Goal: Transaction & Acquisition: Subscribe to service/newsletter

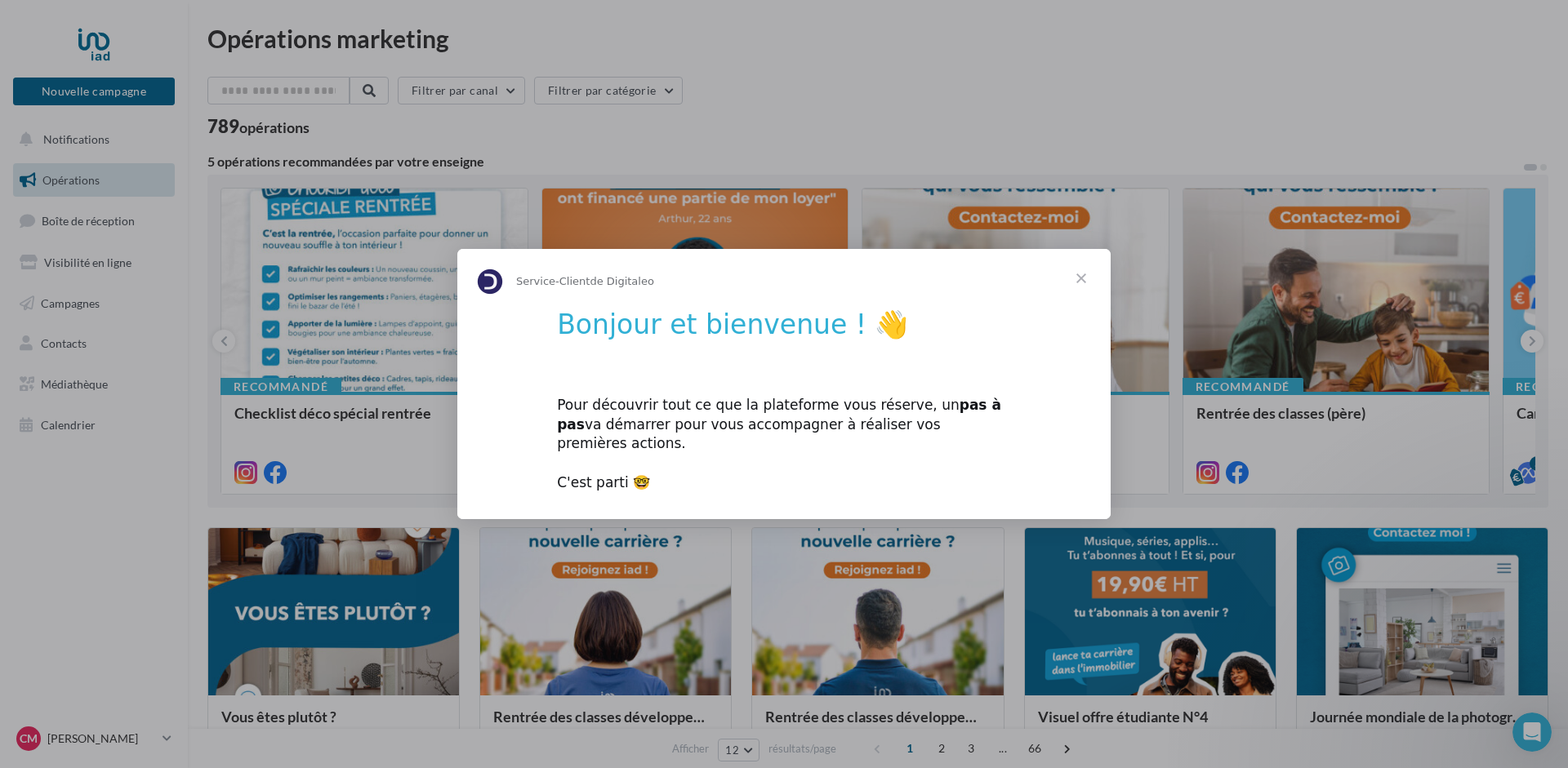
click at [591, 473] on div "Pour découvrir tout ce que la plateforme vous réserve, un pas à pas va démarrer…" at bounding box center [784, 434] width 454 height 116
click at [661, 475] on div "Pour découvrir tout ce que la plateforme vous réserve, un pas à pas va démarrer…" at bounding box center [784, 434] width 454 height 116
click at [1082, 282] on span "Fermer" at bounding box center [1081, 278] width 59 height 59
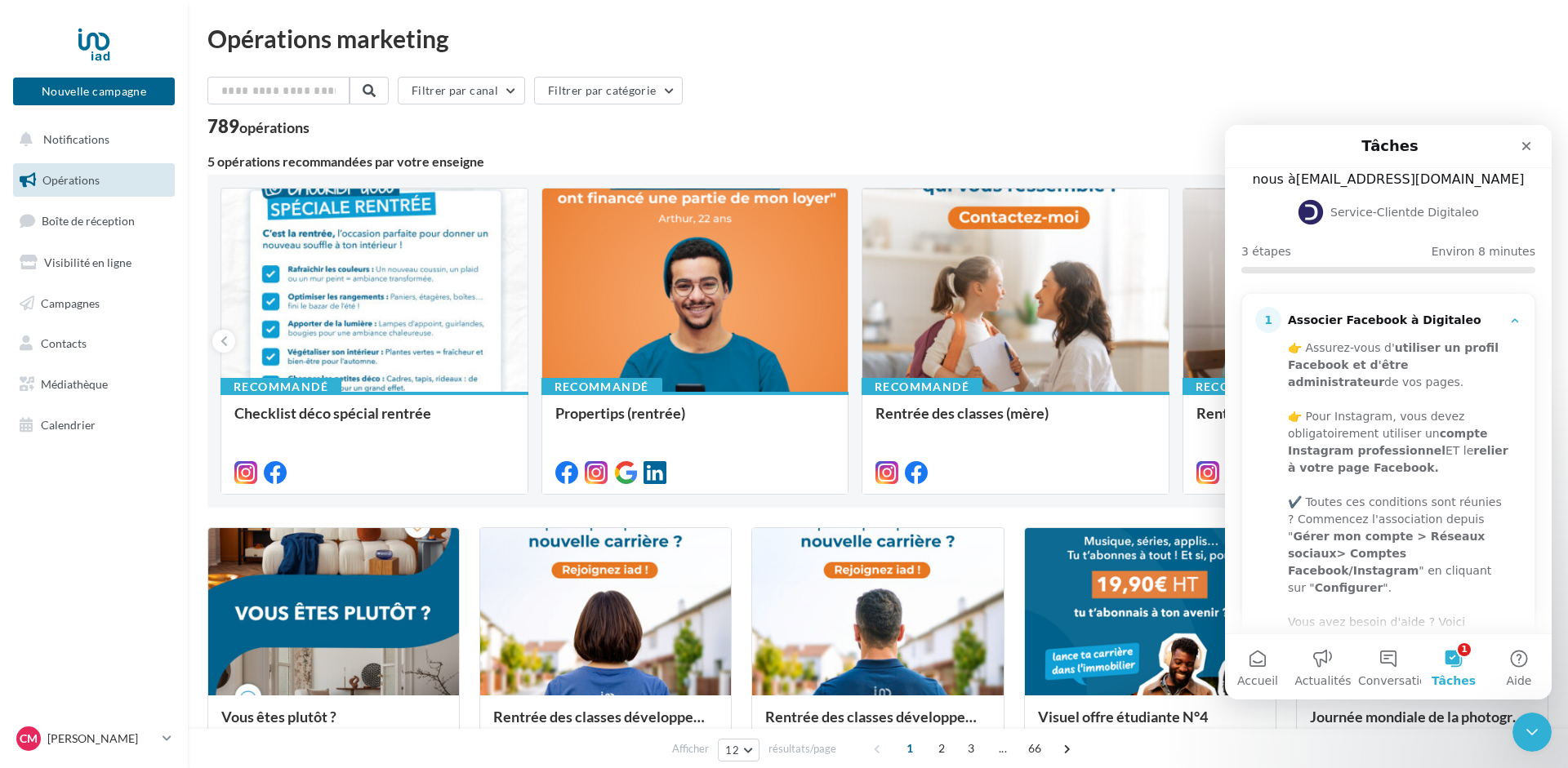
scroll to position [205, 0]
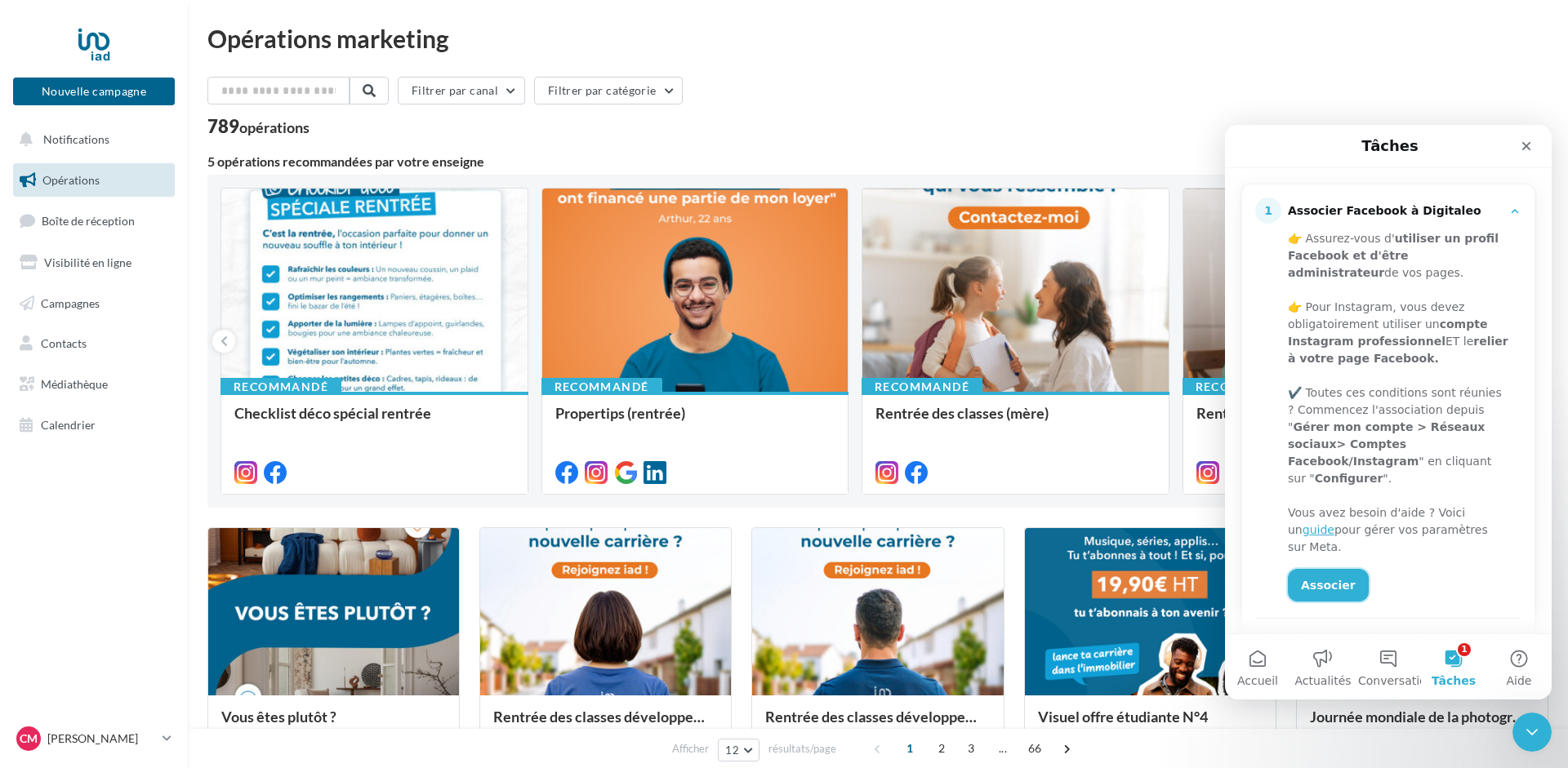
click at [1319, 569] on link "Associer" at bounding box center [1328, 585] width 81 height 33
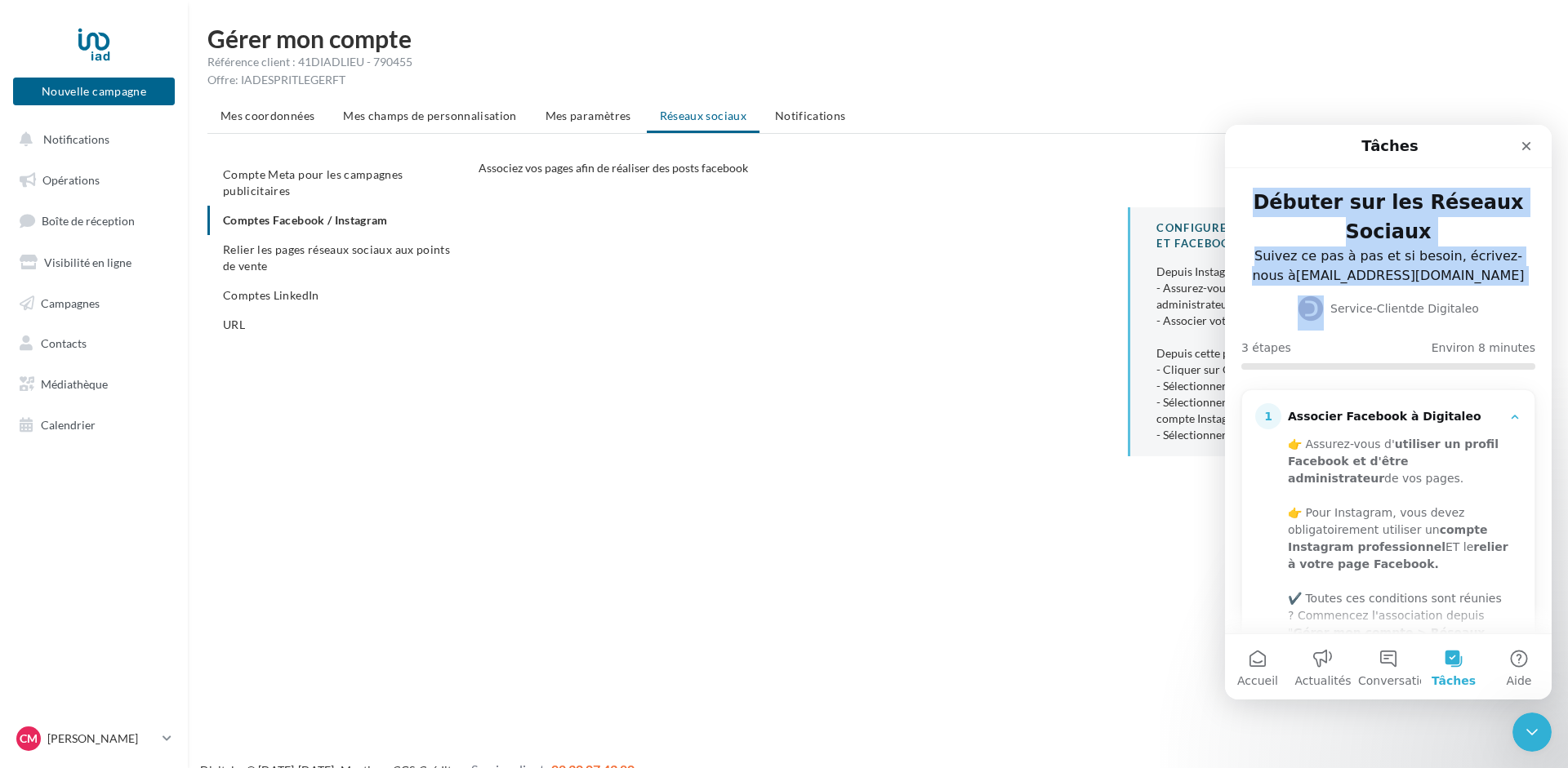
drag, startPoint x: 1310, startPoint y: 147, endPoint x: 1326, endPoint y: 226, distance: 80.6
click at [1225, 294] on div "Tâches Débuter sur les Réseaux Sociaux Suivez ce pas à pas et si besoin, écrive…" at bounding box center [1388, 379] width 326 height 509
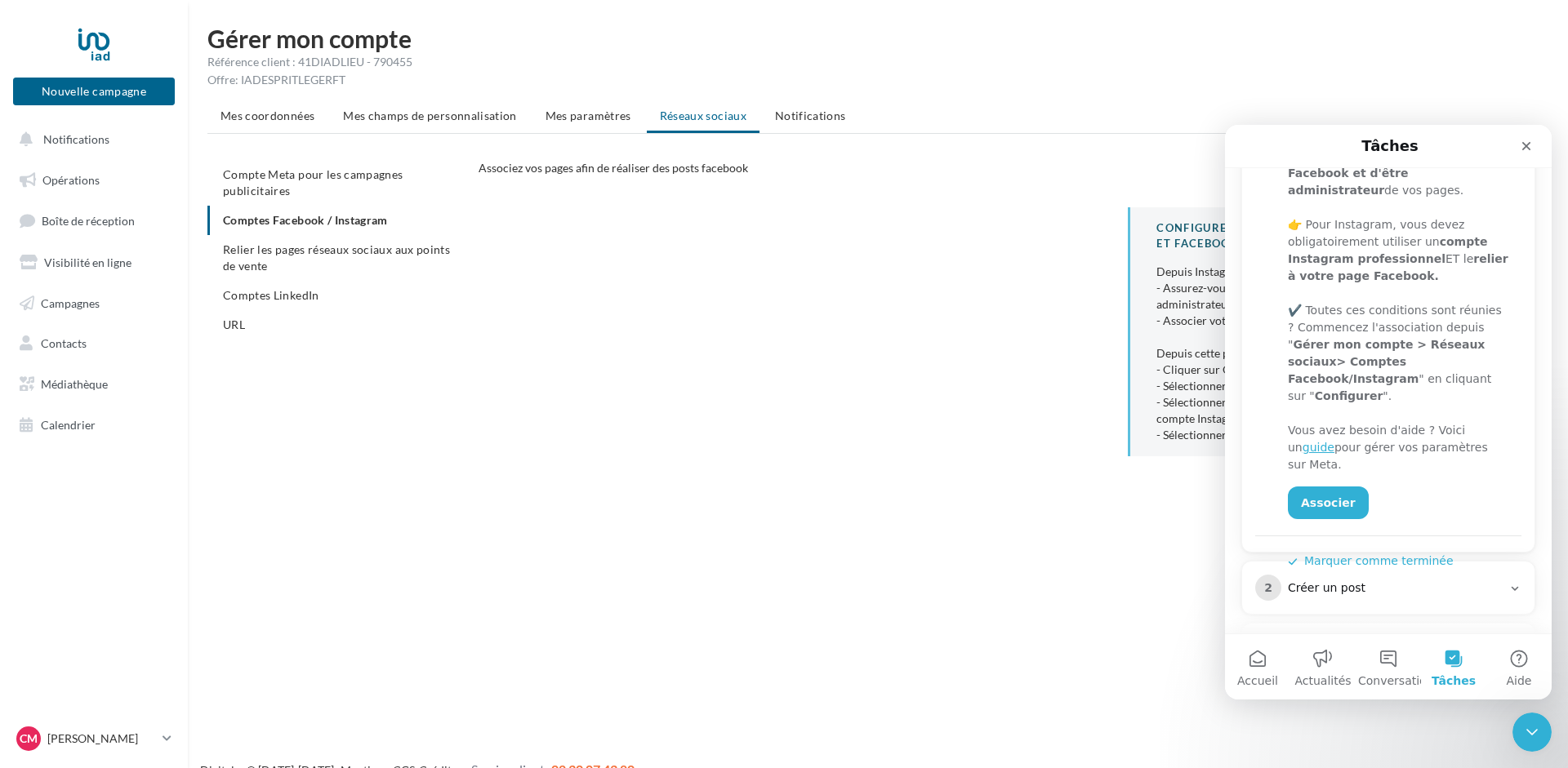
scroll to position [356, 0]
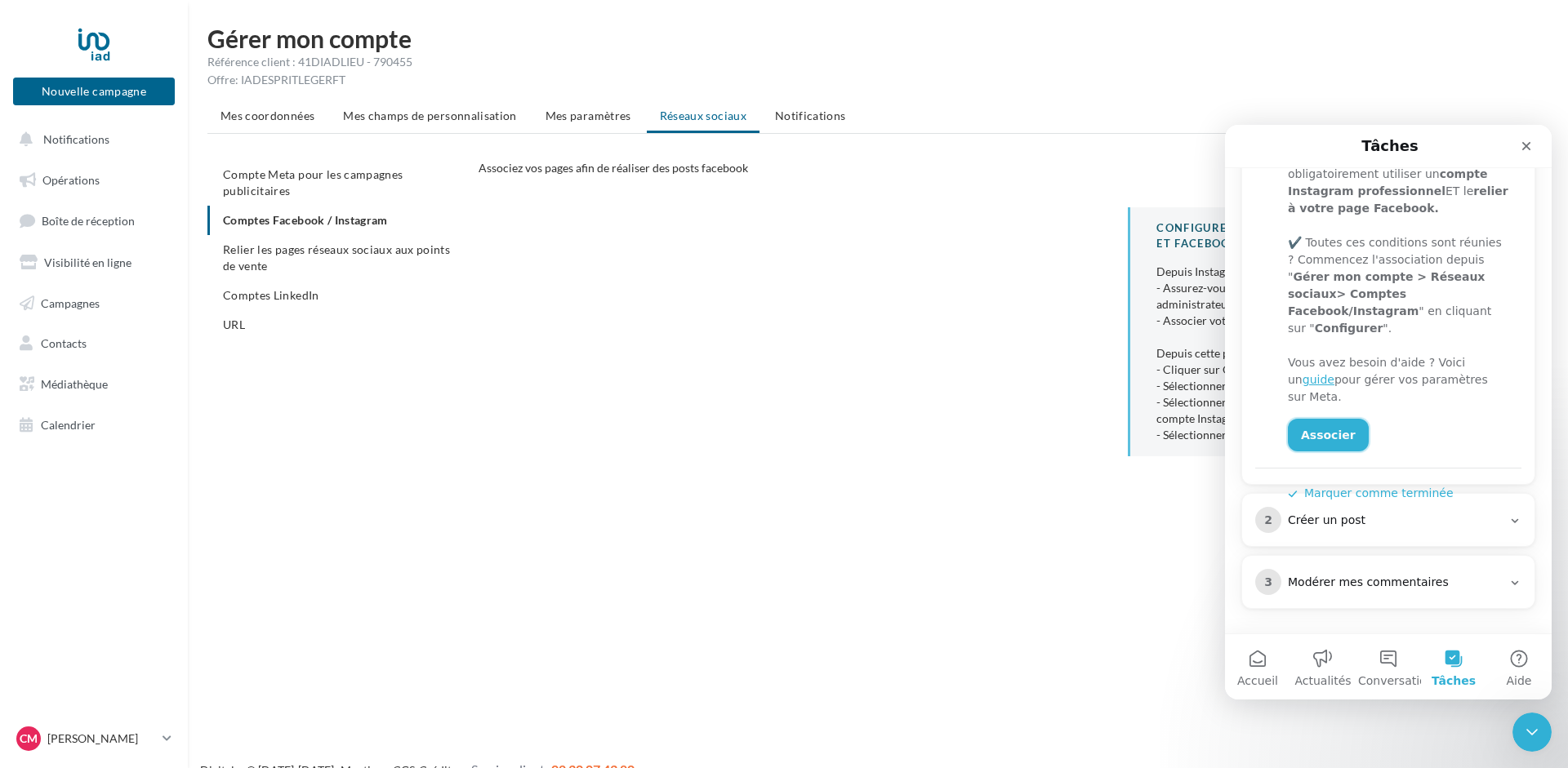
click at [1325, 419] on link "Associer" at bounding box center [1328, 435] width 81 height 33
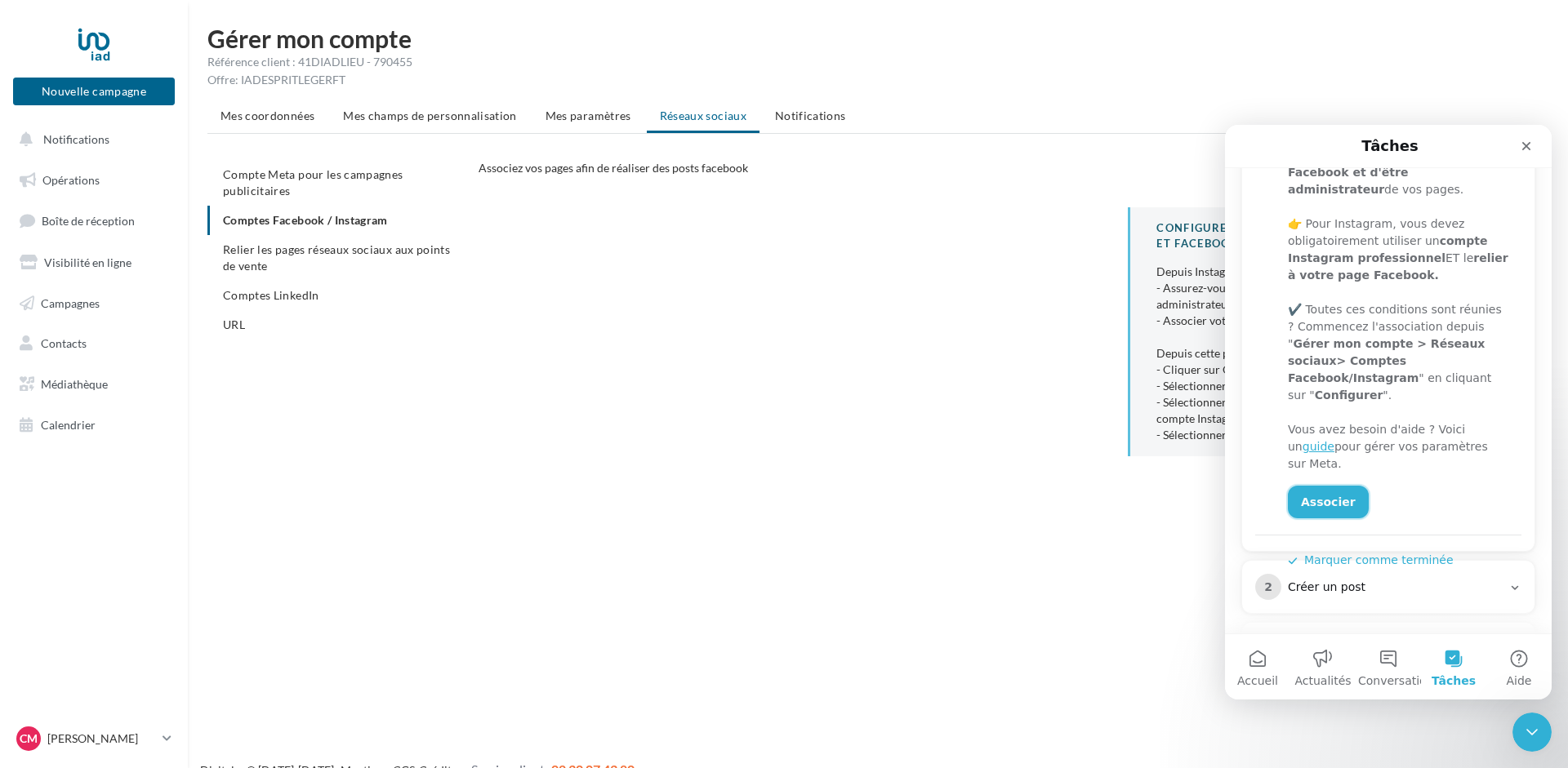
scroll to position [254, 0]
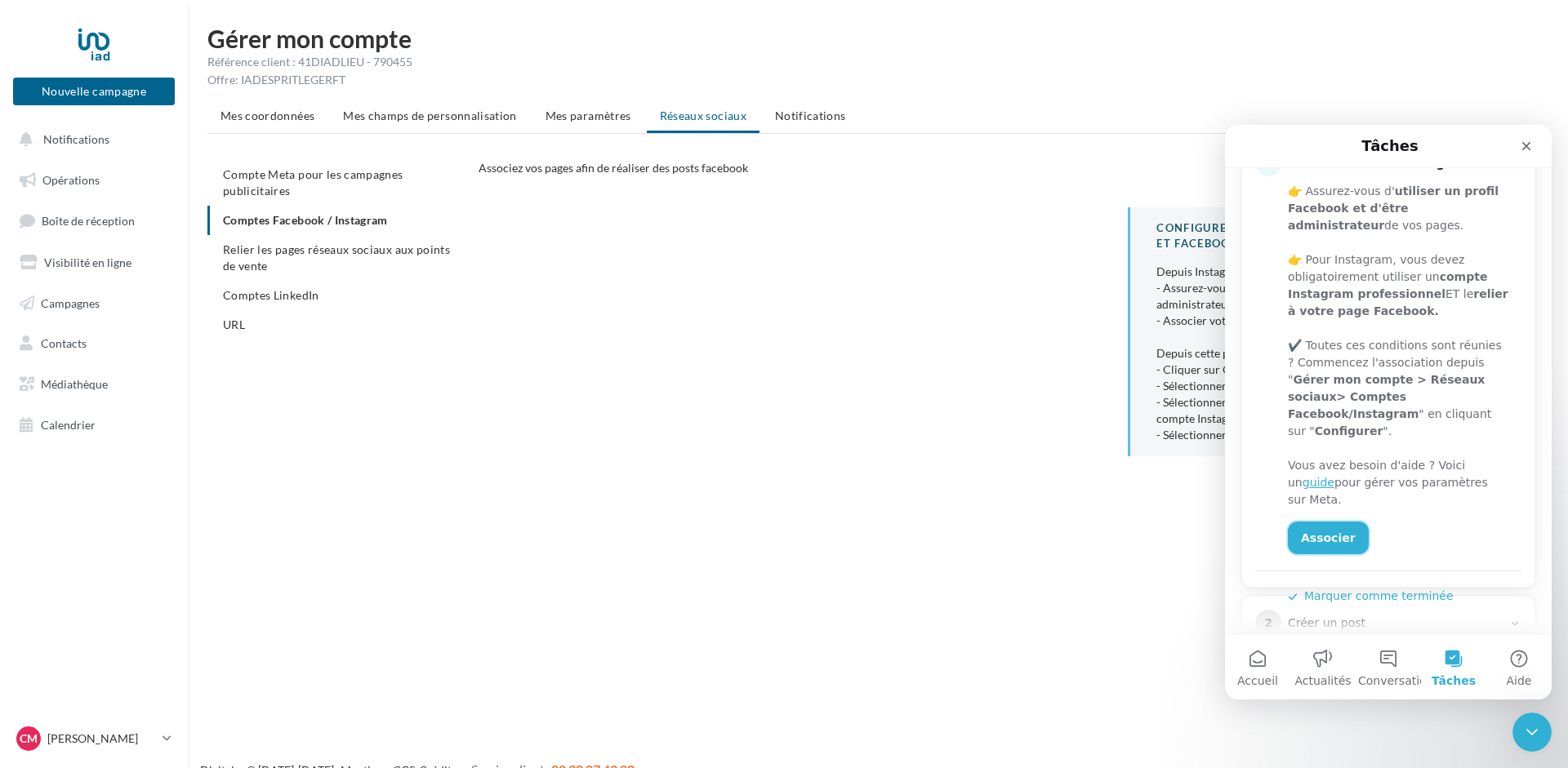
click at [1329, 522] on link "Associer" at bounding box center [1328, 538] width 81 height 33
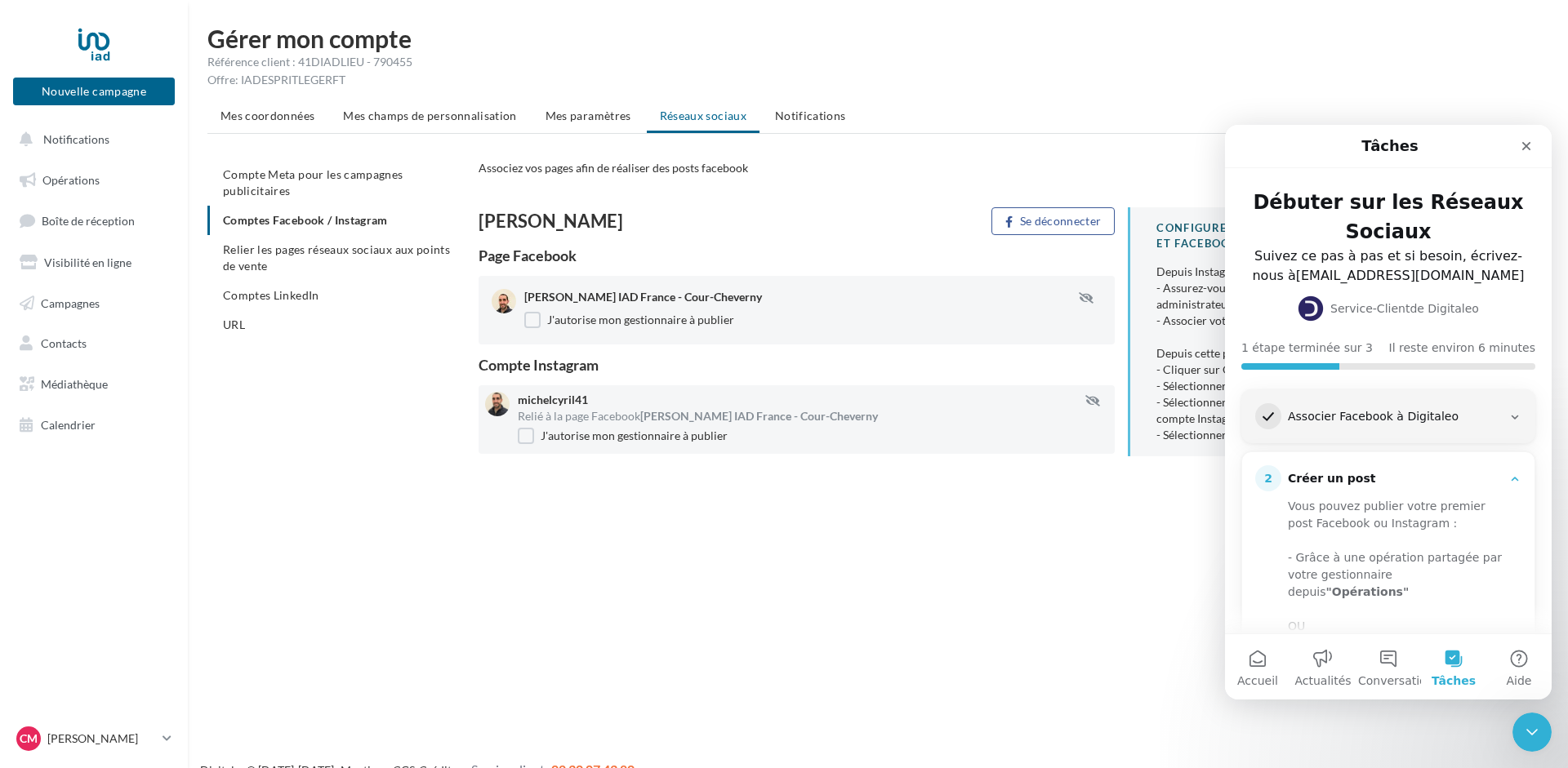
scroll to position [236, 0]
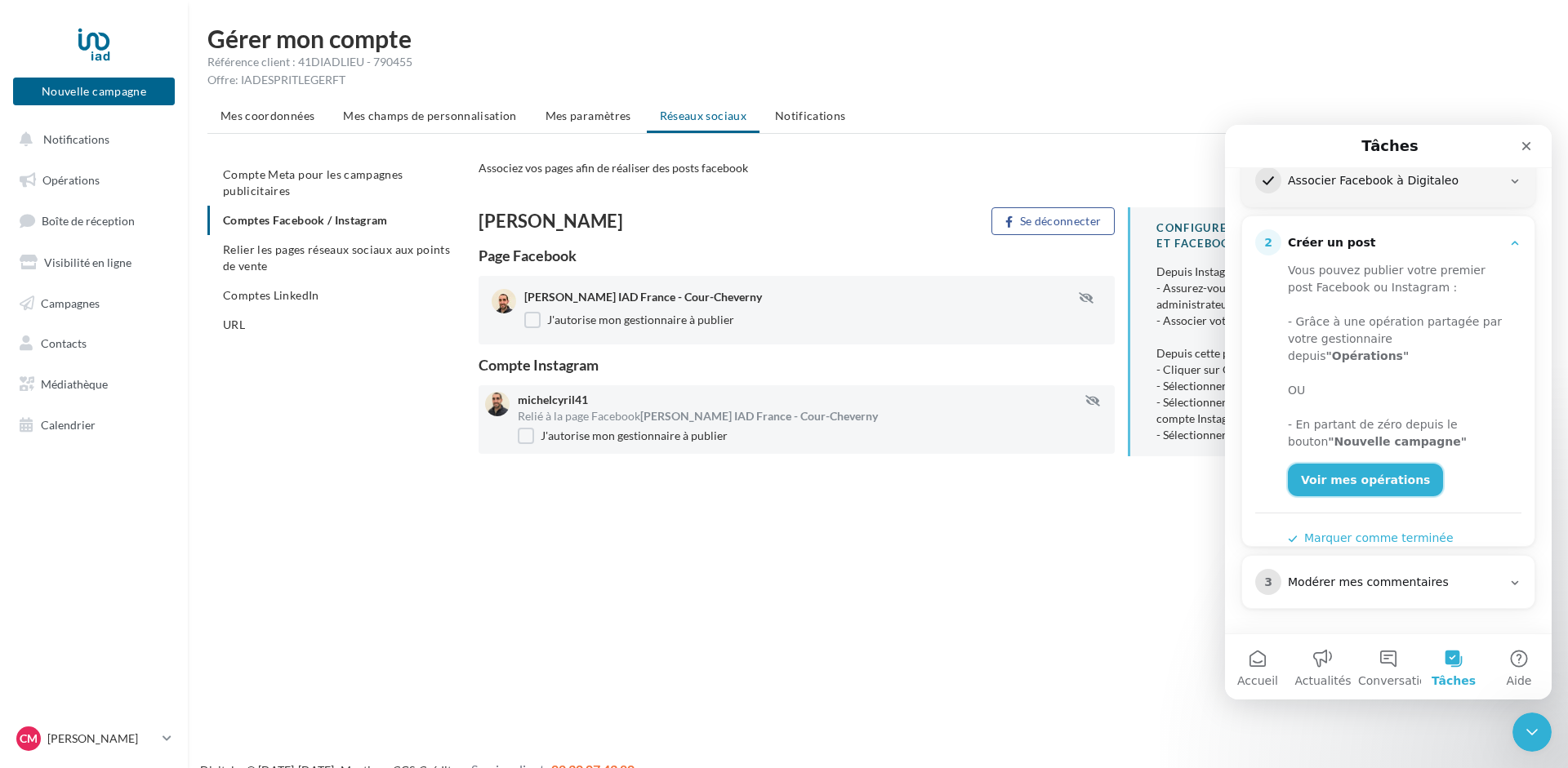
click at [1348, 464] on link "Voir mes opérations" at bounding box center [1365, 480] width 155 height 33
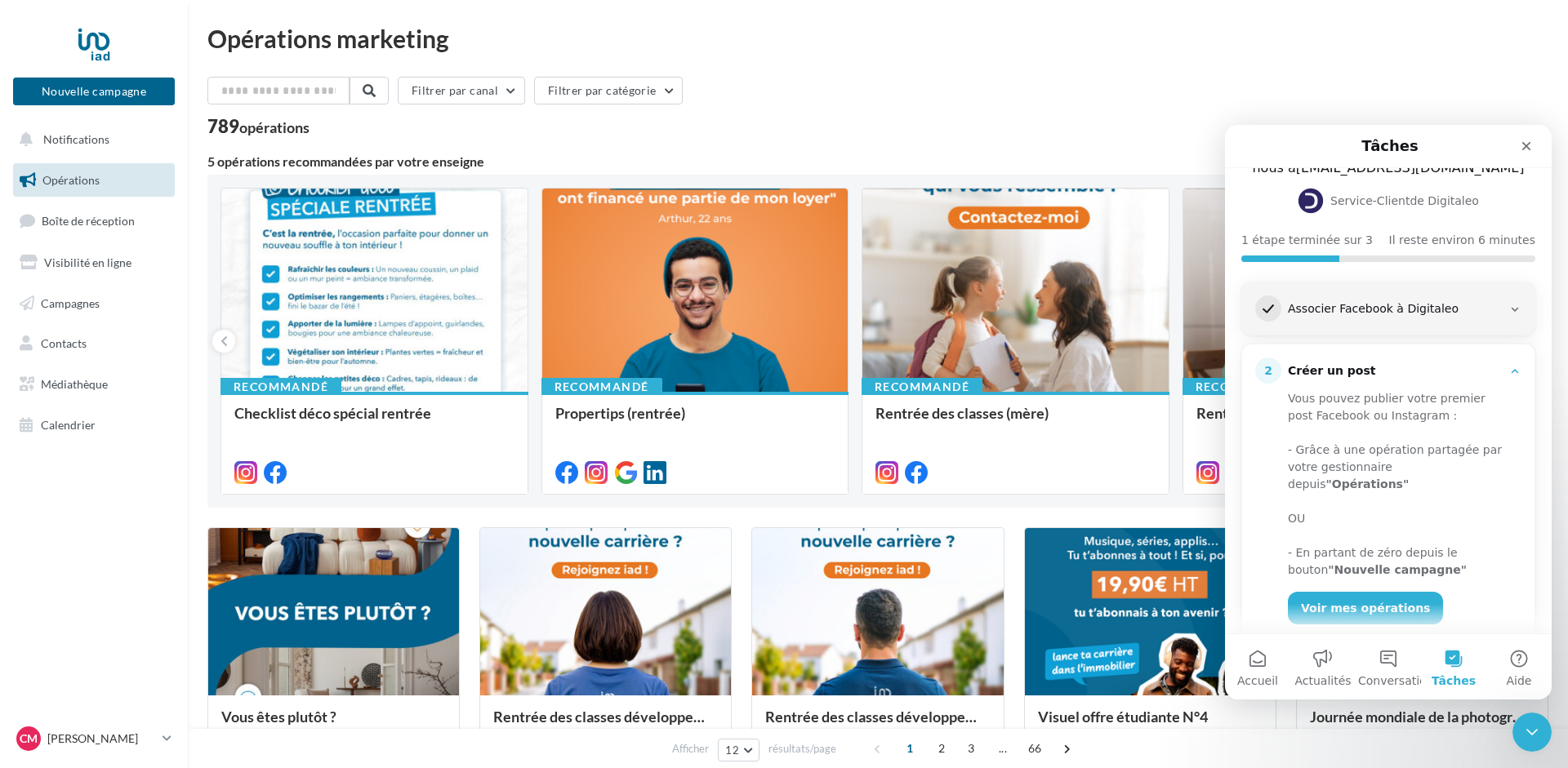
scroll to position [205, 0]
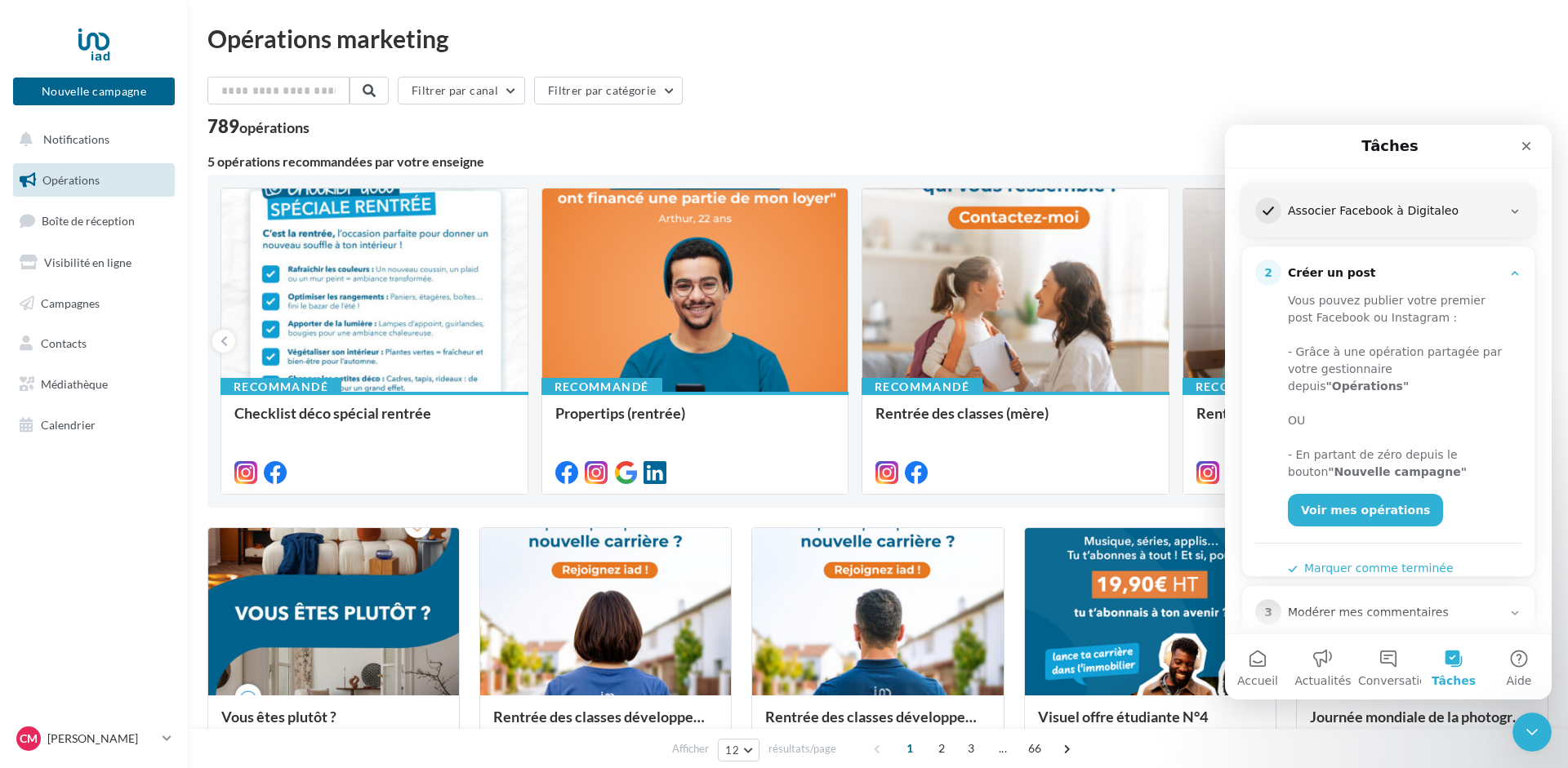
drag, startPoint x: 1432, startPoint y: 146, endPoint x: 1197, endPoint y: 235, distance: 251.3
click at [1225, 235] on div "Tâches Débuter sur les Réseaux Sociaux Suivez ce pas à pas et si besoin, écrive…" at bounding box center [1388, 379] width 326 height 509
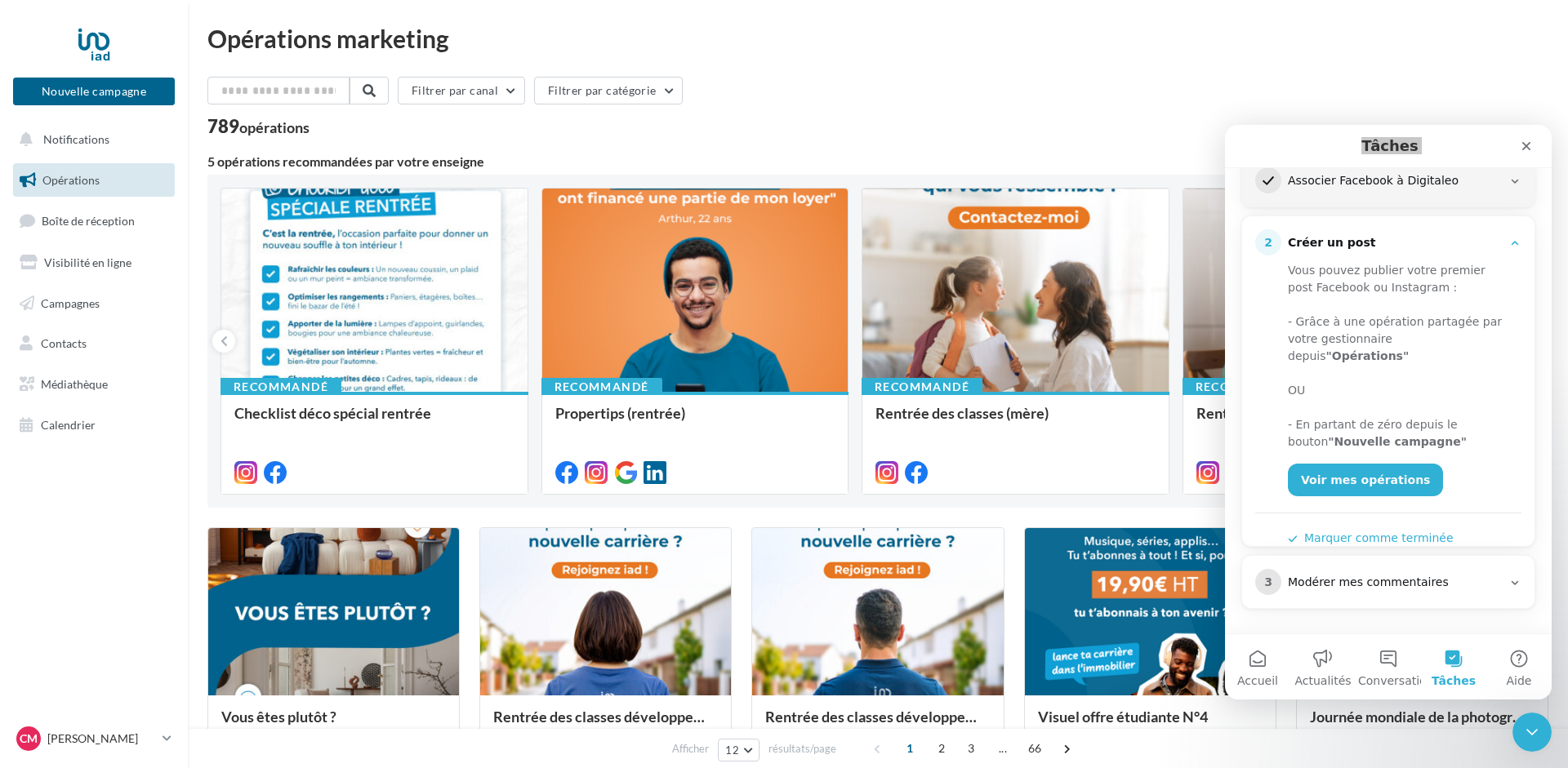
drag, startPoint x: 89, startPoint y: 89, endPoint x: 434, endPoint y: 126, distance: 347.0
click at [434, 126] on div "Nouvelle campagne Nouvelle campagne Notifications Opérations Boîte de réception…" at bounding box center [784, 757] width 1568 height 1515
click at [74, 92] on button "Nouvelle campagne" at bounding box center [94, 91] width 162 height 28
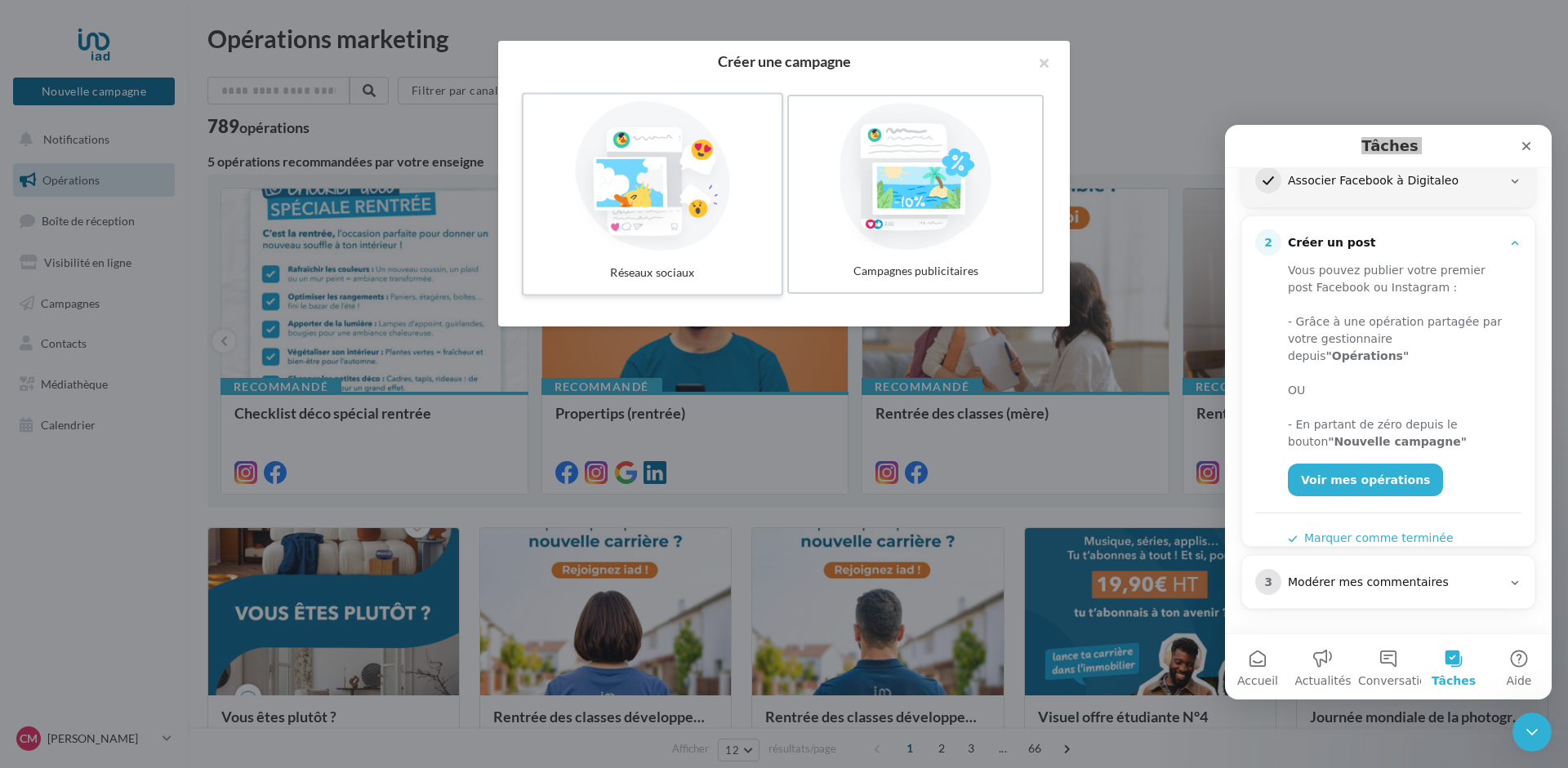
click at [667, 199] on div at bounding box center [653, 175] width 245 height 150
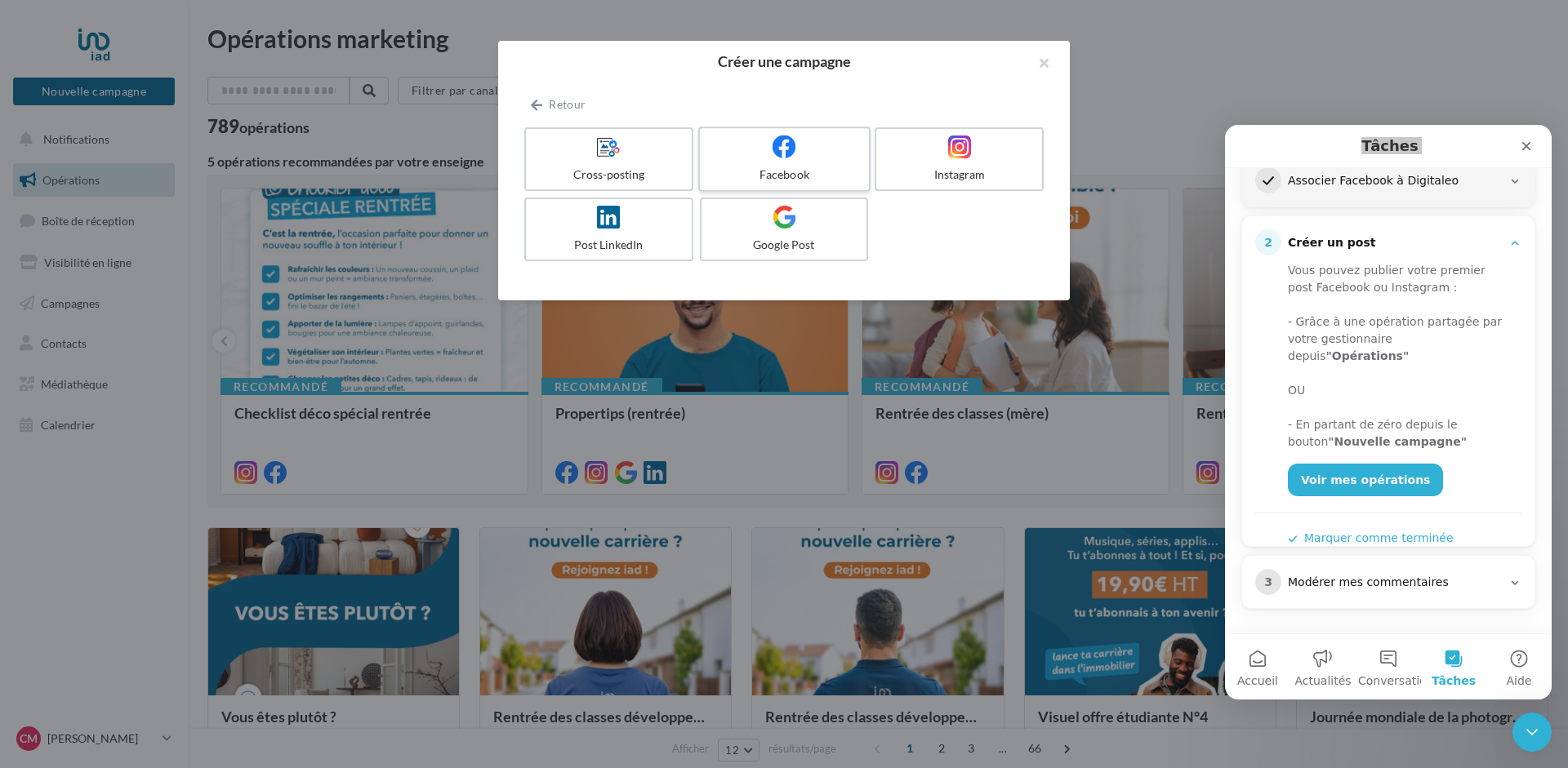
click at [779, 159] on span at bounding box center [784, 147] width 24 height 25
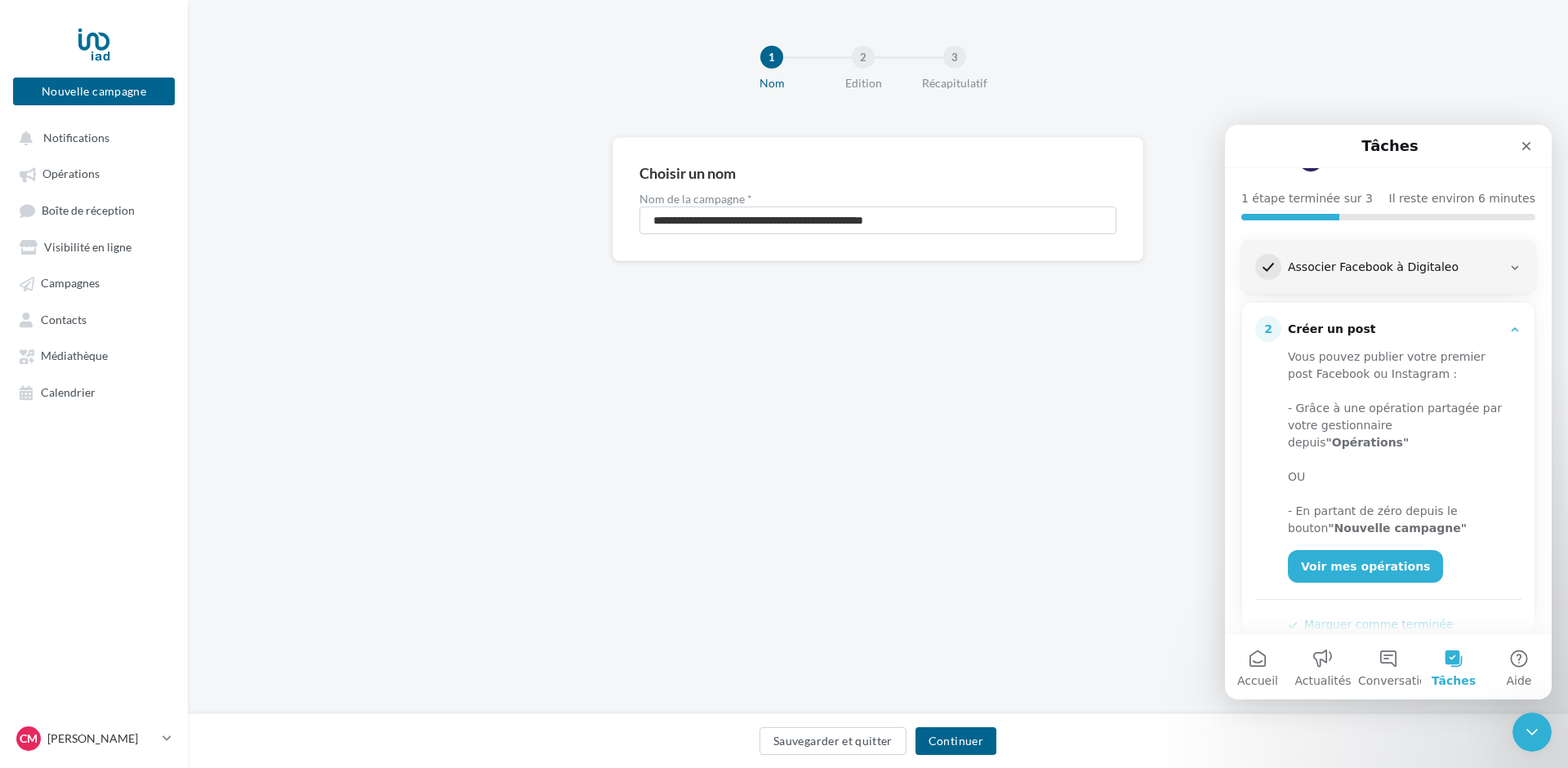
scroll to position [236, 0]
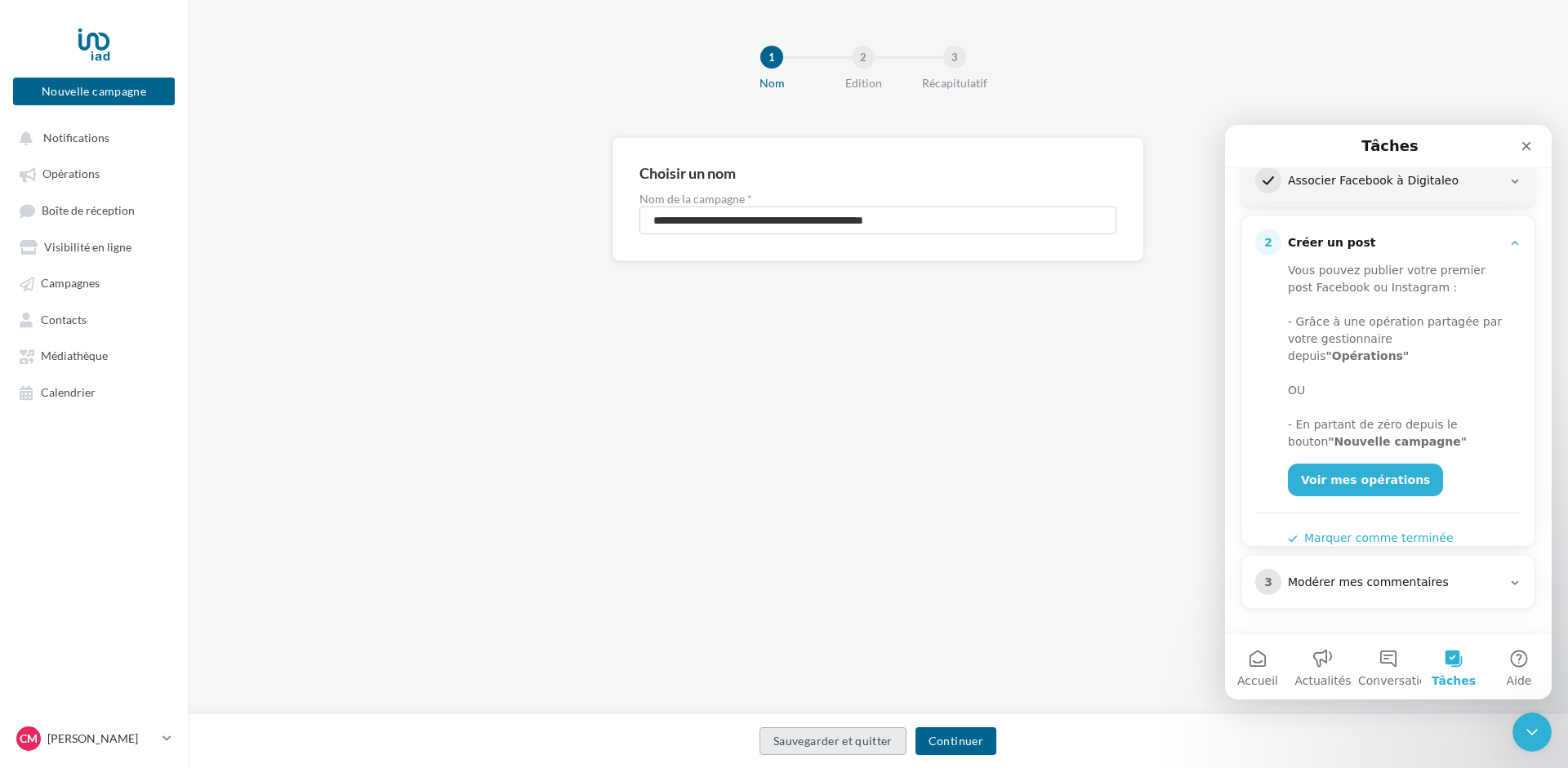
click at [846, 743] on button "Sauvegarder et quitter" at bounding box center [834, 742] width 147 height 28
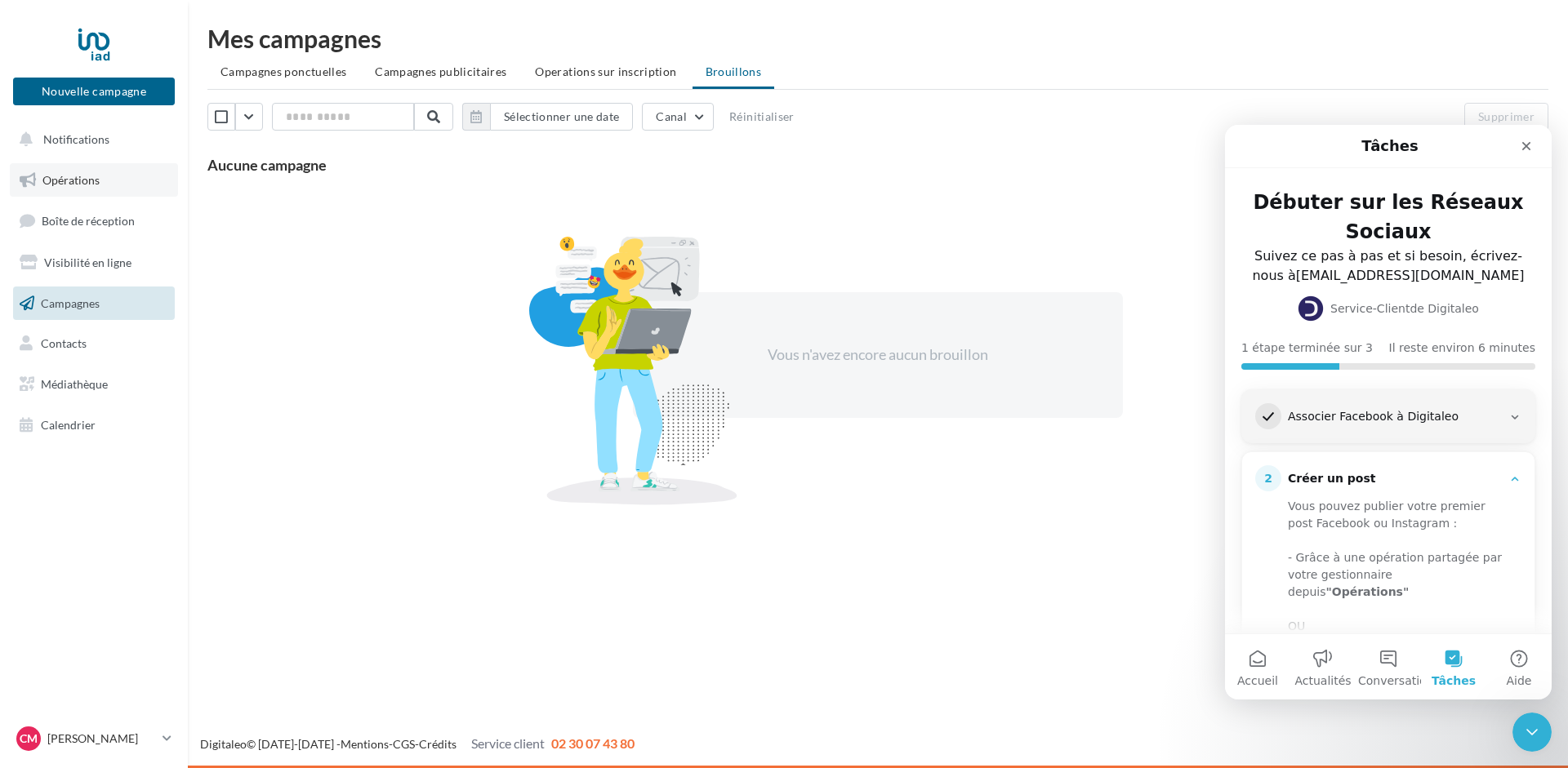
click at [61, 188] on link "Opérations" at bounding box center [94, 181] width 168 height 35
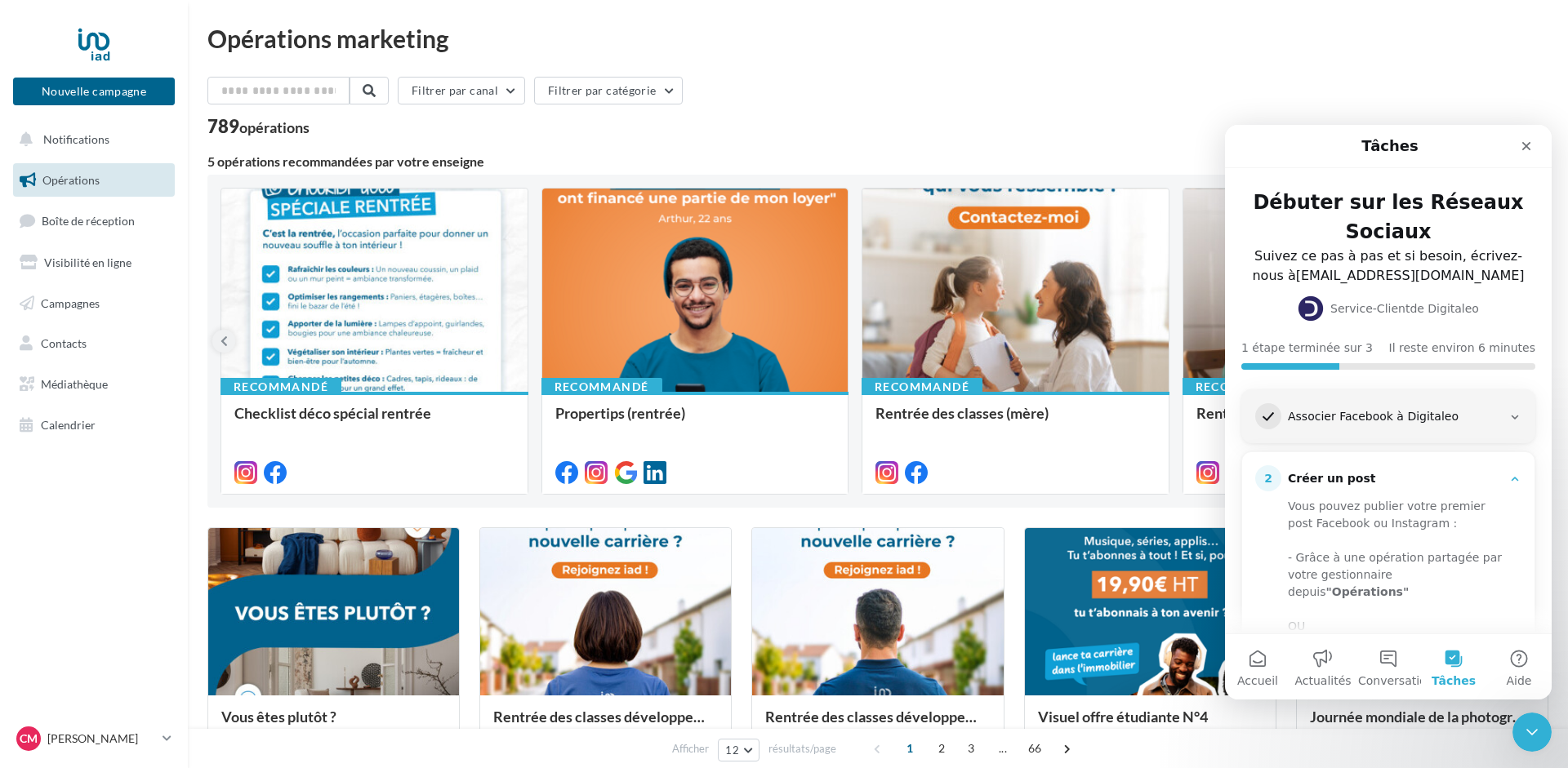
click at [218, 335] on button at bounding box center [224, 341] width 23 height 23
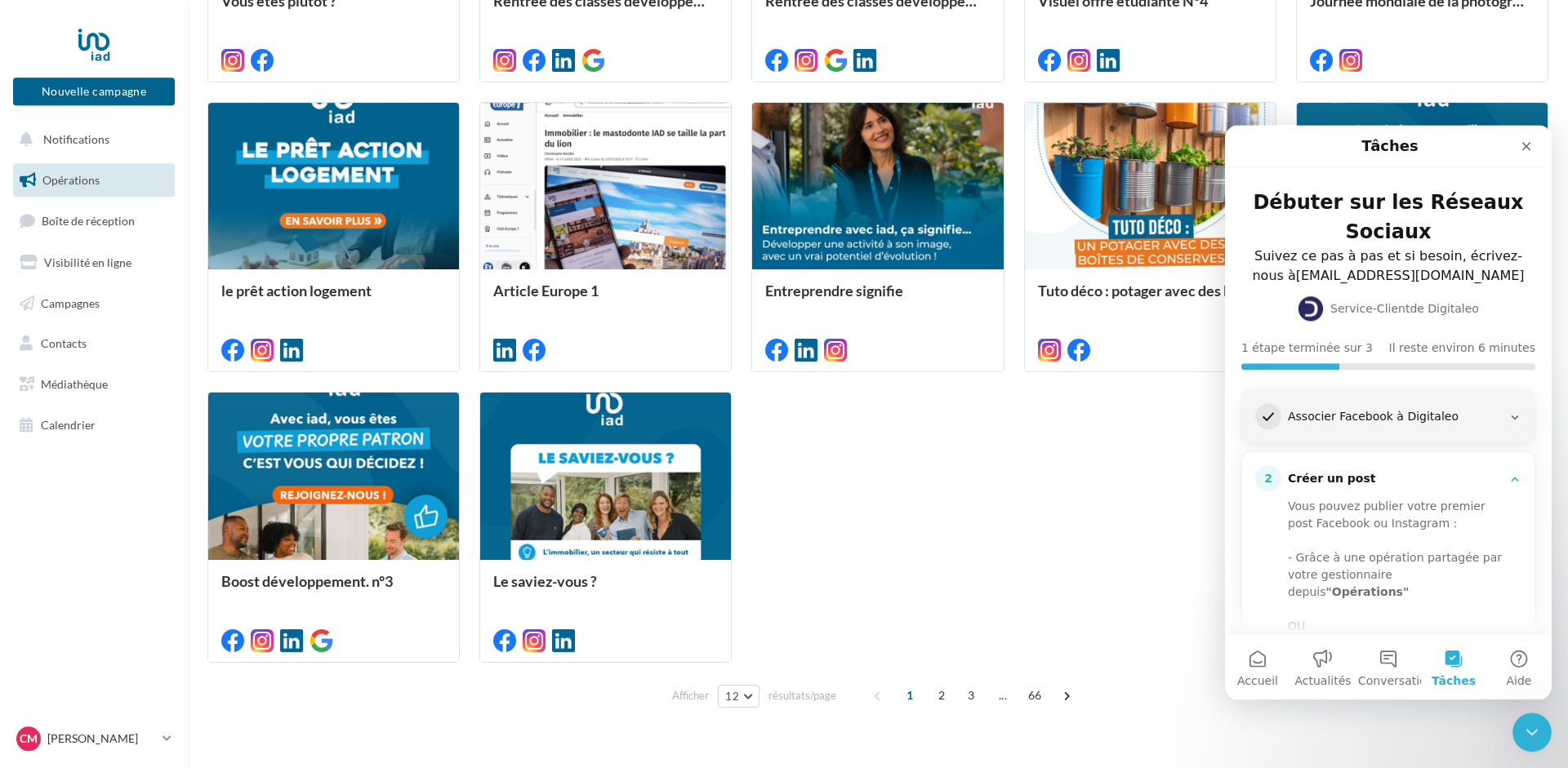
scroll to position [746, 0]
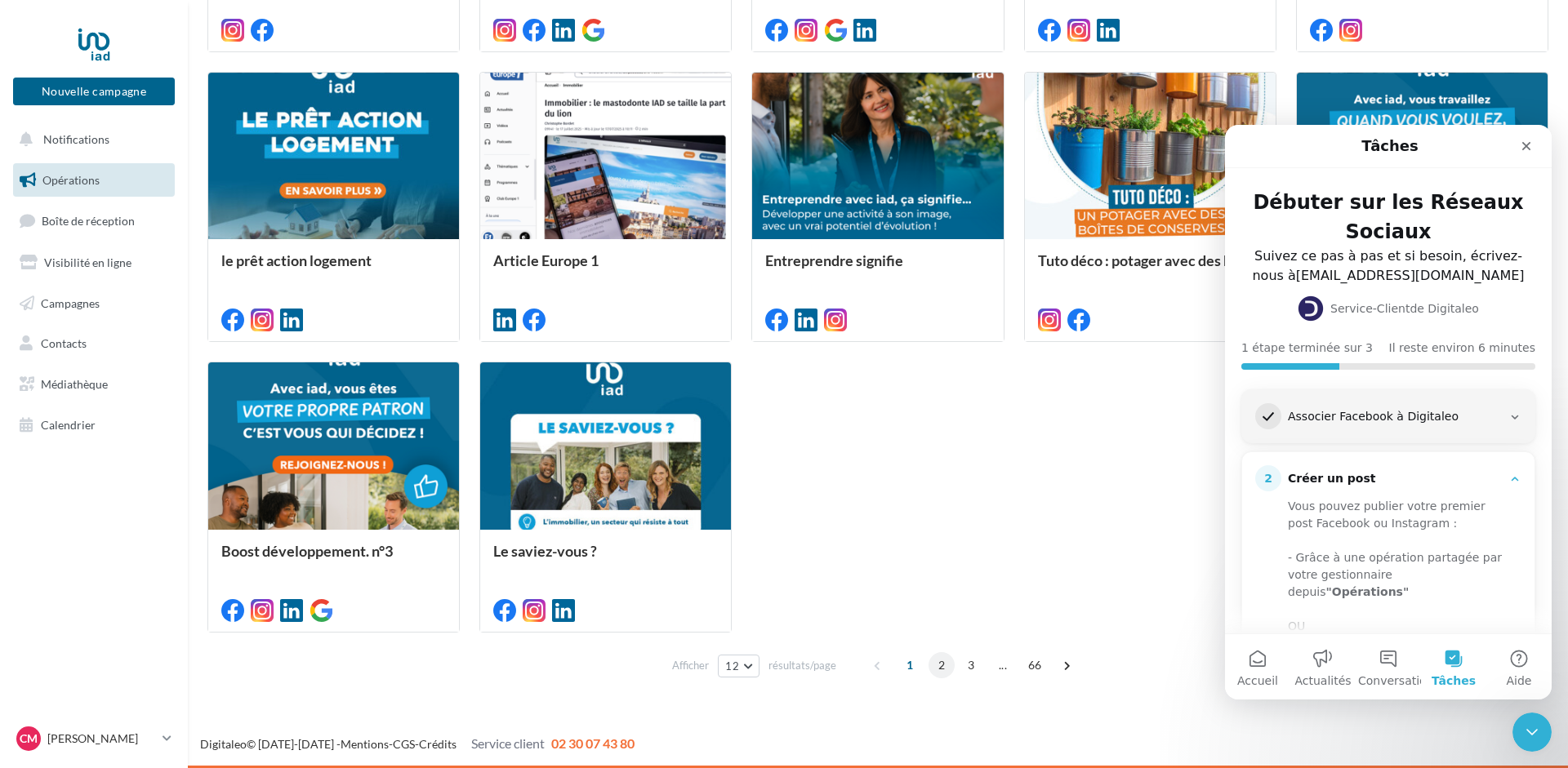
click at [946, 664] on span "2" at bounding box center [942, 665] width 26 height 26
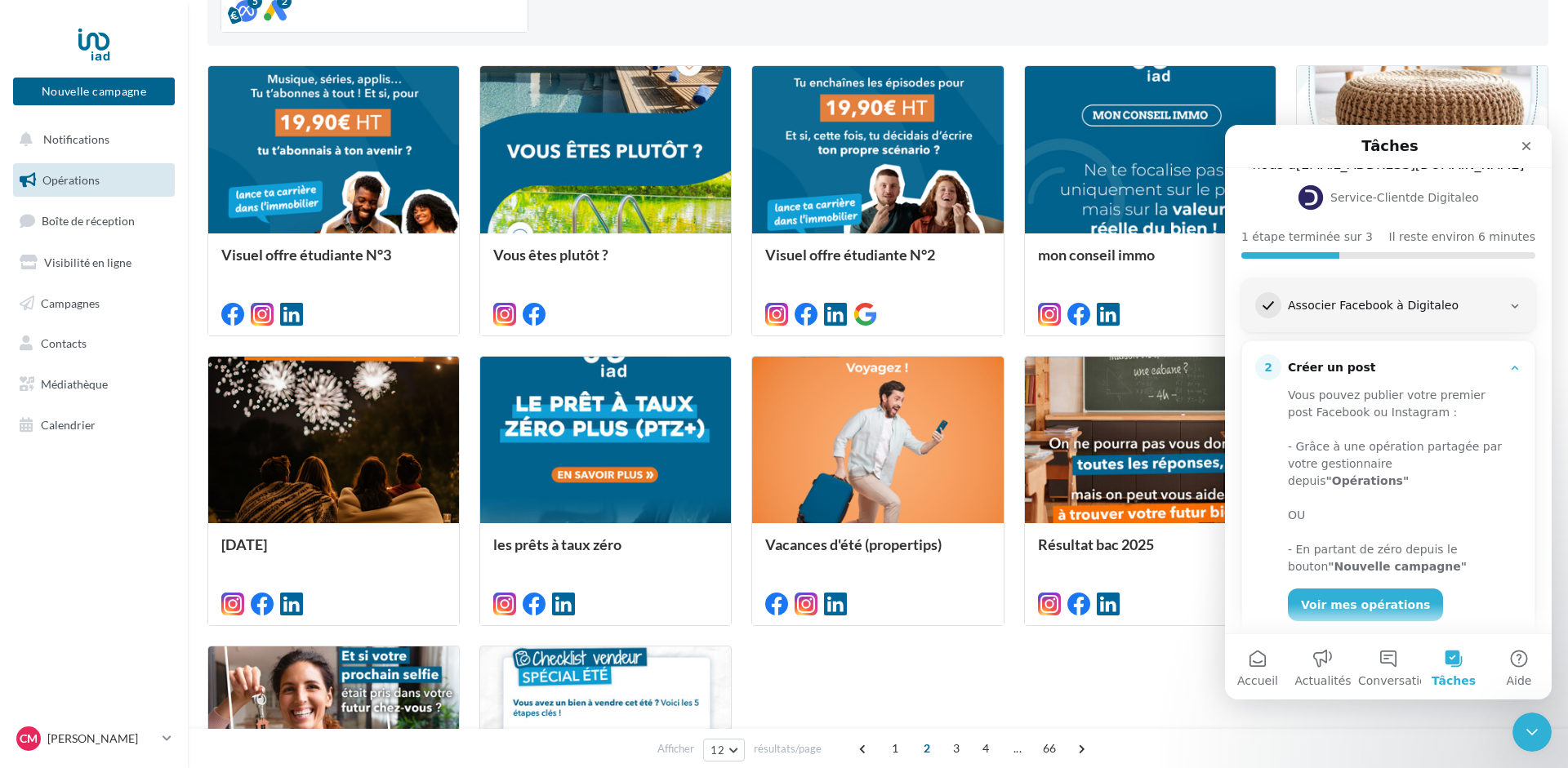
scroll to position [236, 0]
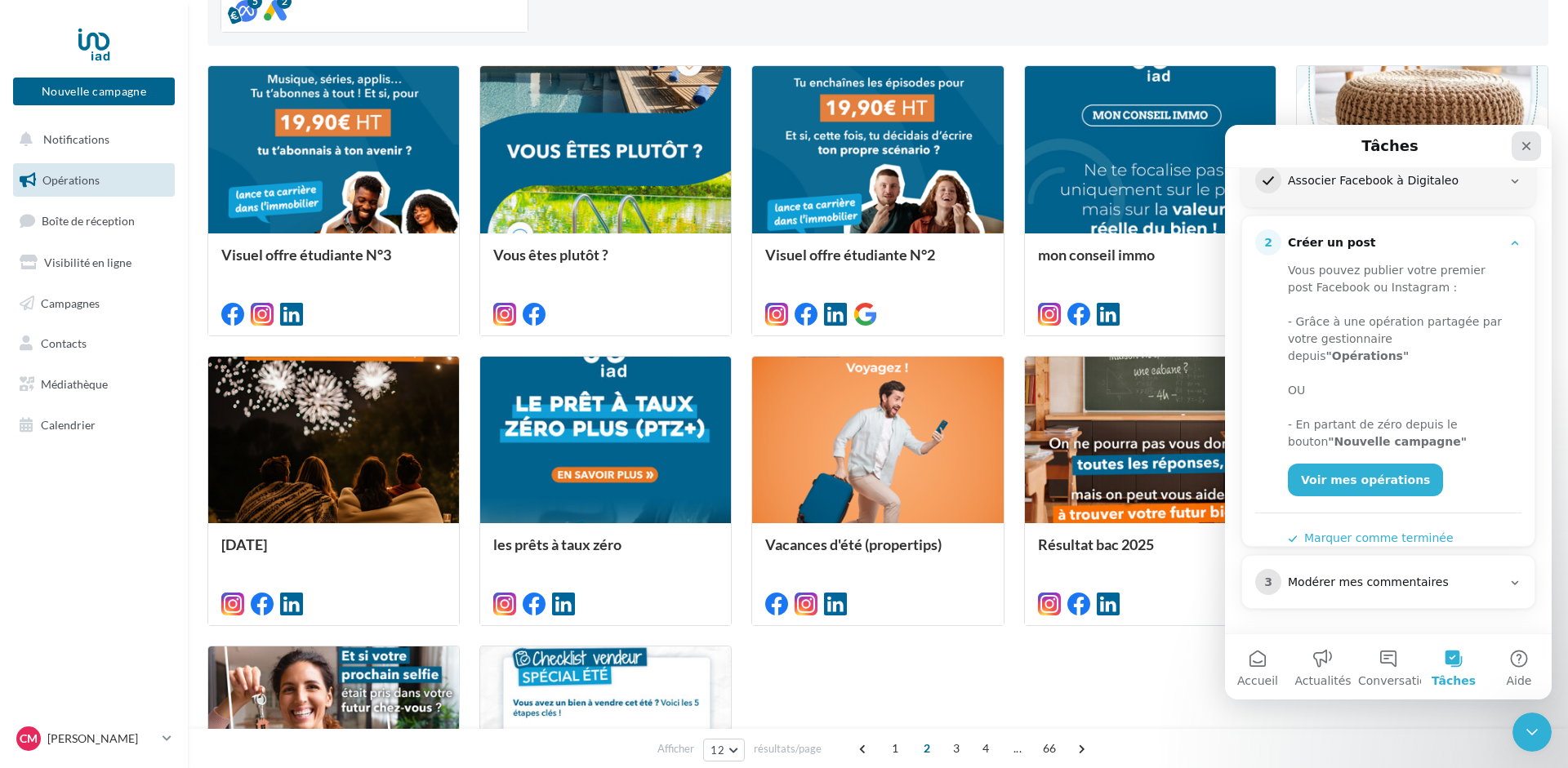
click at [1525, 141] on icon "Fermer" at bounding box center [1526, 146] width 13 height 13
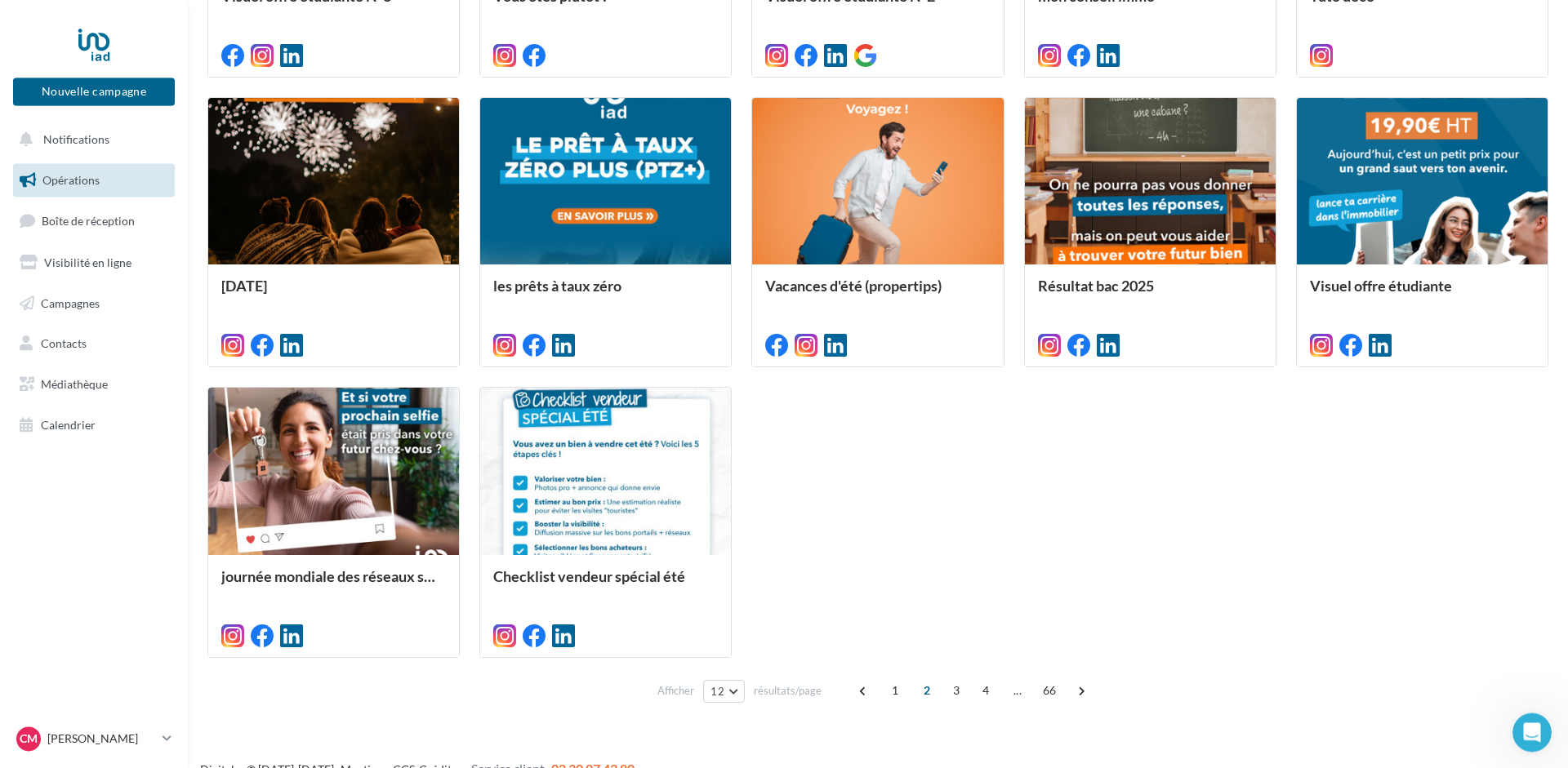
scroll to position [746, 0]
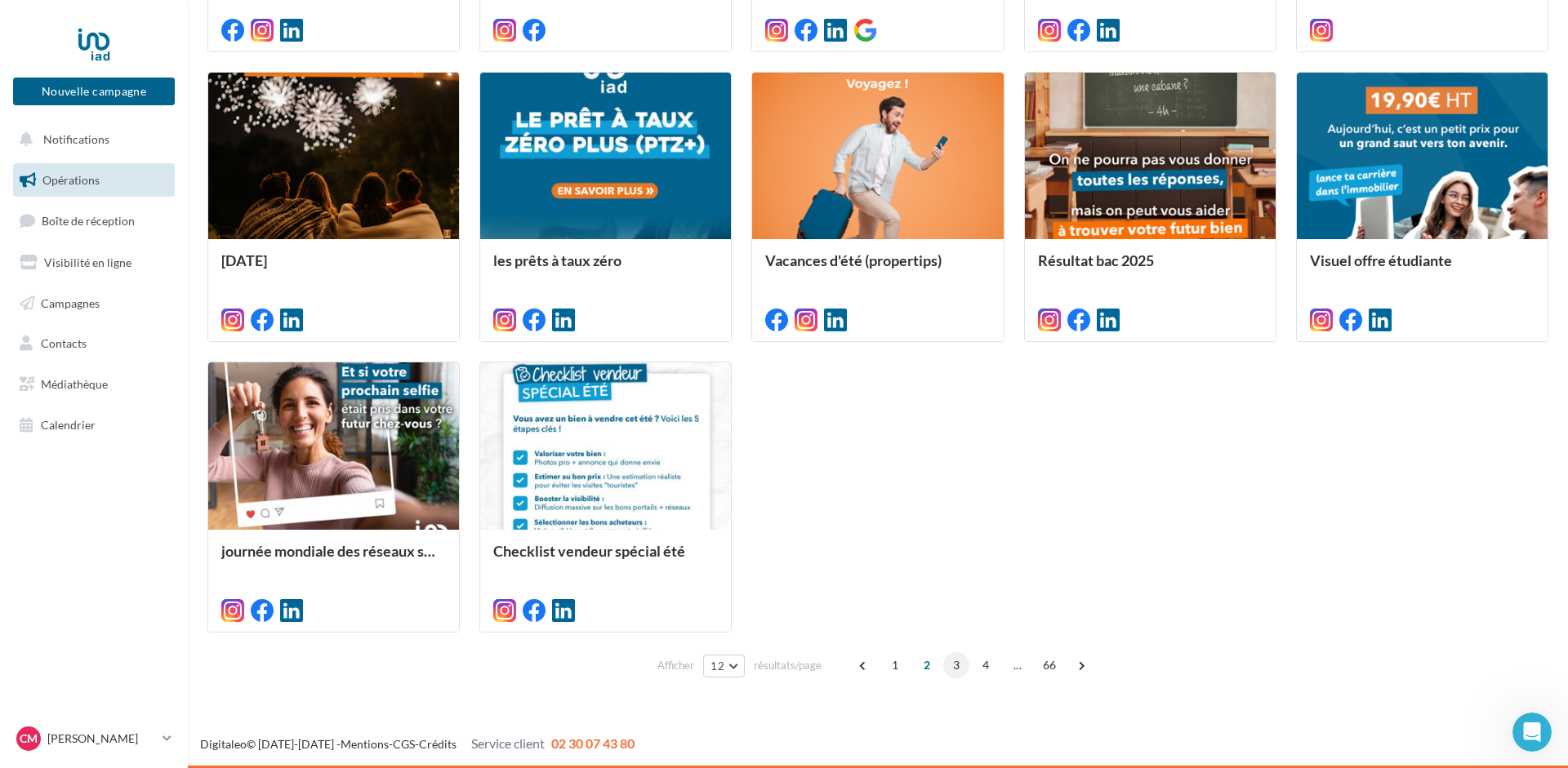
click at [954, 663] on span "3" at bounding box center [956, 665] width 26 height 26
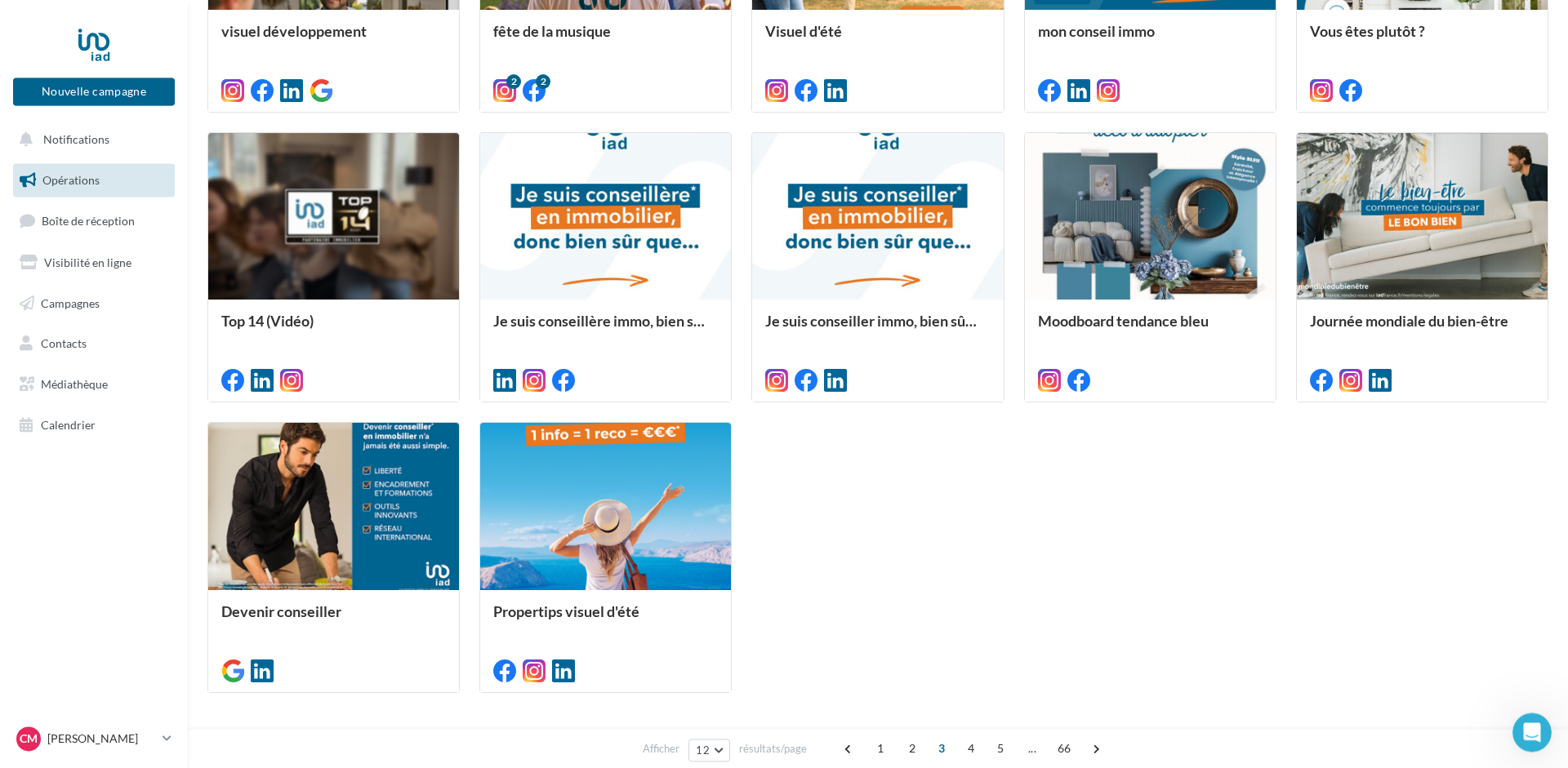
scroll to position [712, 0]
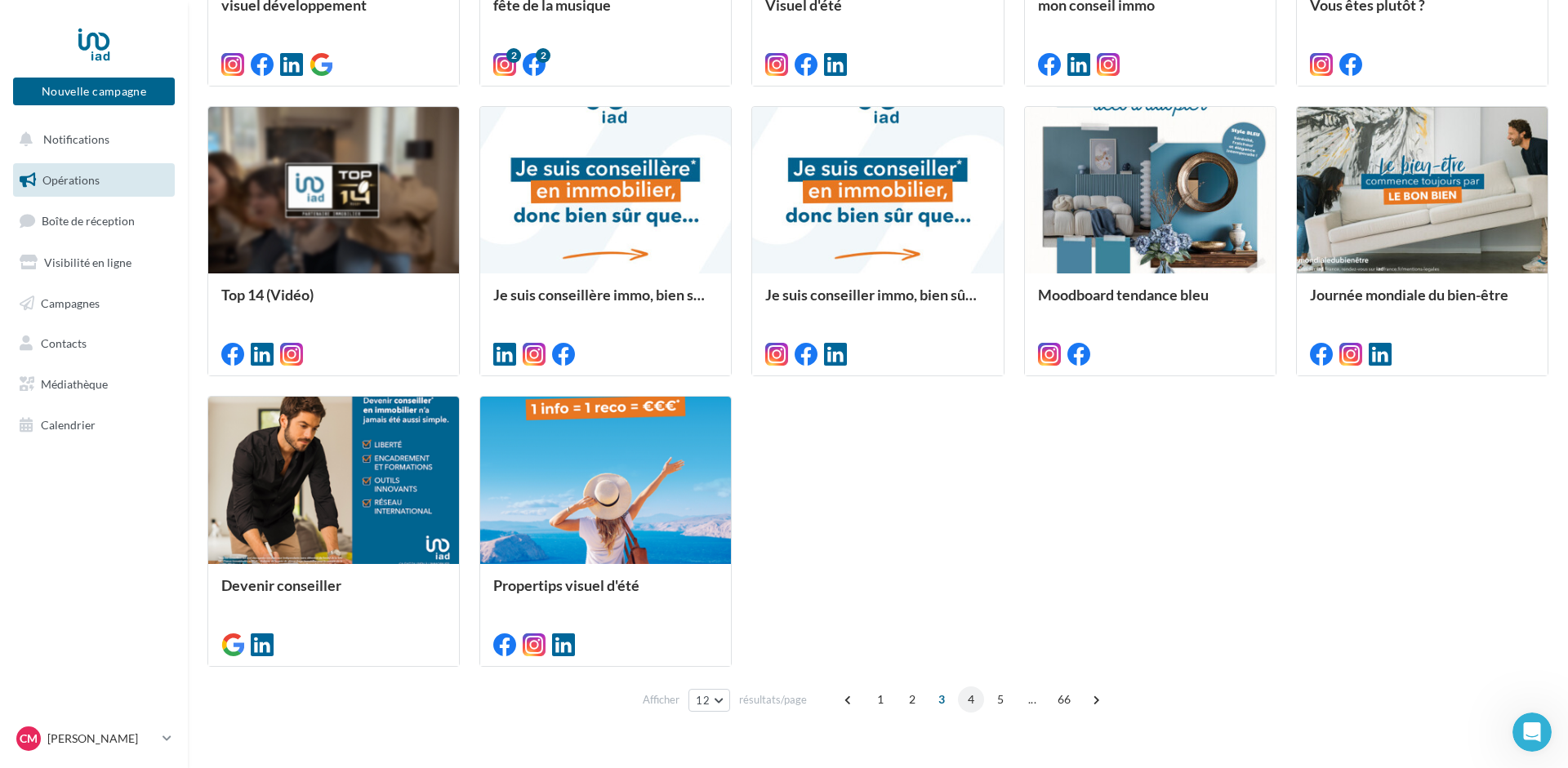
click at [970, 696] on span "4" at bounding box center [971, 700] width 26 height 26
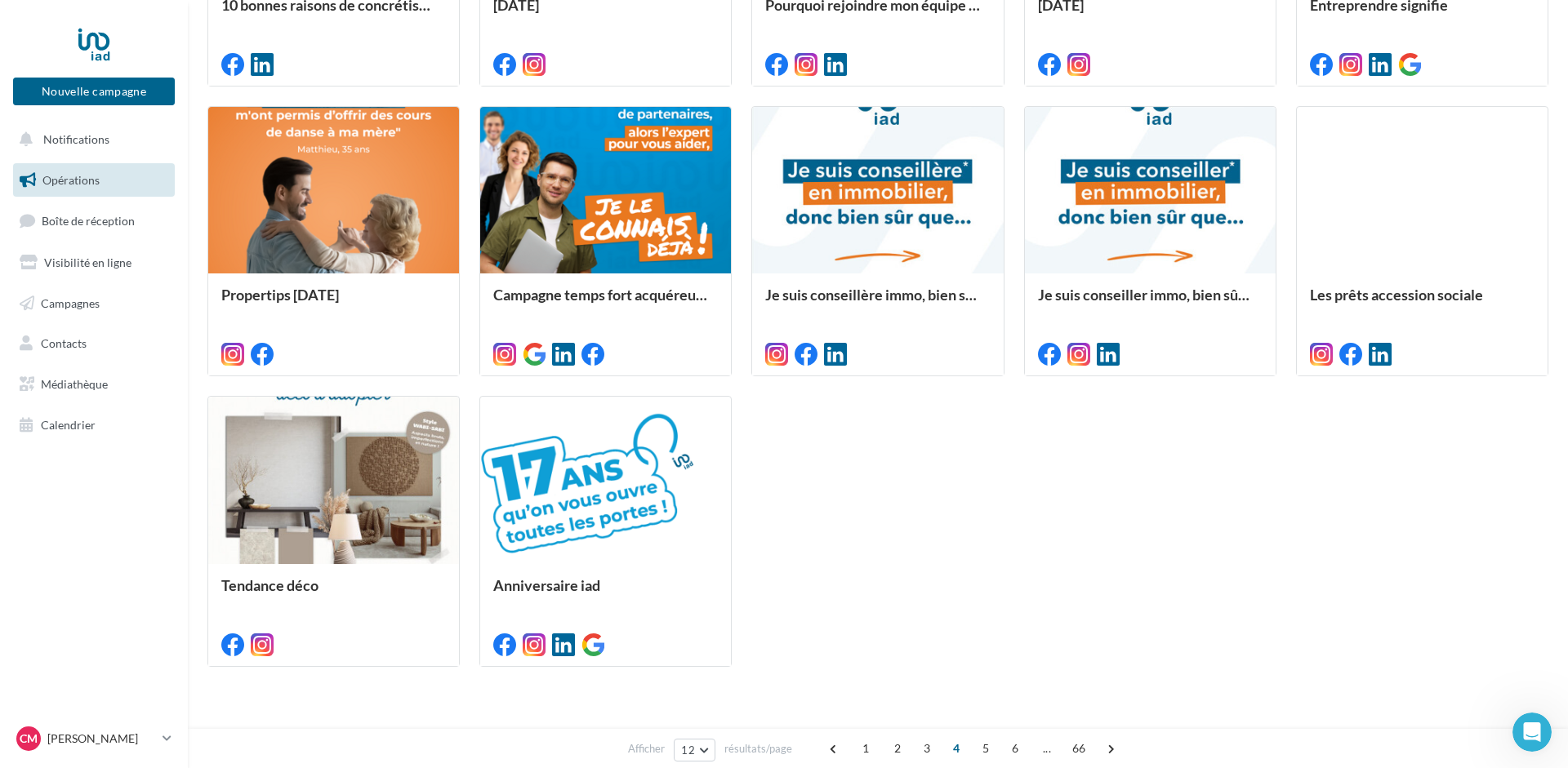
scroll to position [463, 0]
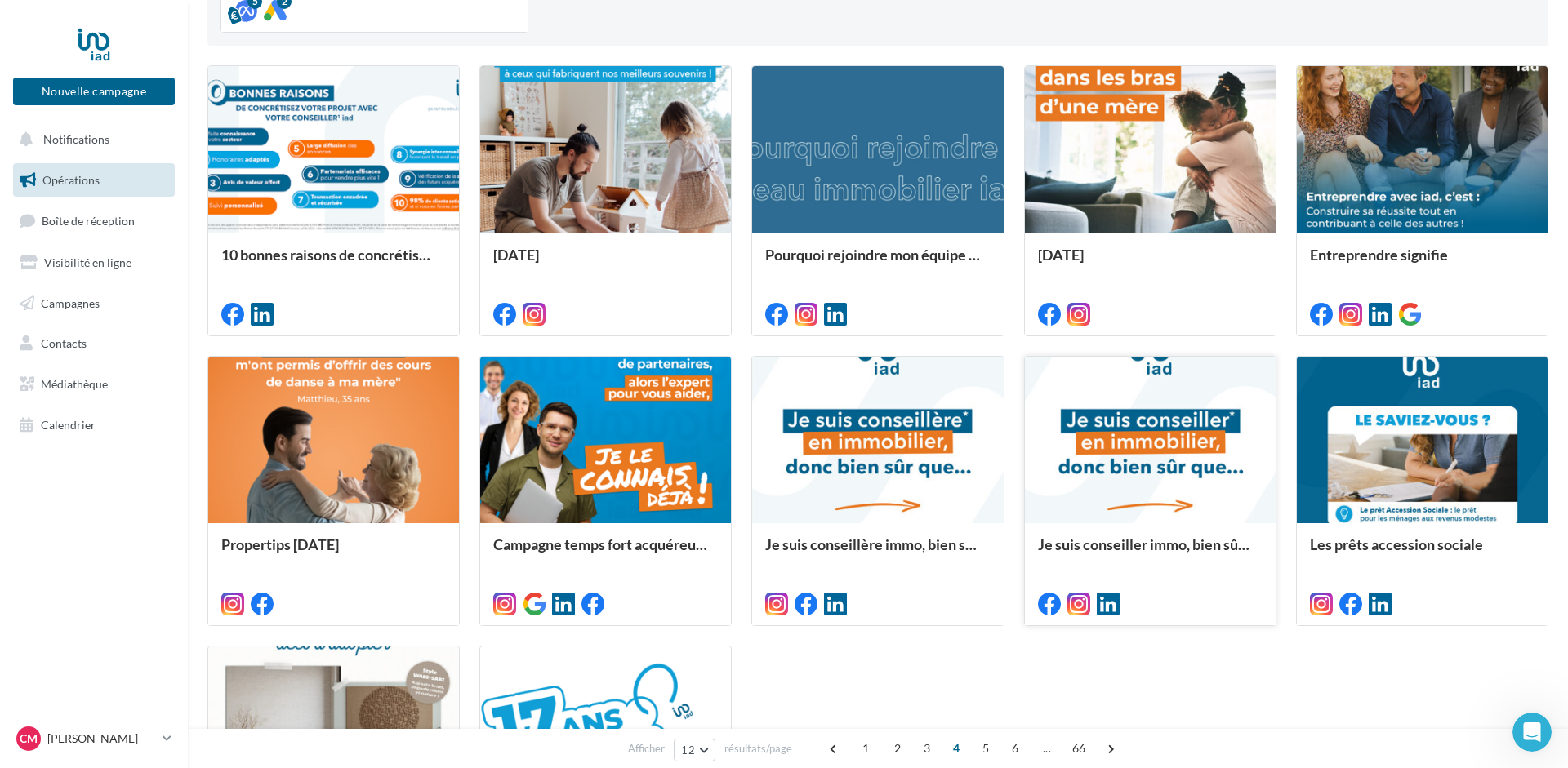
click at [1154, 435] on div at bounding box center [1151, 441] width 251 height 168
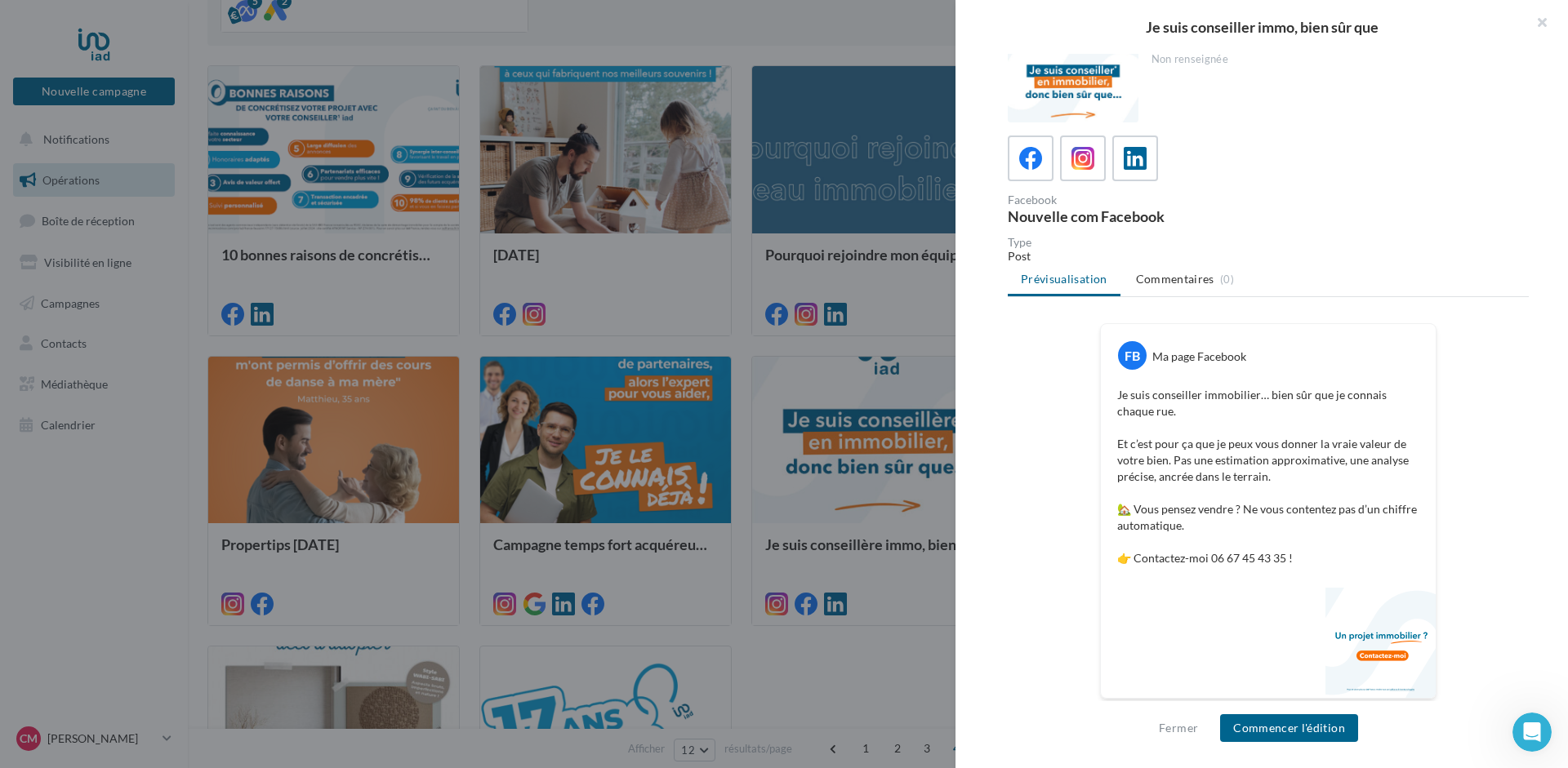
scroll to position [20, 0]
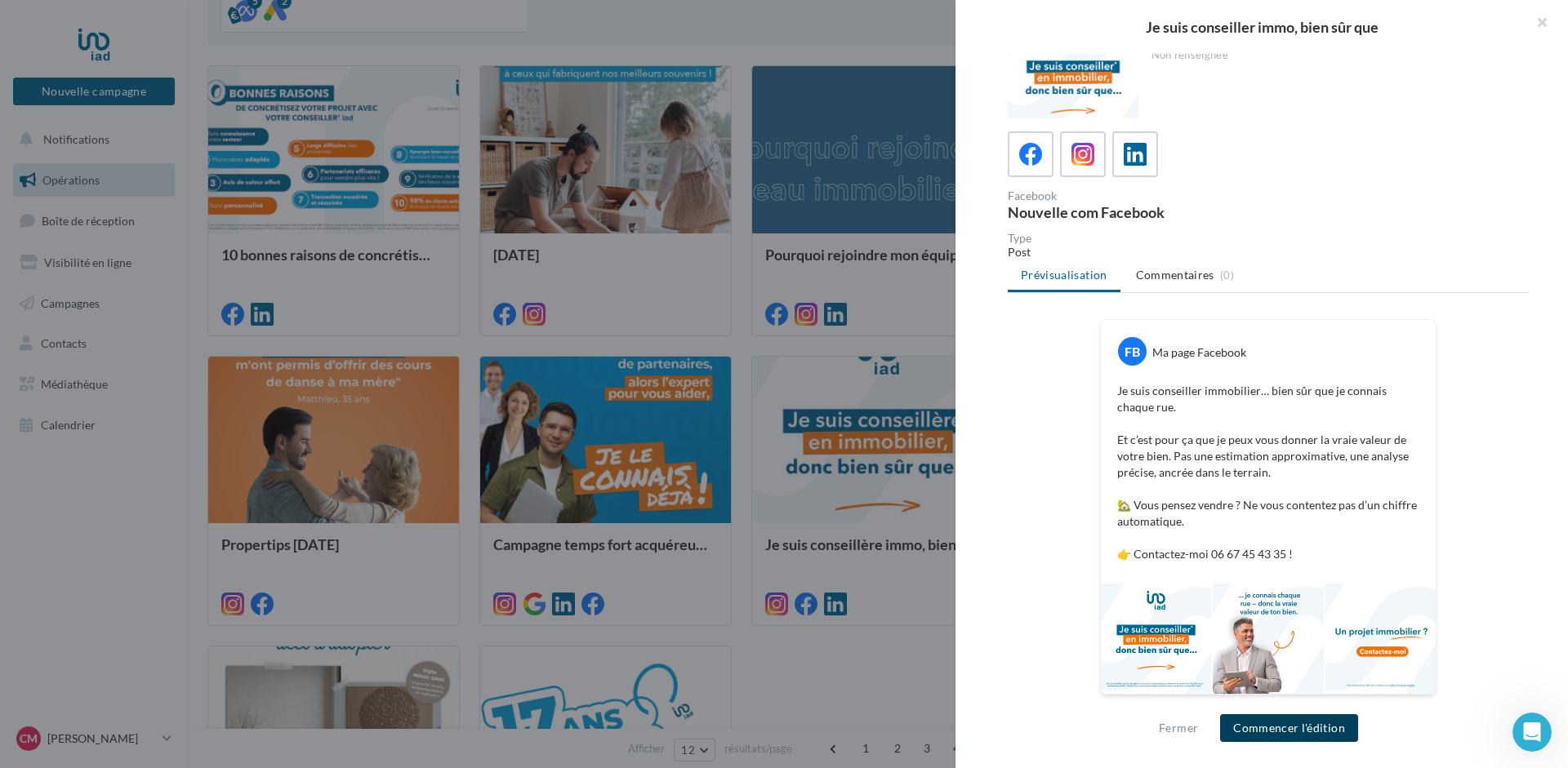
click at [1292, 728] on button "Commencer l'édition" at bounding box center [1289, 728] width 138 height 28
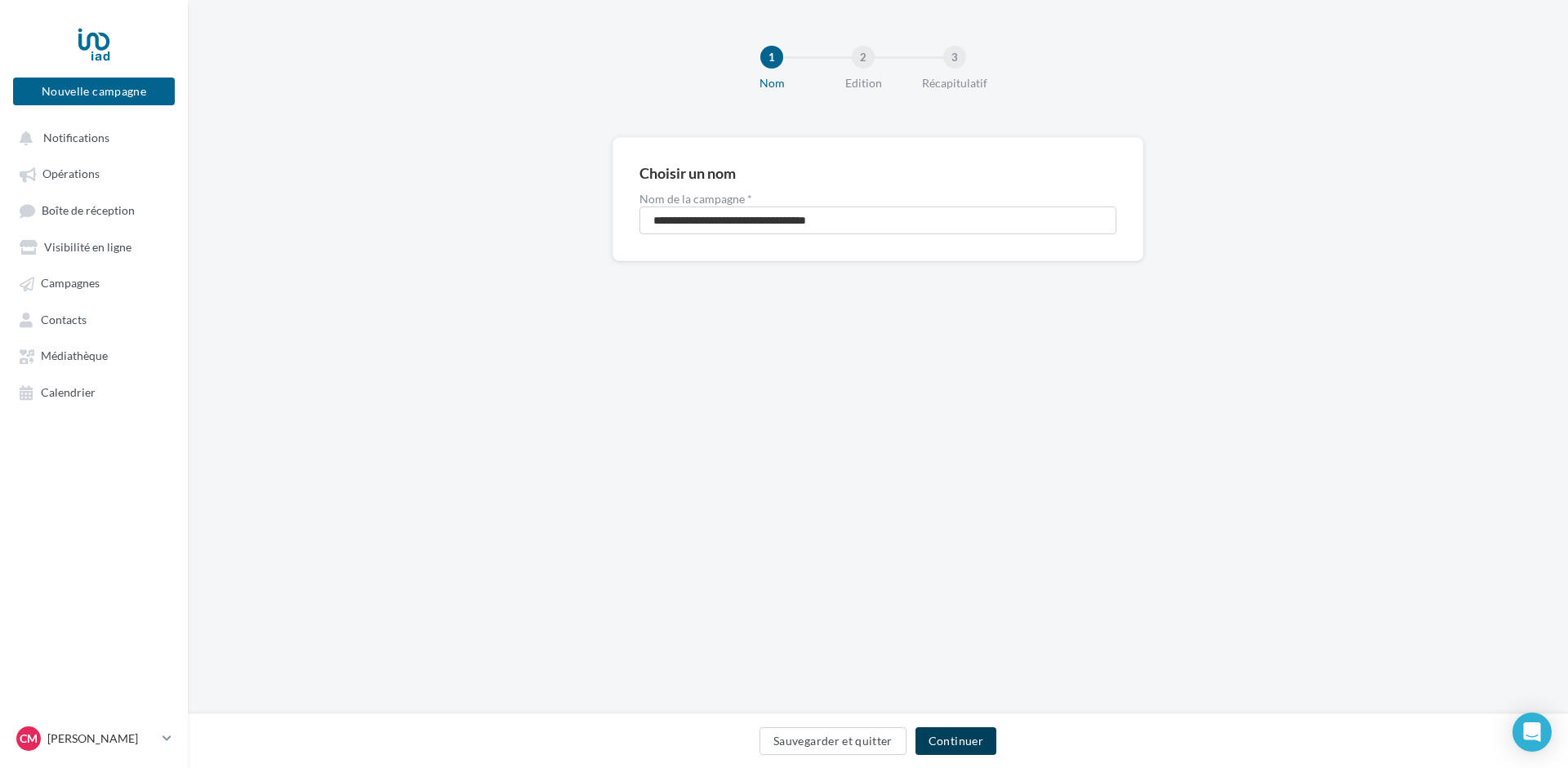
click at [961, 741] on button "Continuer" at bounding box center [955, 742] width 81 height 28
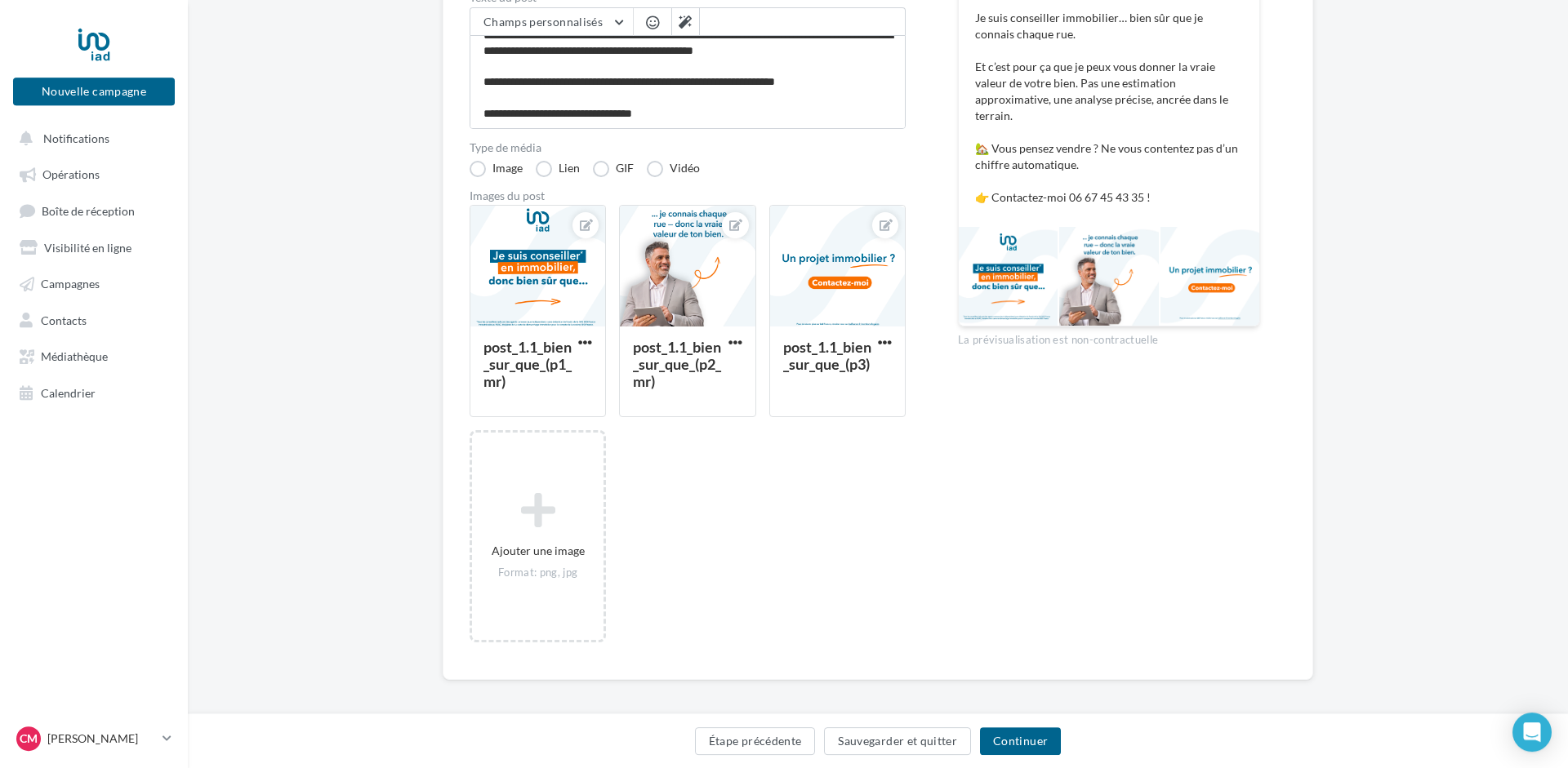
scroll to position [269, 0]
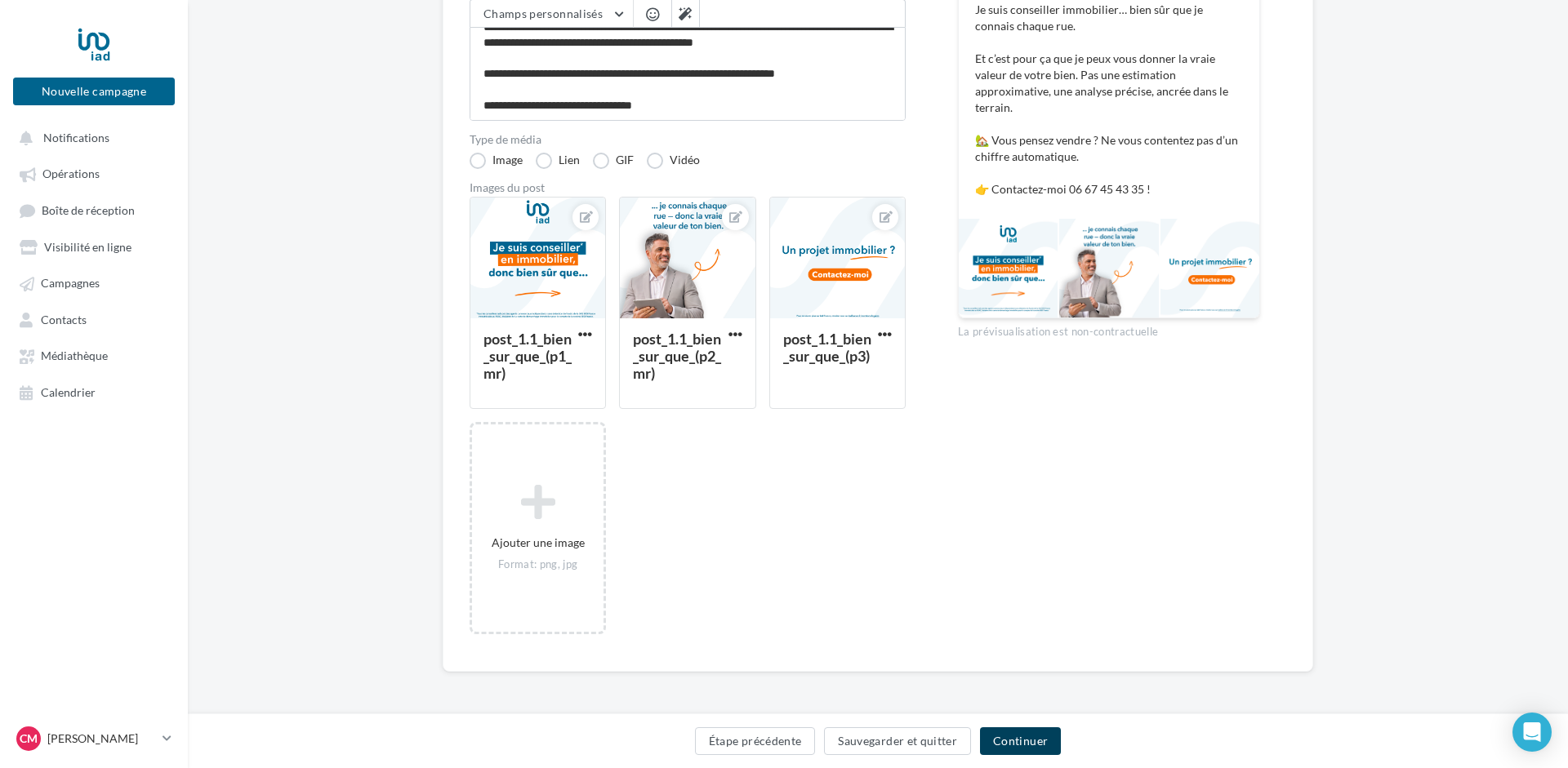
click at [1014, 736] on button "Continuer" at bounding box center [1020, 742] width 81 height 28
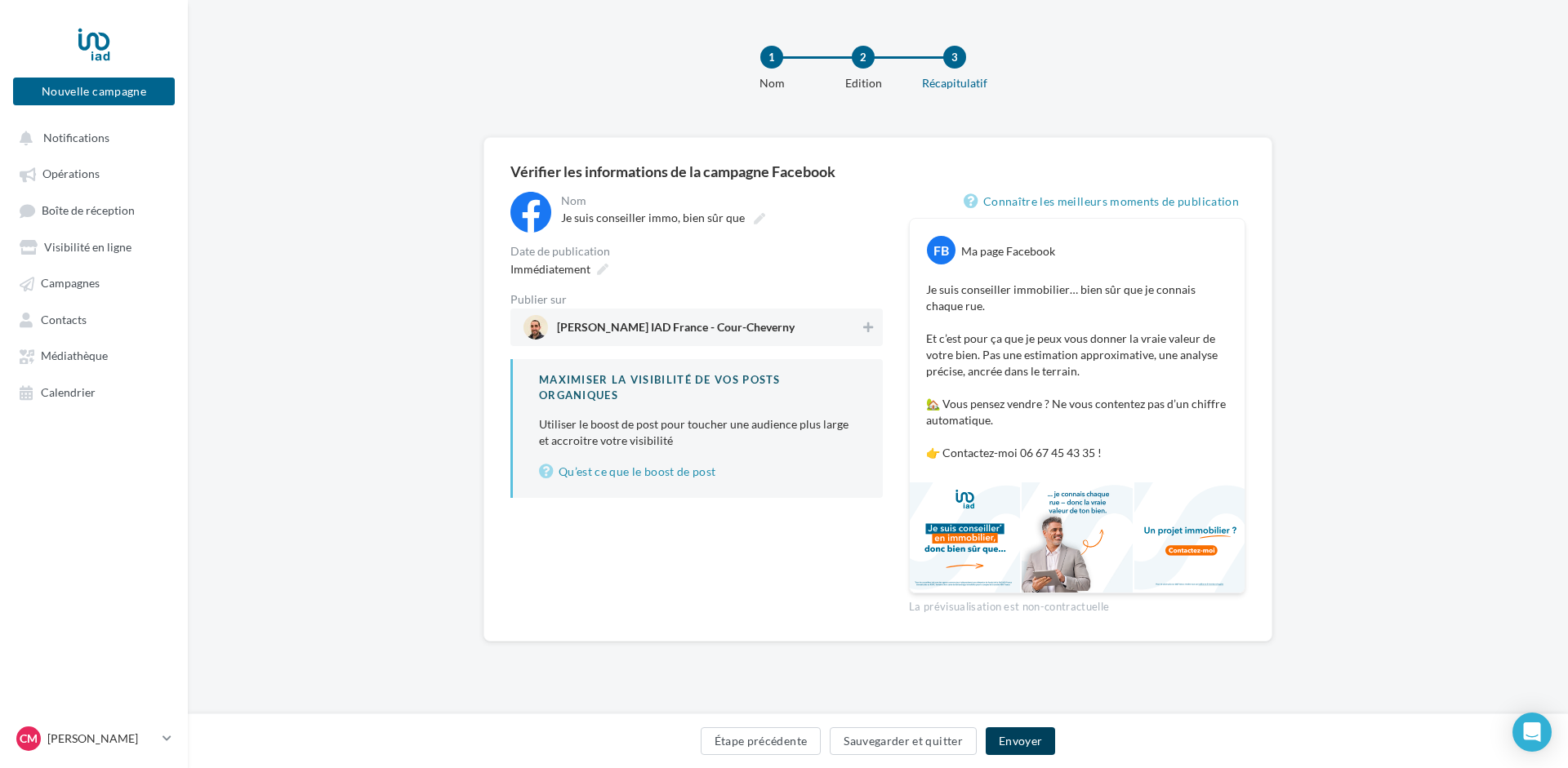
click at [1024, 739] on button "Envoyer" at bounding box center [1020, 742] width 69 height 28
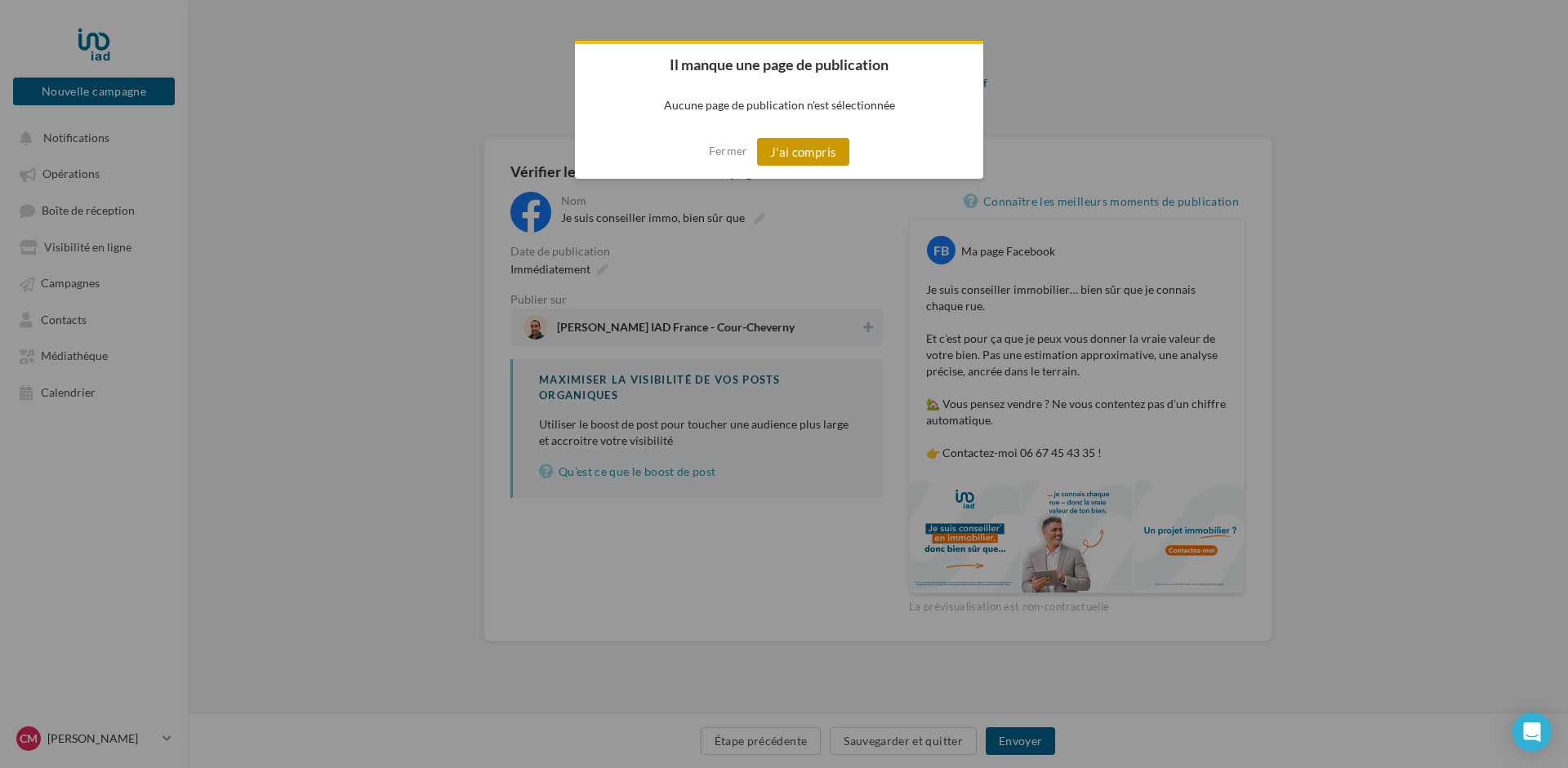
click at [801, 148] on button "J'ai compris" at bounding box center [804, 152] width 93 height 28
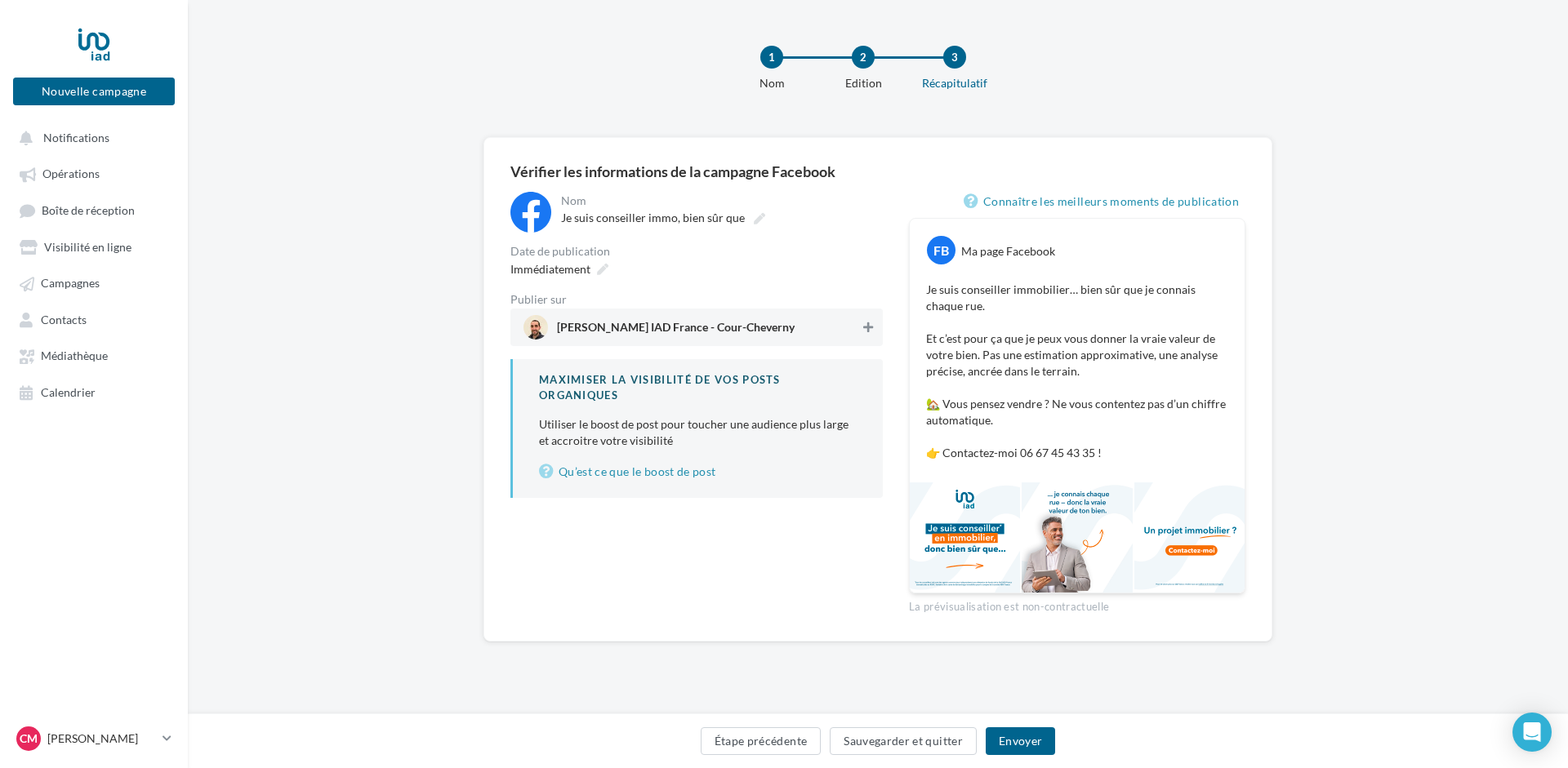
click at [871, 328] on icon at bounding box center [868, 327] width 10 height 12
click at [1027, 737] on button "Envoyer" at bounding box center [1020, 742] width 69 height 28
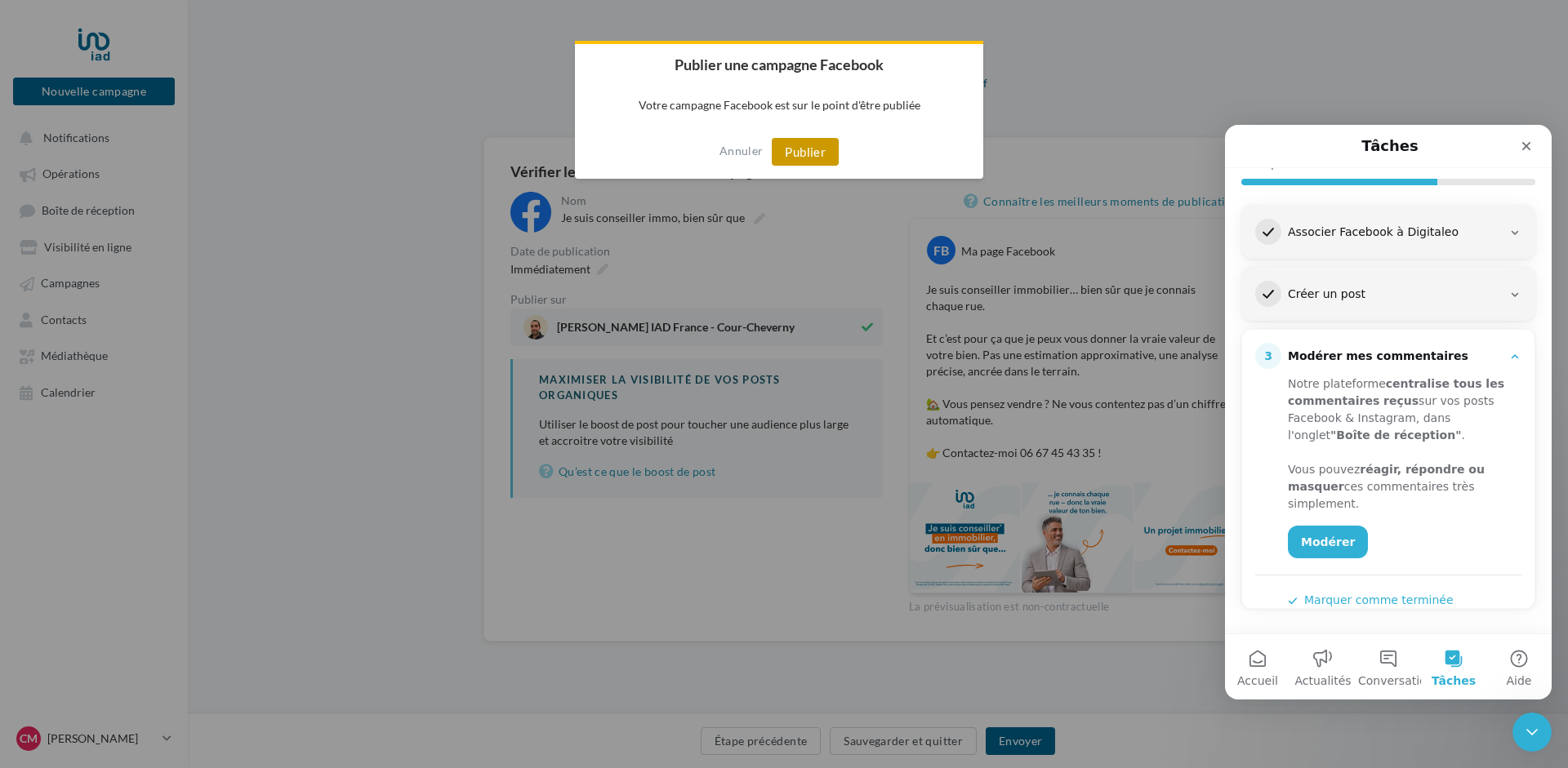
scroll to position [185, 0]
click at [812, 146] on button "Publier" at bounding box center [805, 152] width 67 height 28
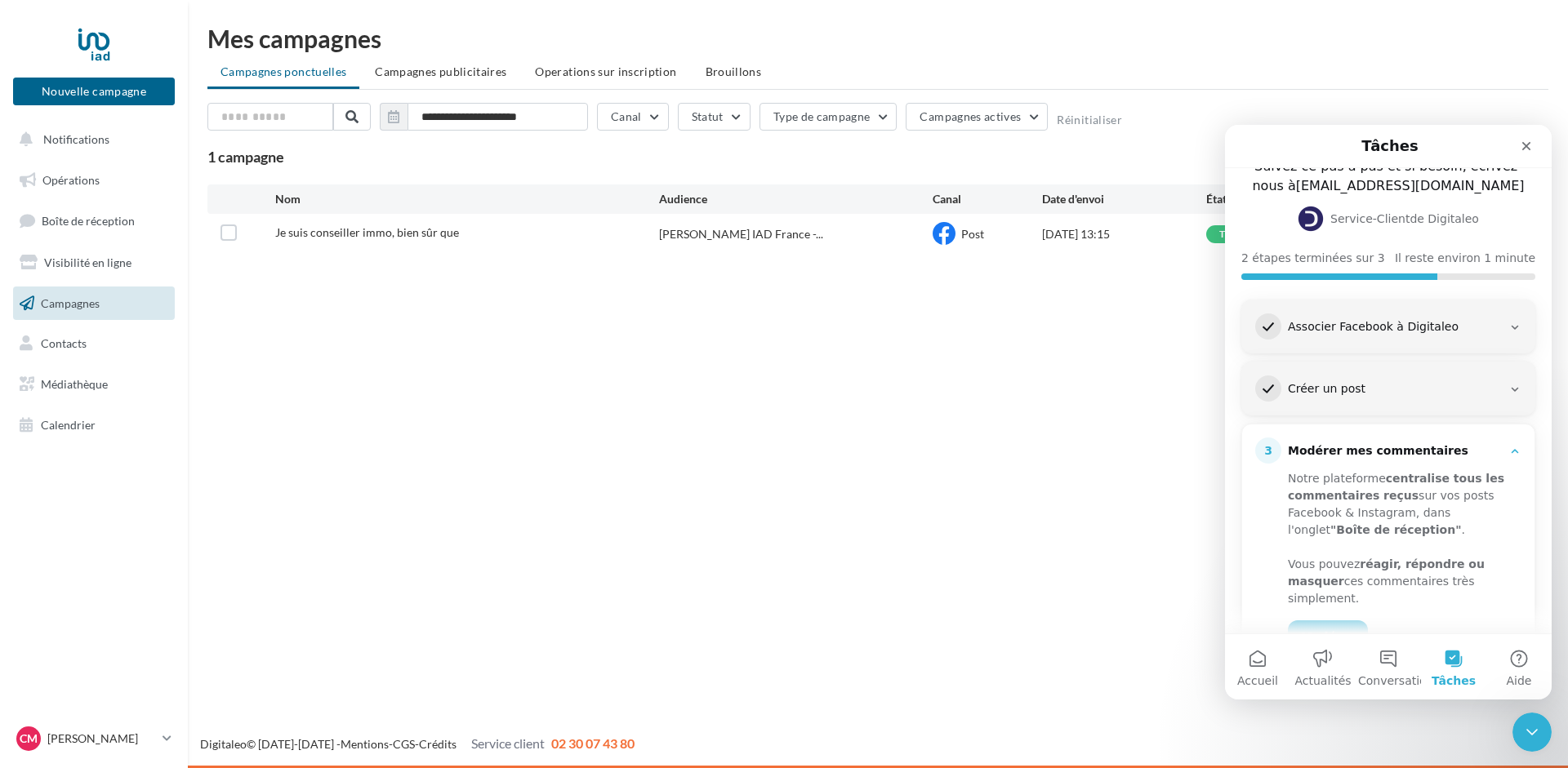
scroll to position [185, 0]
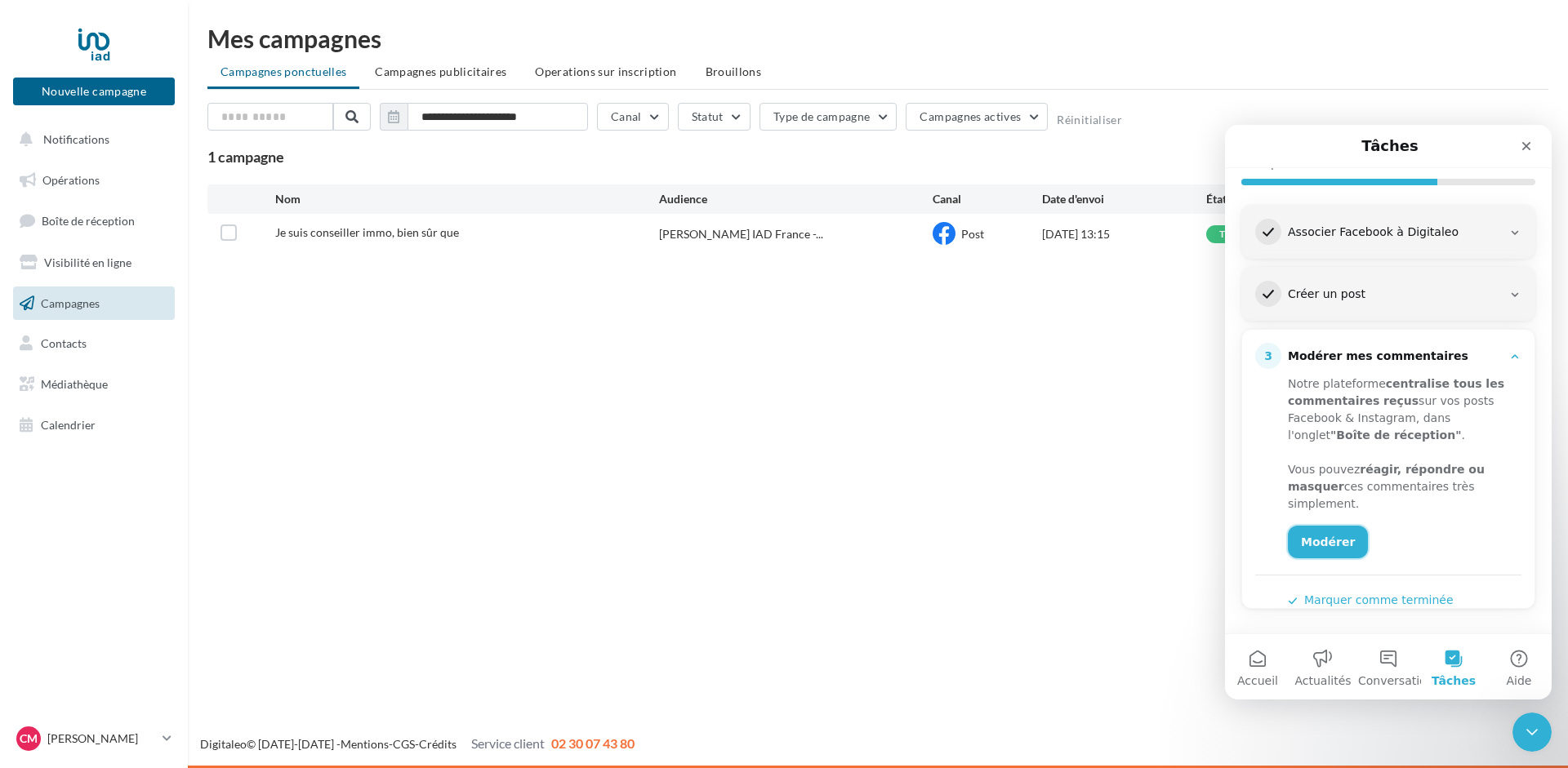
click at [1329, 526] on link "Modérer" at bounding box center [1328, 543] width 80 height 33
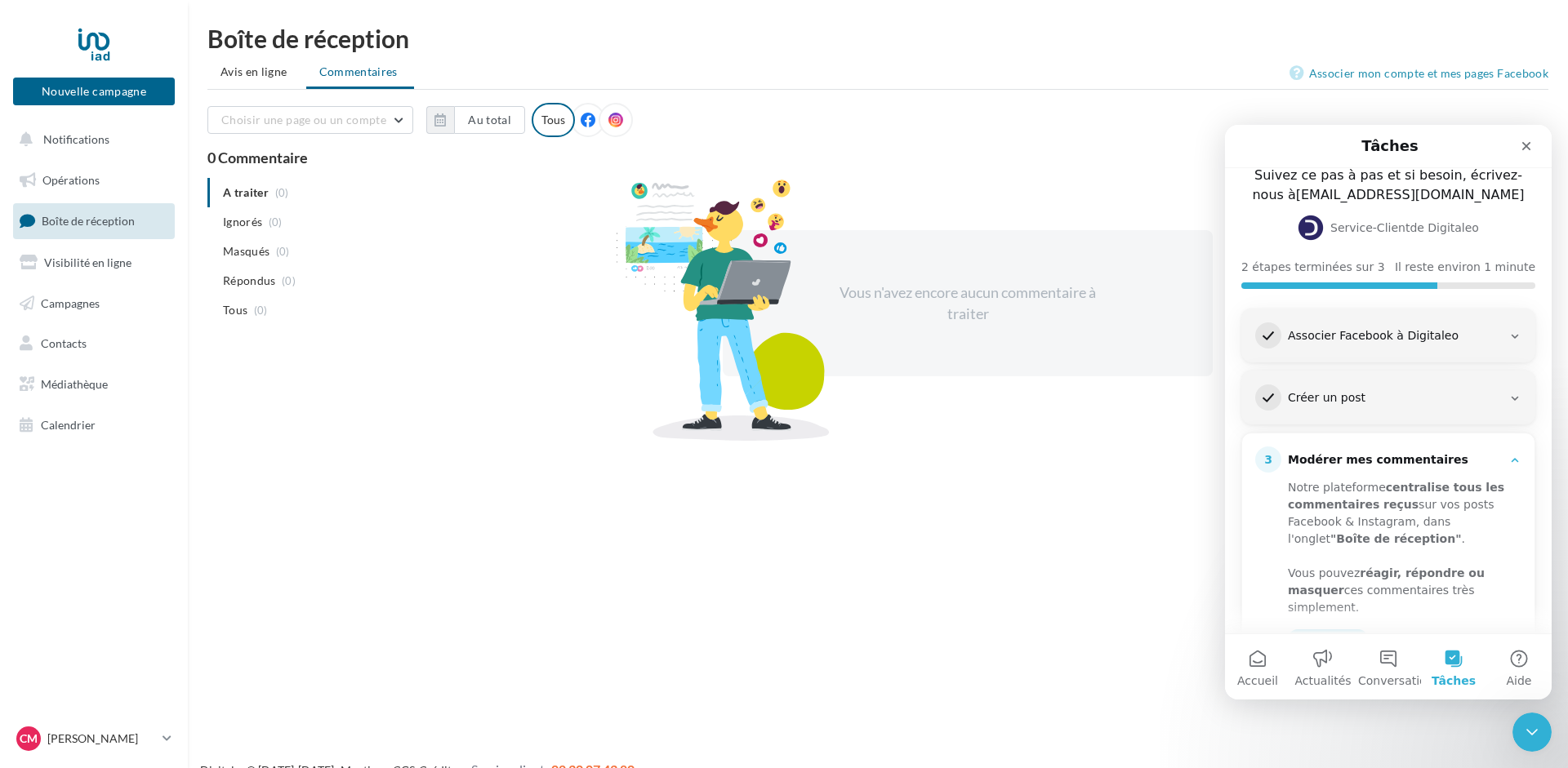
scroll to position [185, 0]
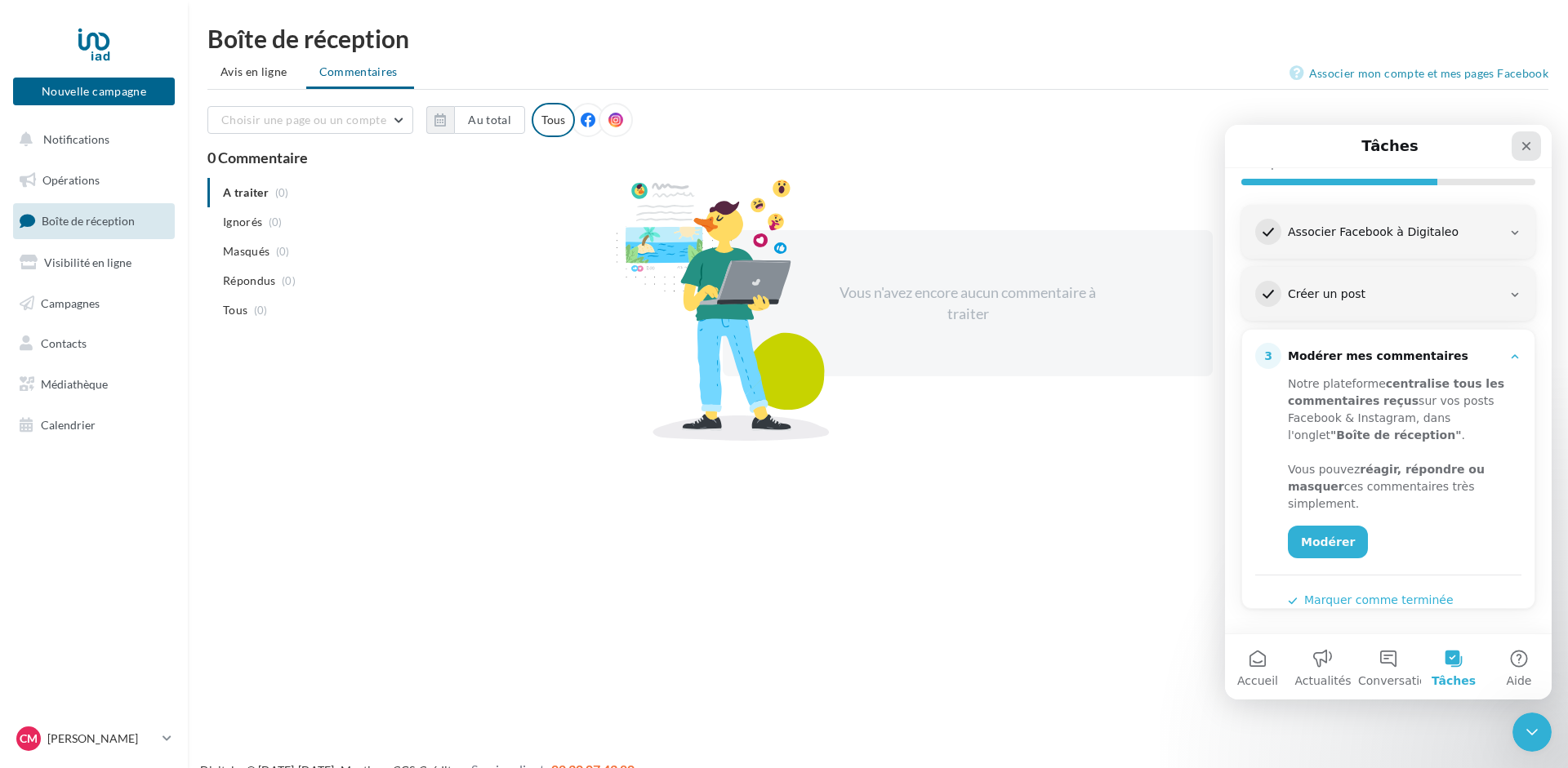
click at [1531, 141] on icon "Fermer" at bounding box center [1526, 146] width 13 height 13
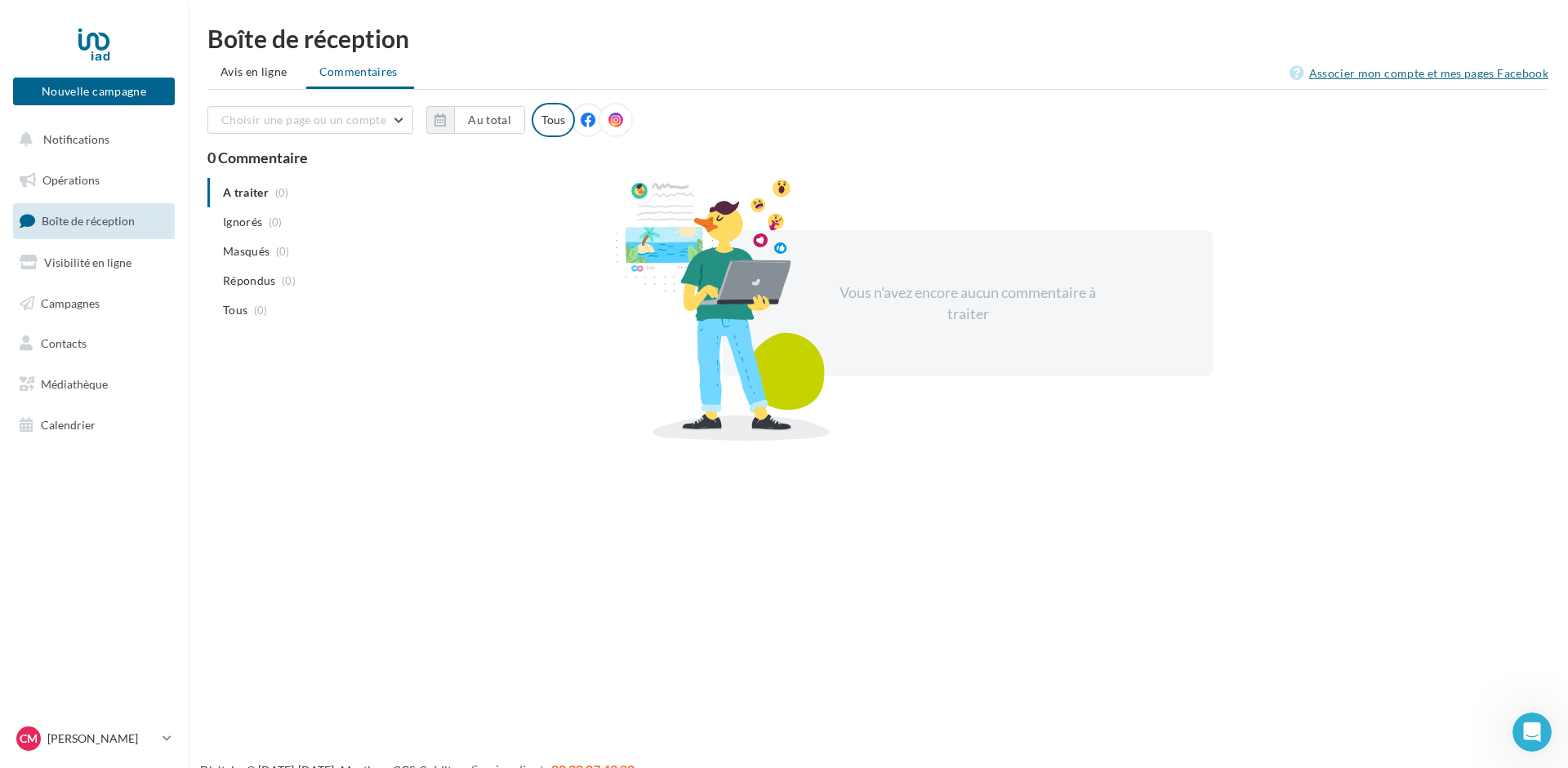
scroll to position [0, 0]
click at [64, 261] on span "Visibilité en ligne" at bounding box center [88, 262] width 87 height 14
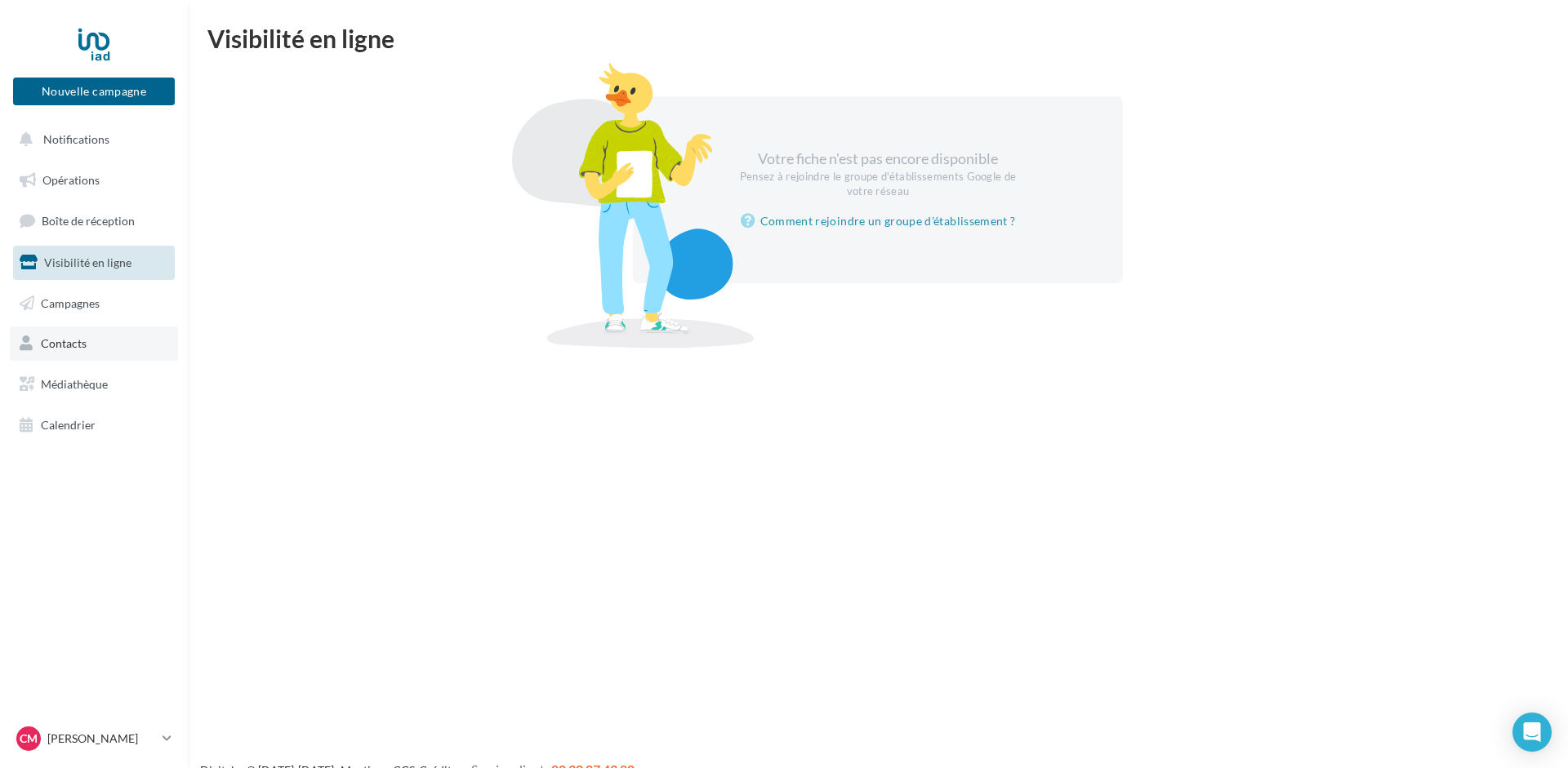
click at [74, 343] on span "Contacts" at bounding box center [64, 343] width 45 height 14
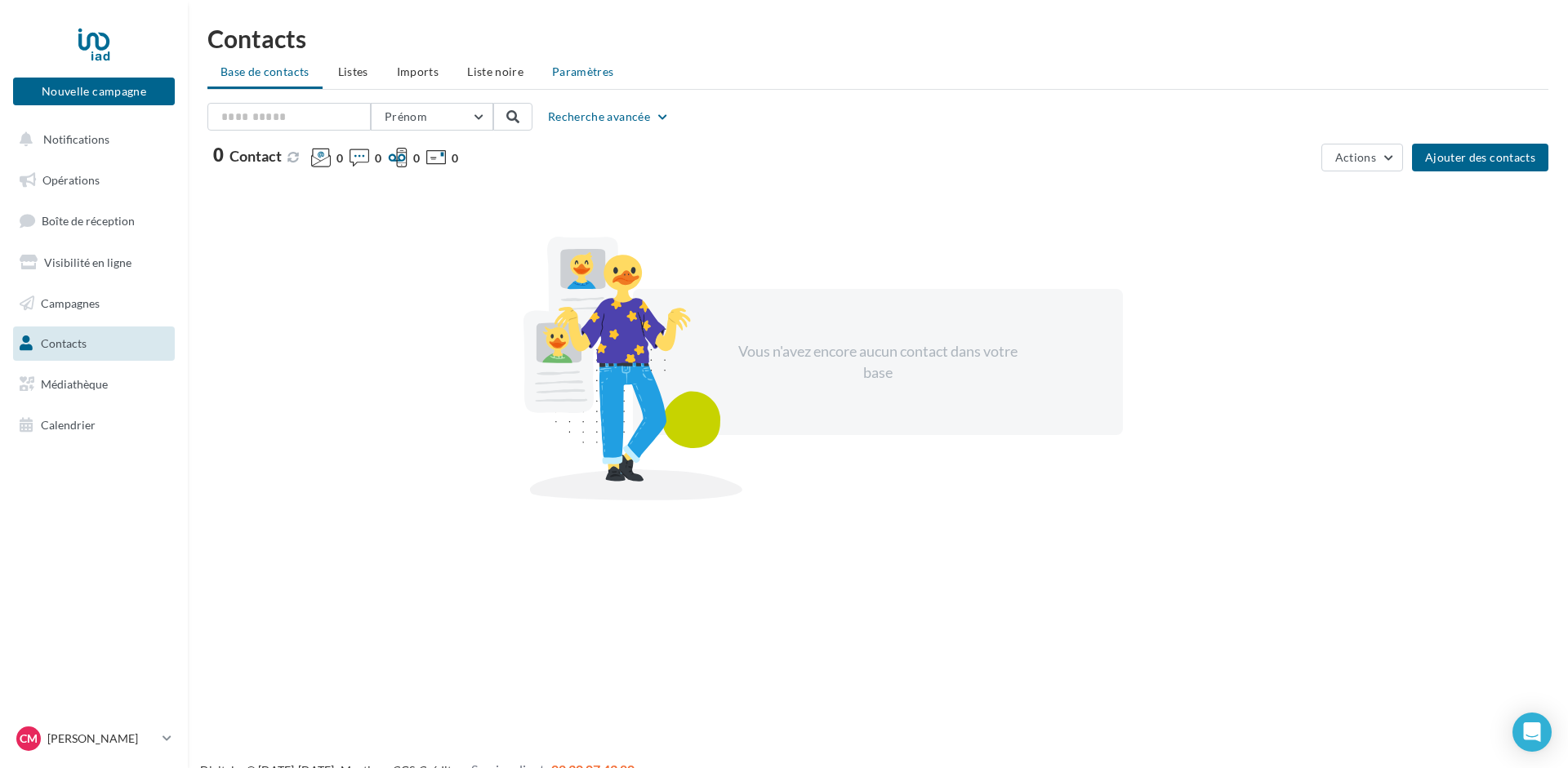
click at [569, 68] on span "Paramètres" at bounding box center [583, 71] width 62 height 14
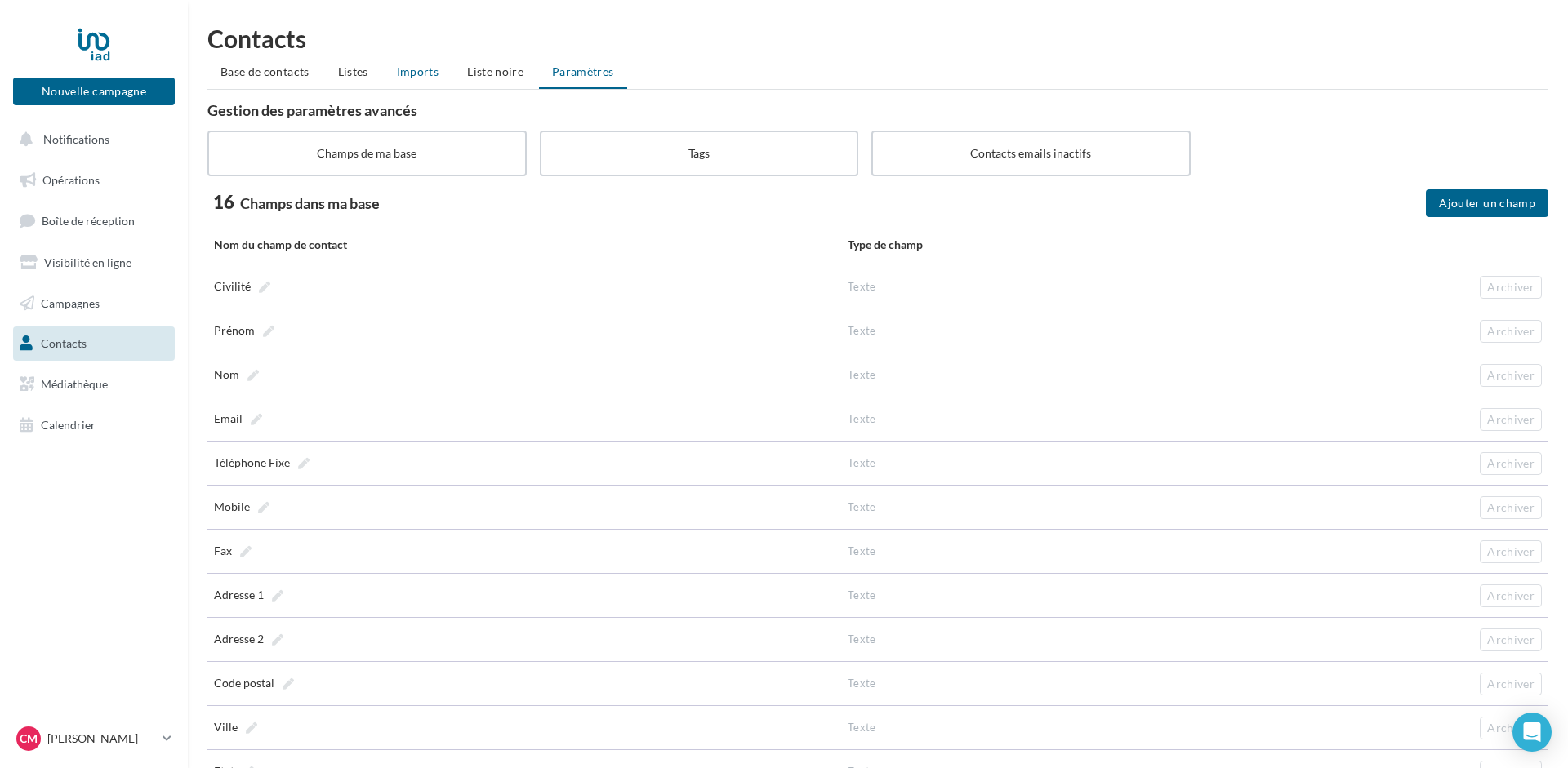
click at [420, 73] on span "Imports" at bounding box center [418, 71] width 42 height 14
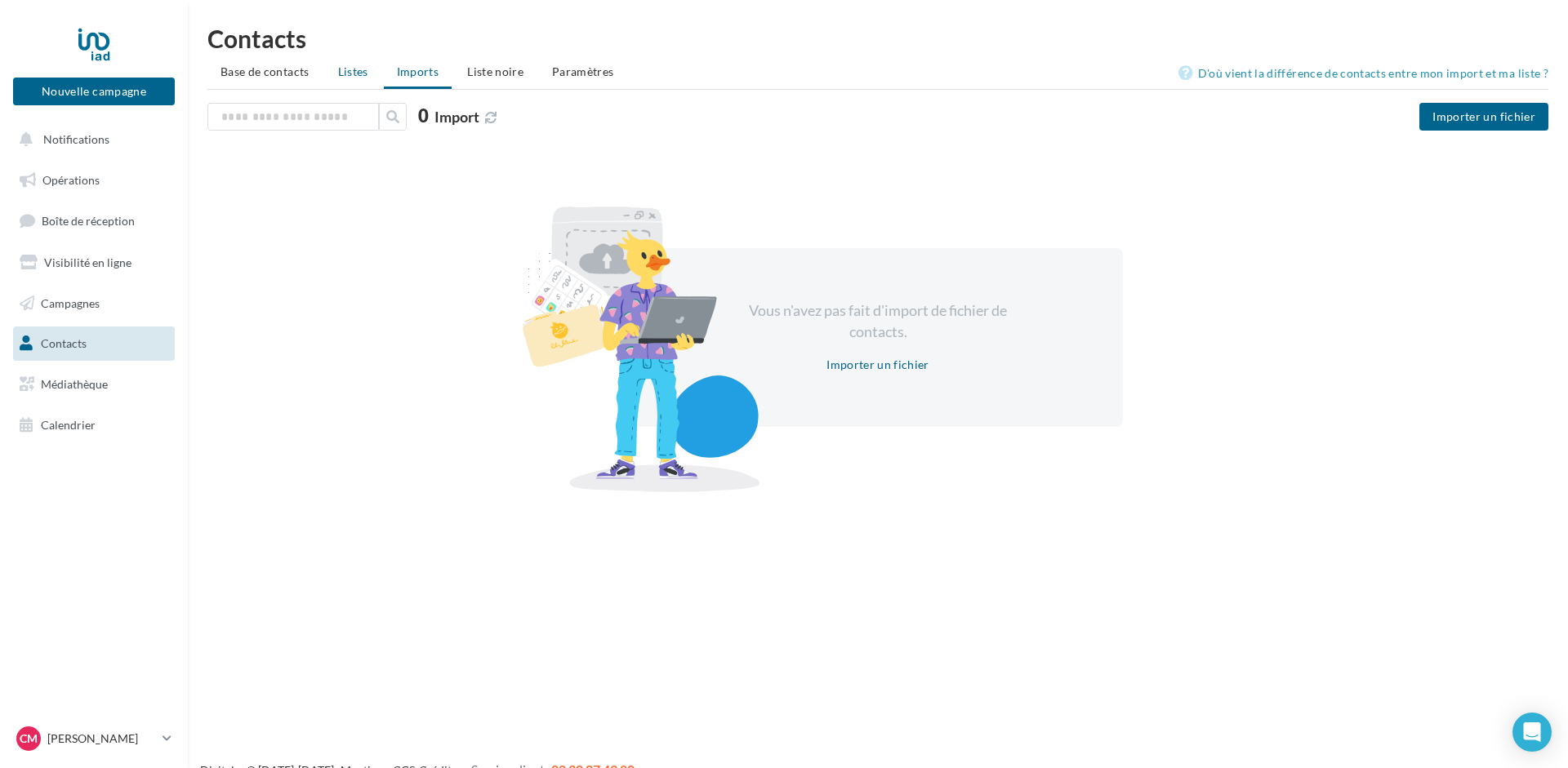
click at [347, 76] on span "Listes" at bounding box center [353, 71] width 30 height 14
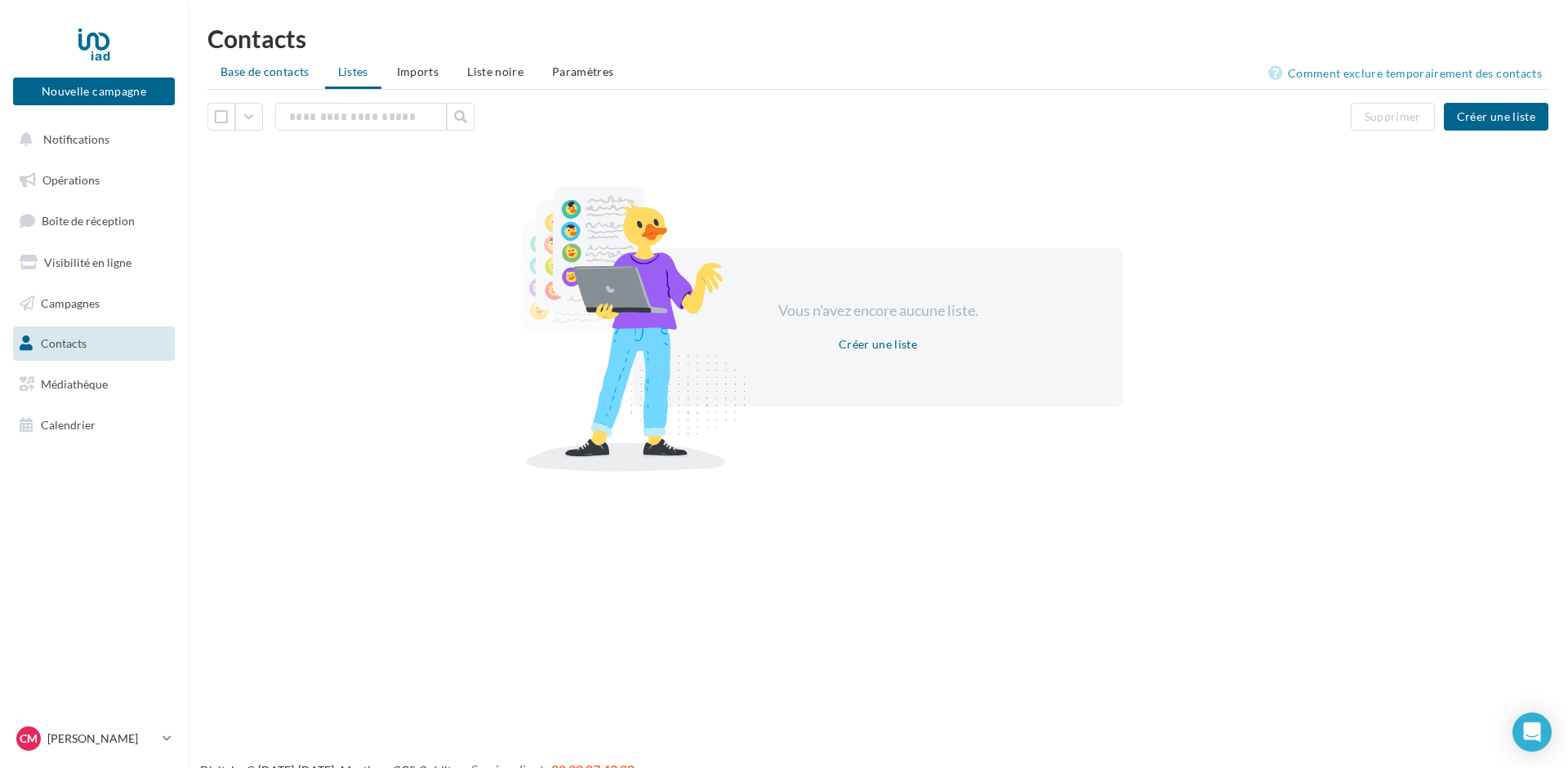
click at [260, 72] on span "Base de contacts" at bounding box center [265, 71] width 89 height 14
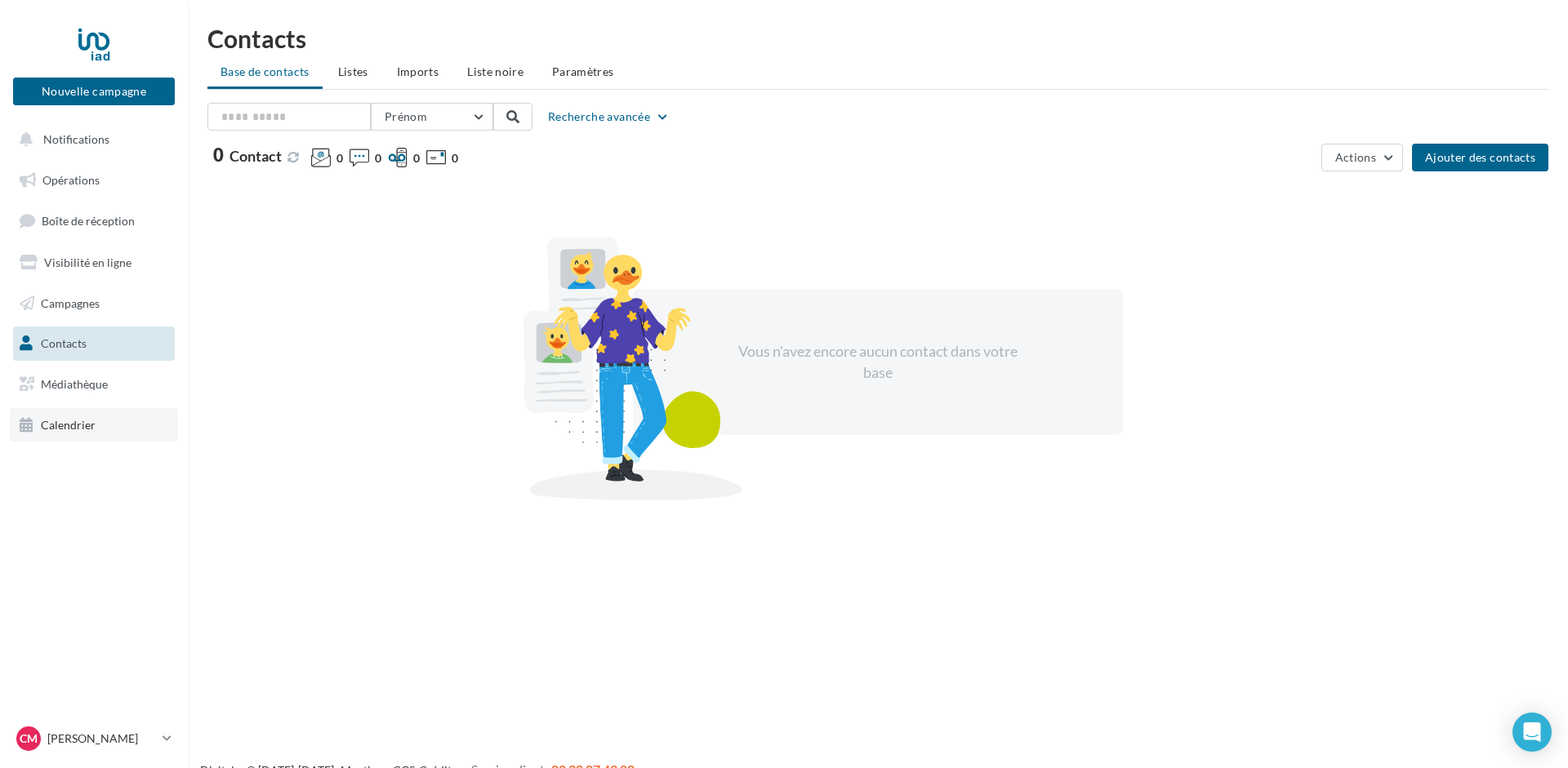
click at [70, 430] on span "Calendrier" at bounding box center [68, 424] width 55 height 14
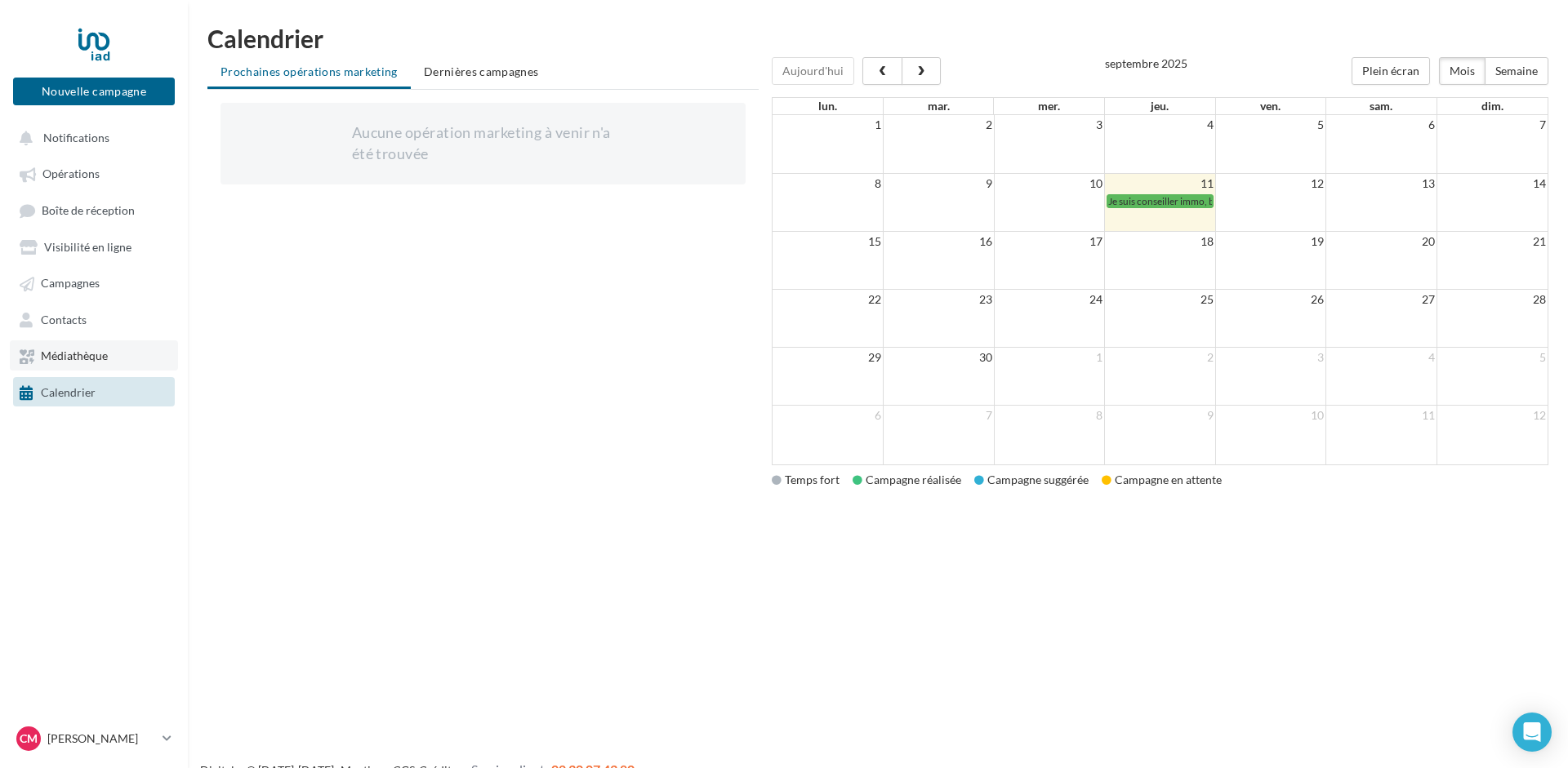
click at [68, 357] on span "Médiathèque" at bounding box center [75, 356] width 67 height 14
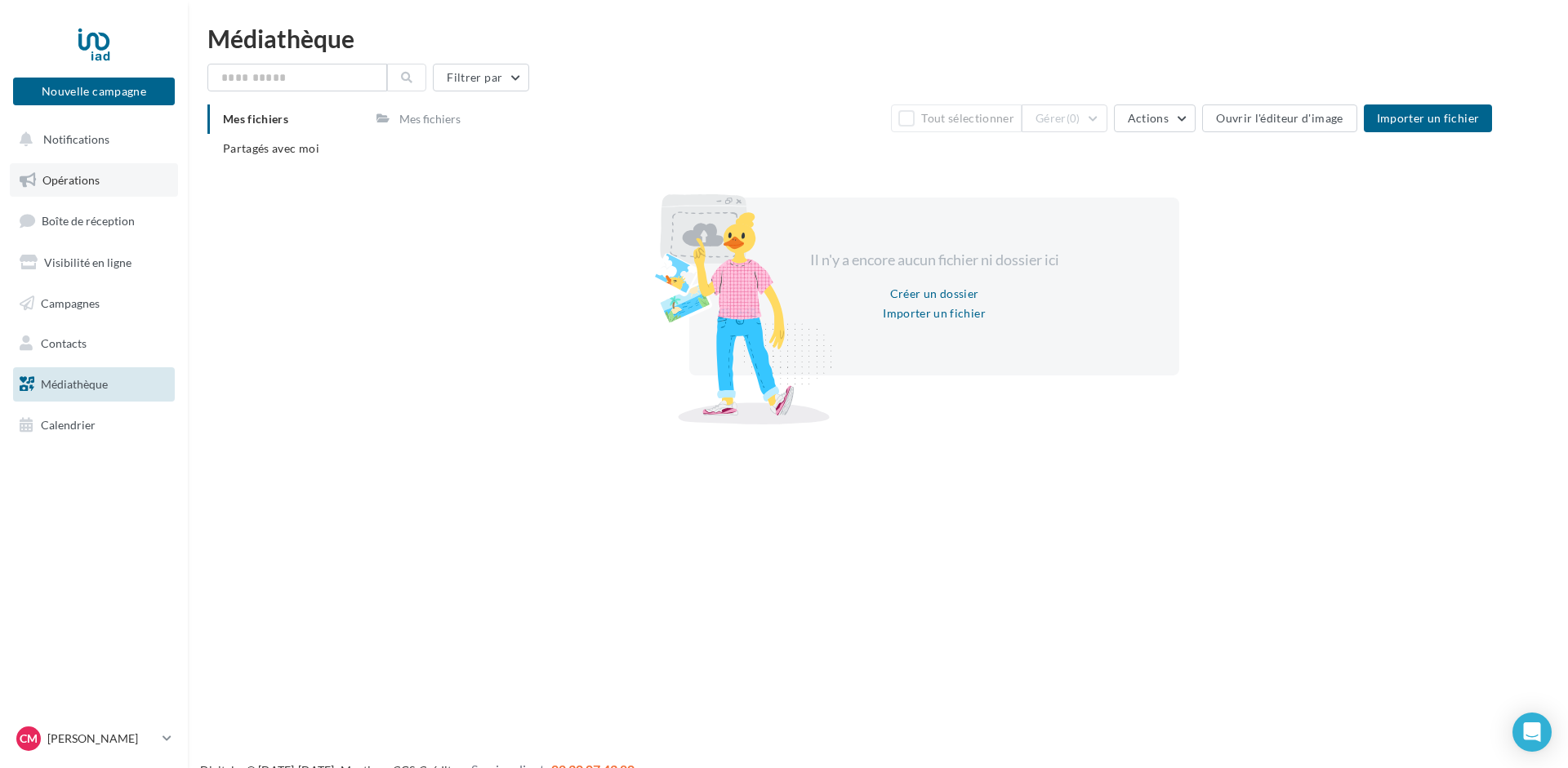
click at [55, 174] on span "Opérations" at bounding box center [71, 179] width 57 height 14
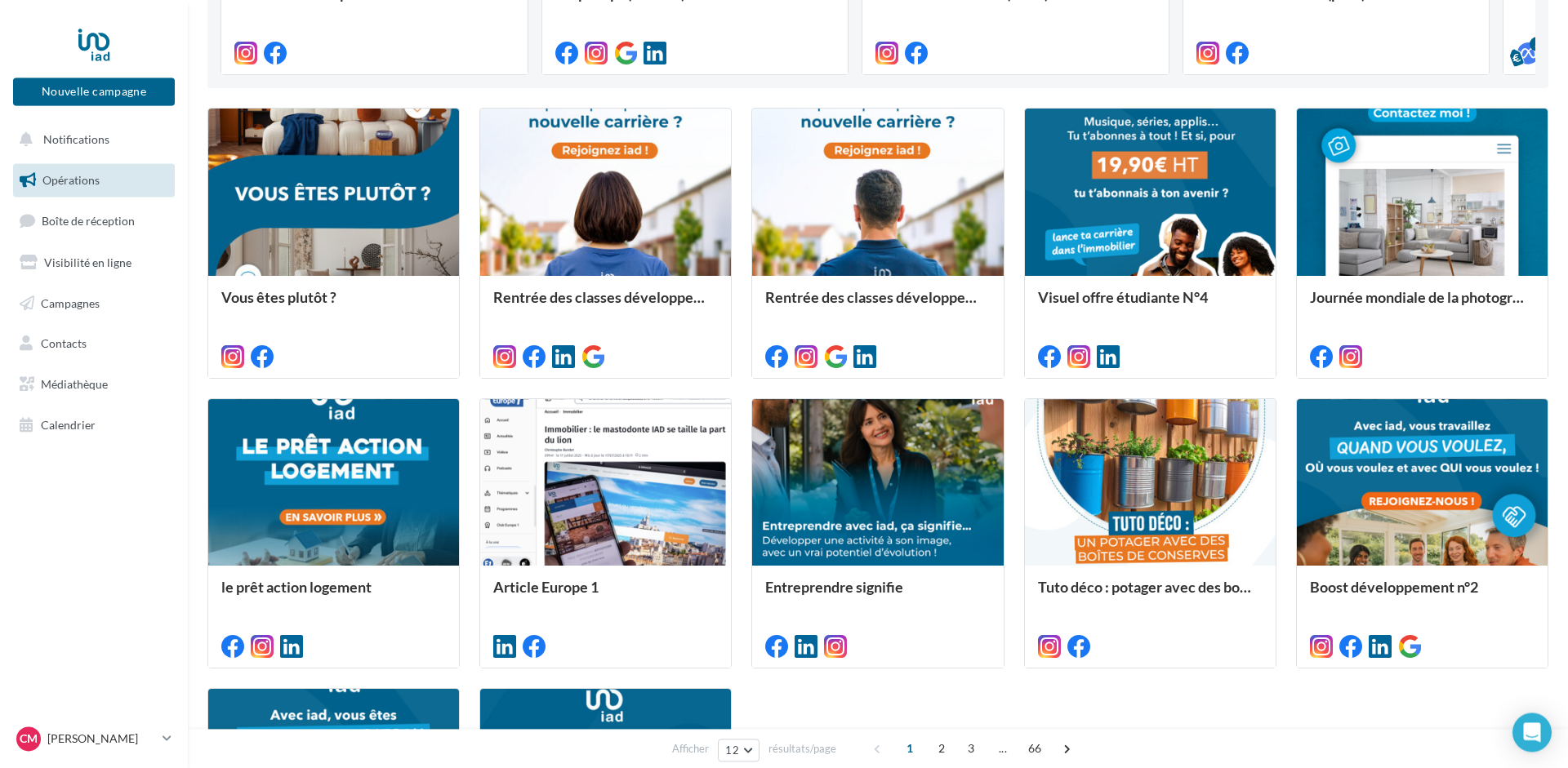
scroll to position [746, 0]
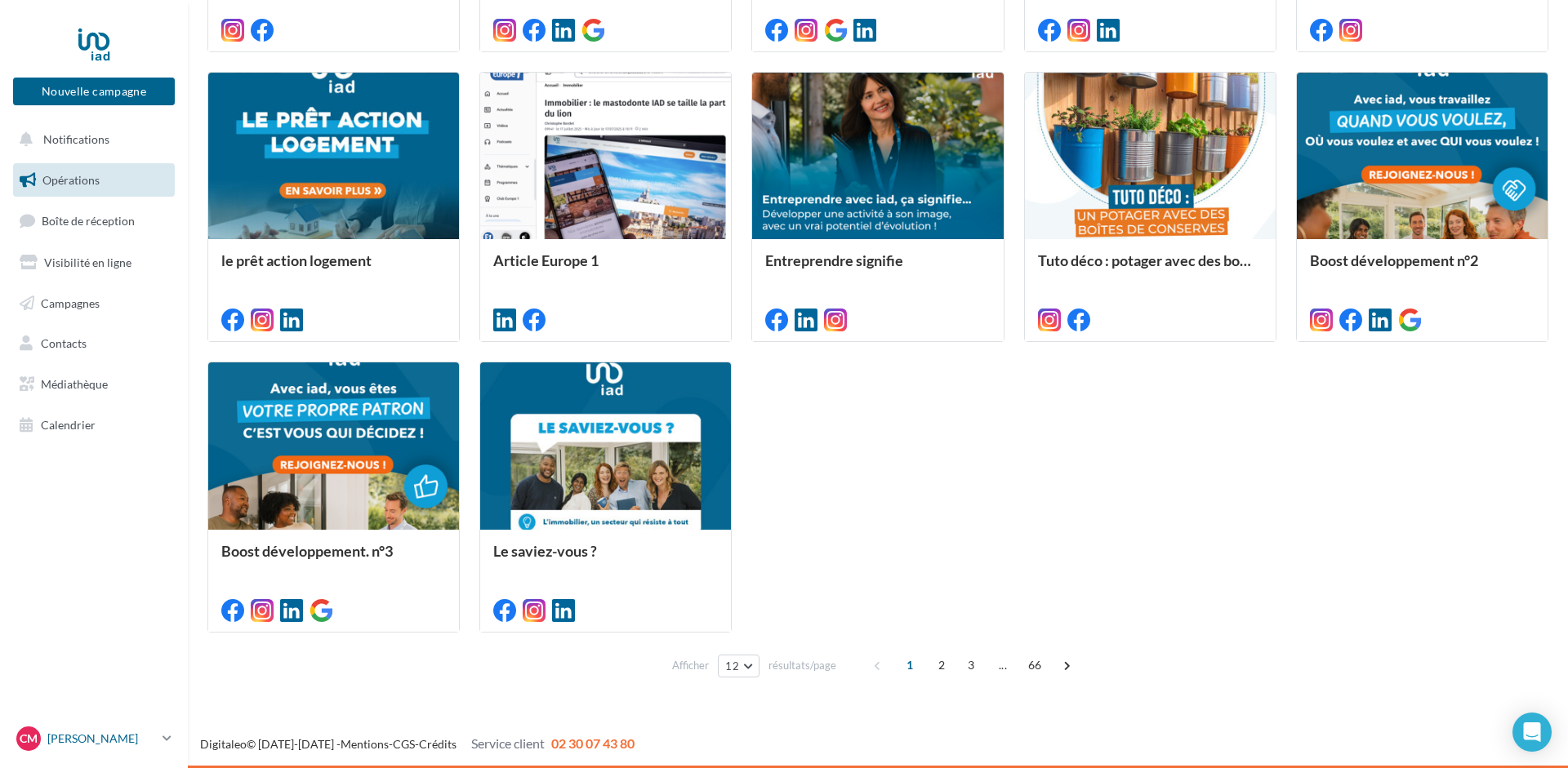
click at [113, 740] on p "[PERSON_NAME]" at bounding box center [101, 739] width 108 height 16
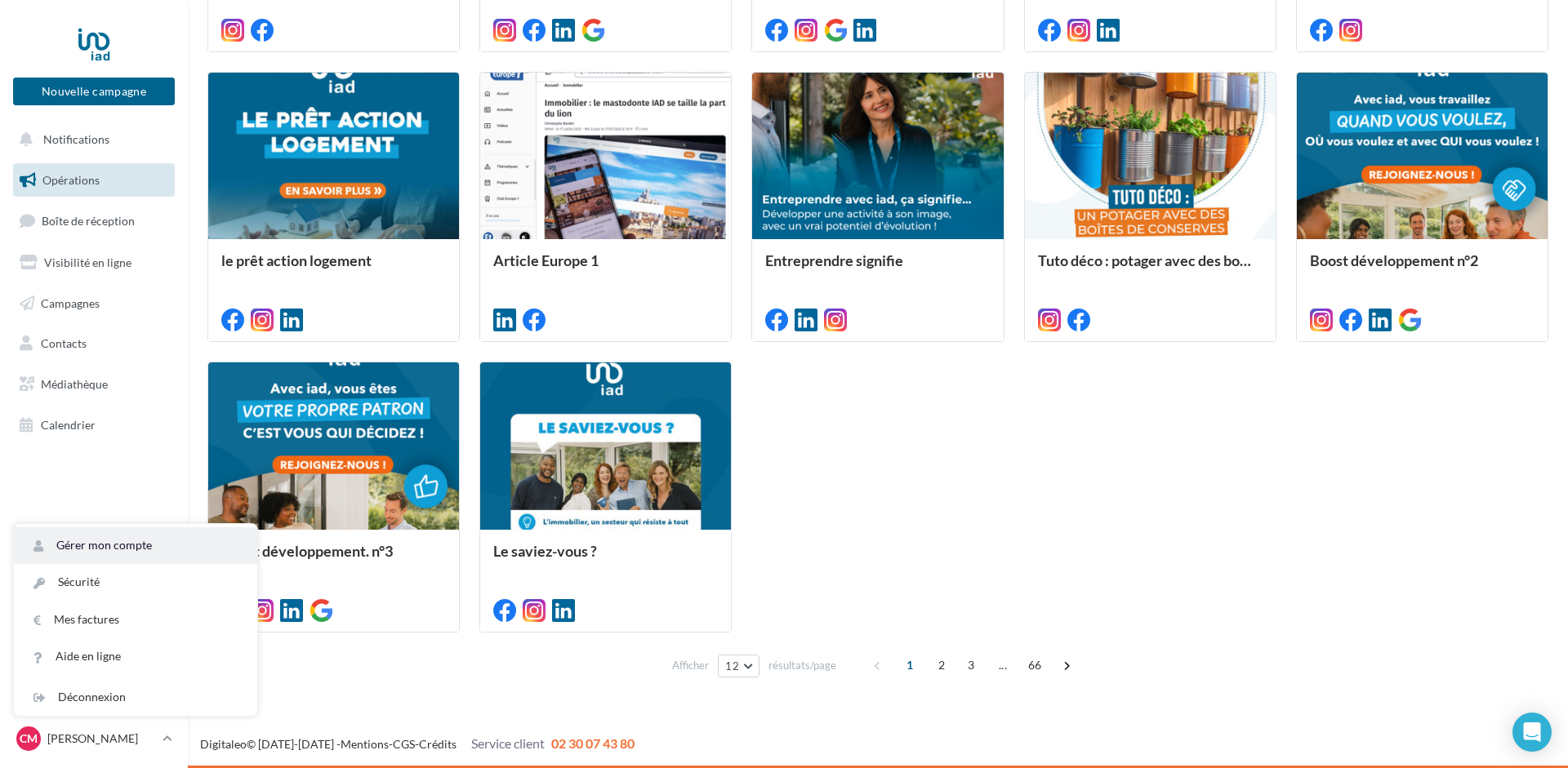
click at [94, 541] on link "Gérer mon compte" at bounding box center [135, 545] width 244 height 36
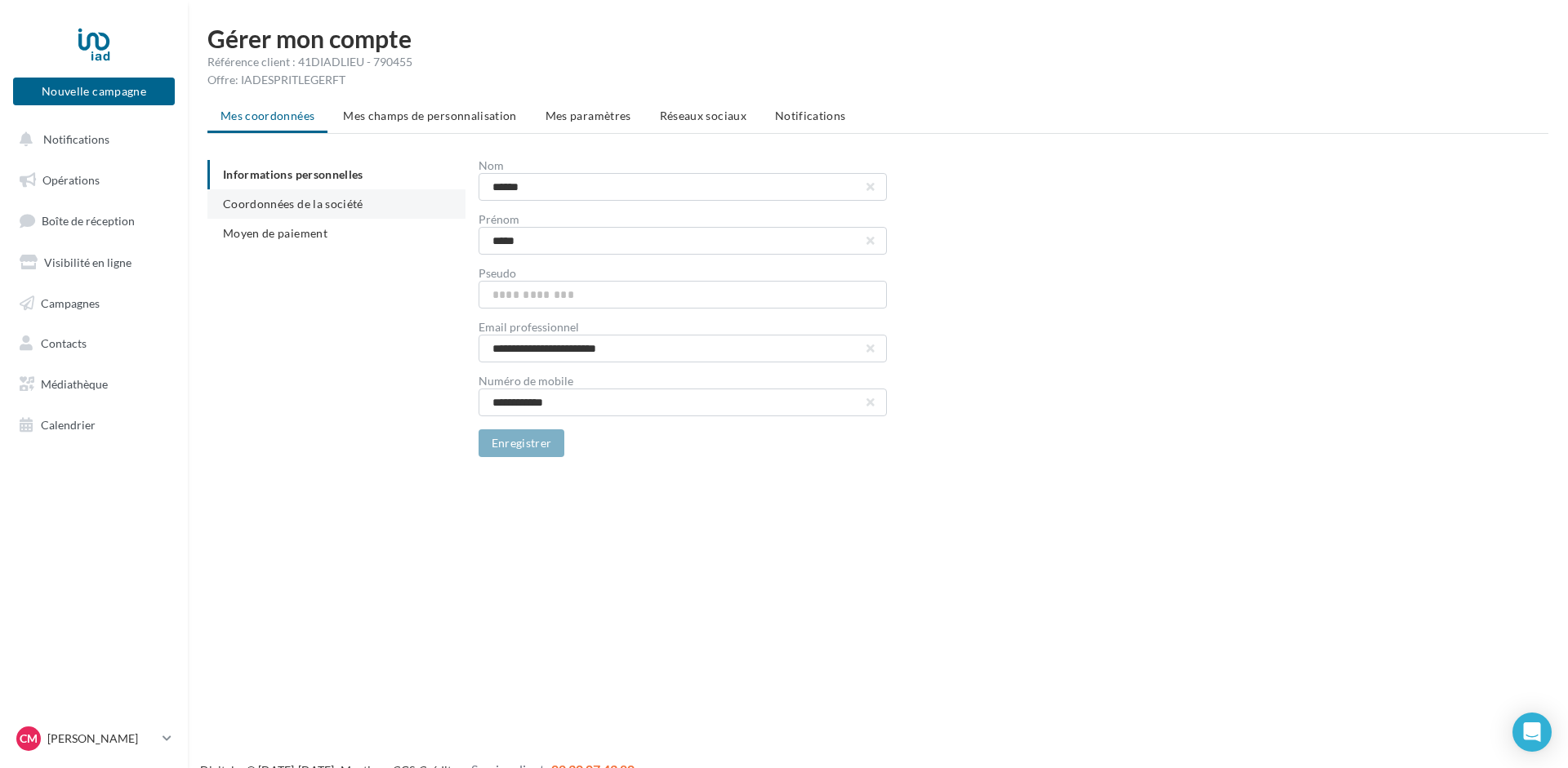
click at [323, 207] on span "Coordonnées de la société" at bounding box center [293, 204] width 141 height 14
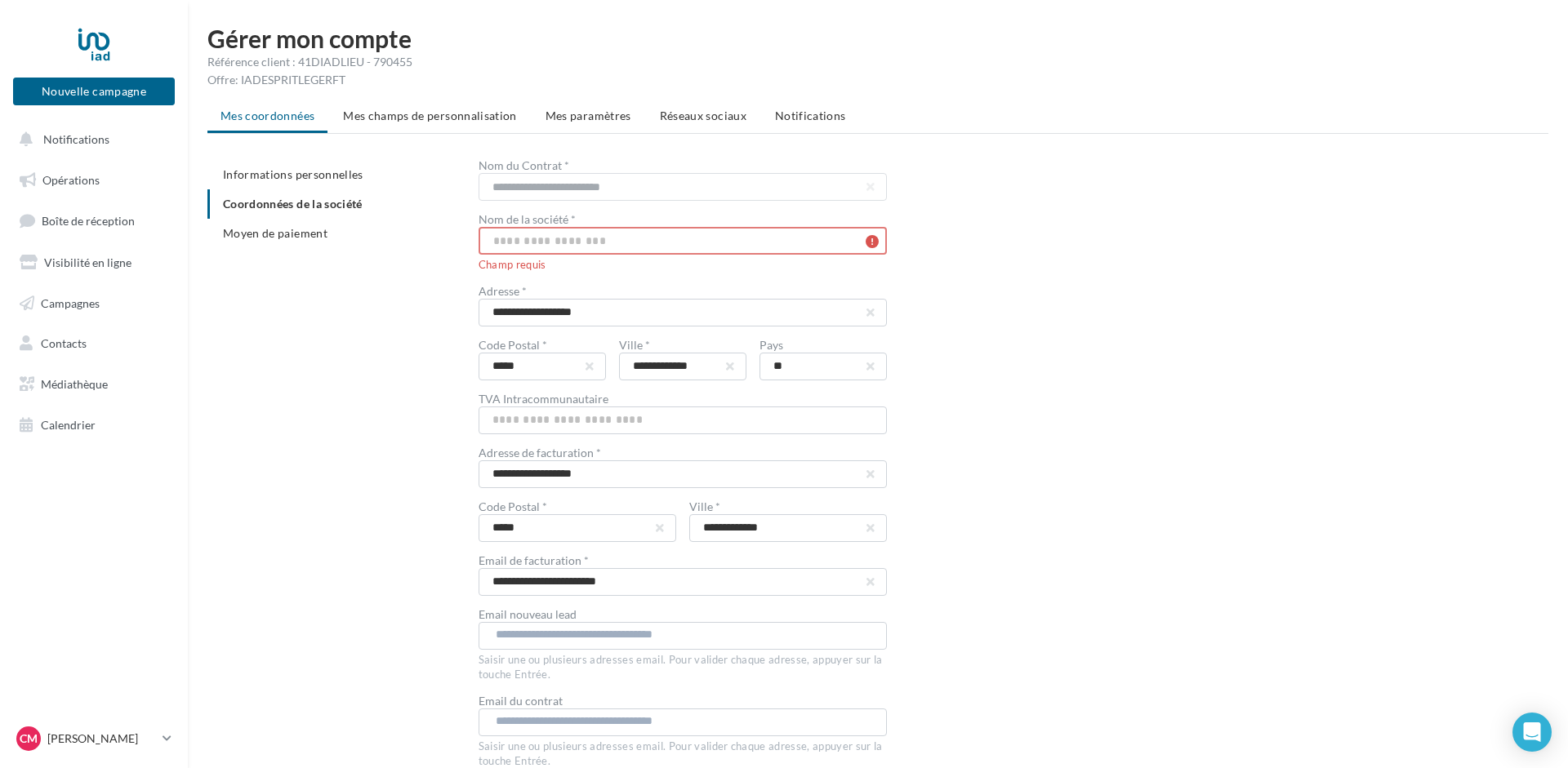
click at [567, 239] on input "text" at bounding box center [682, 241] width 408 height 28
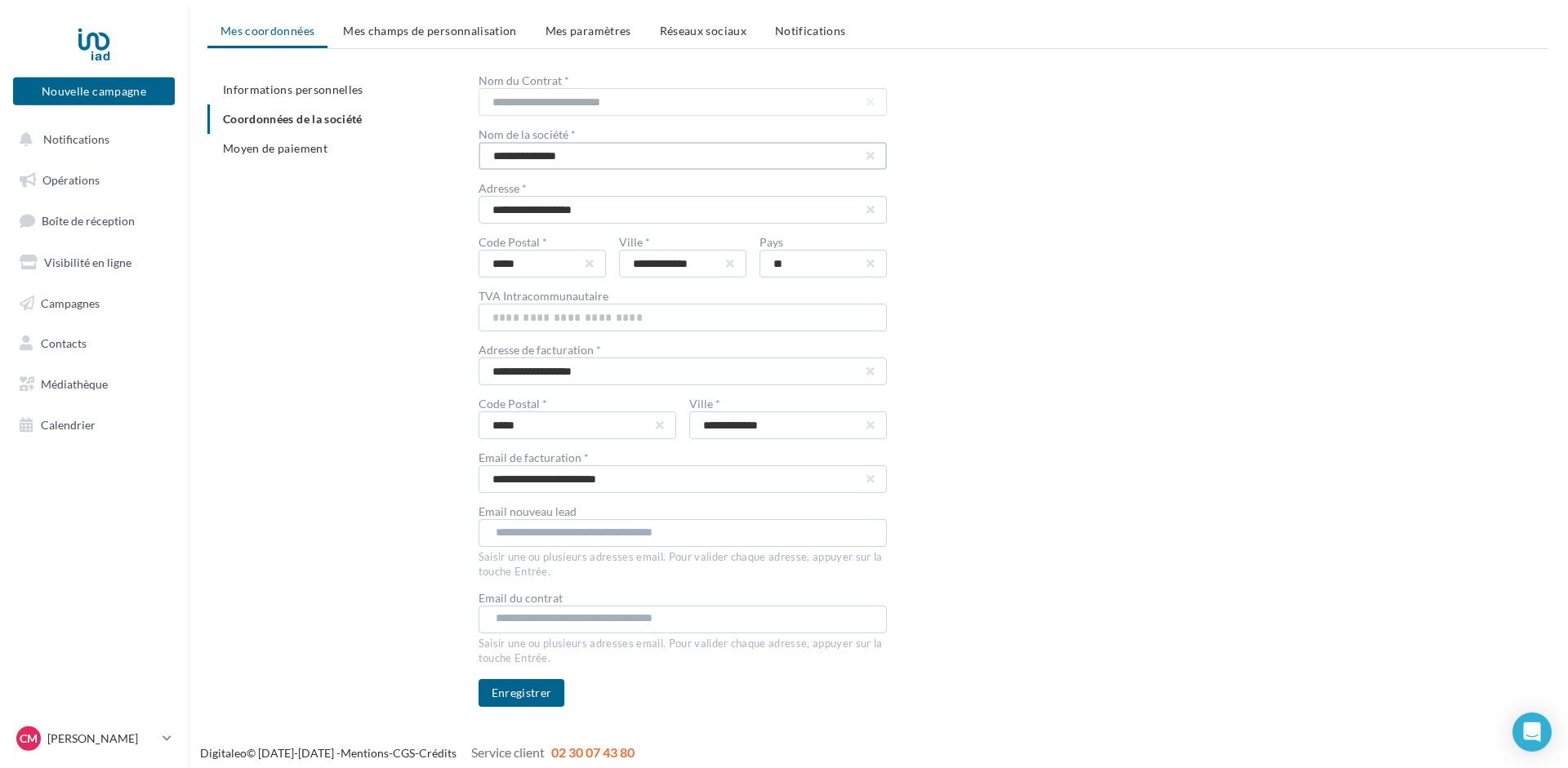
scroll to position [94, 0]
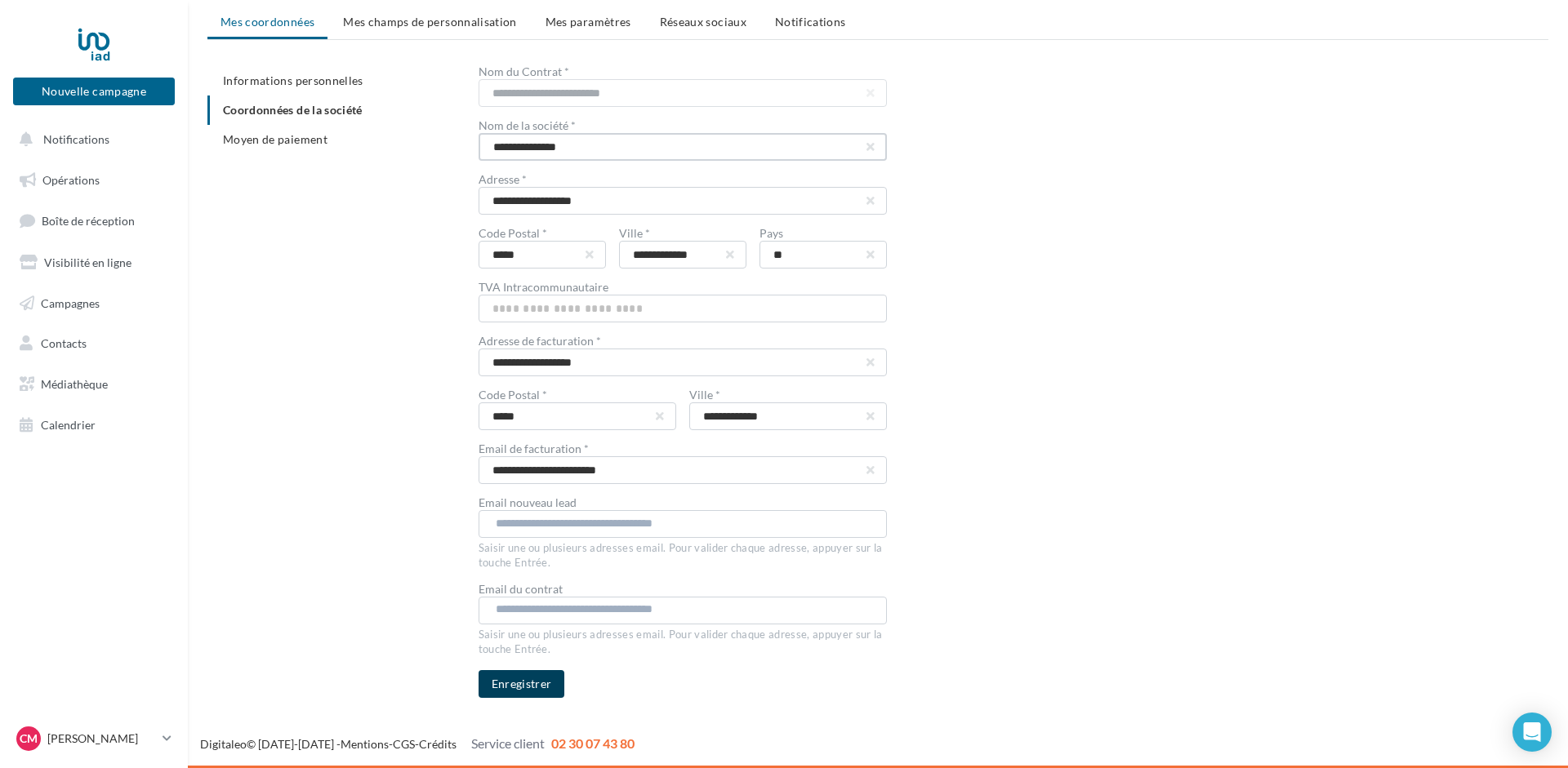
type input "**********"
click at [523, 677] on button "Enregistrer" at bounding box center [521, 684] width 86 height 28
click at [438, 22] on span "Mes champs de personnalisation" at bounding box center [429, 21] width 174 height 14
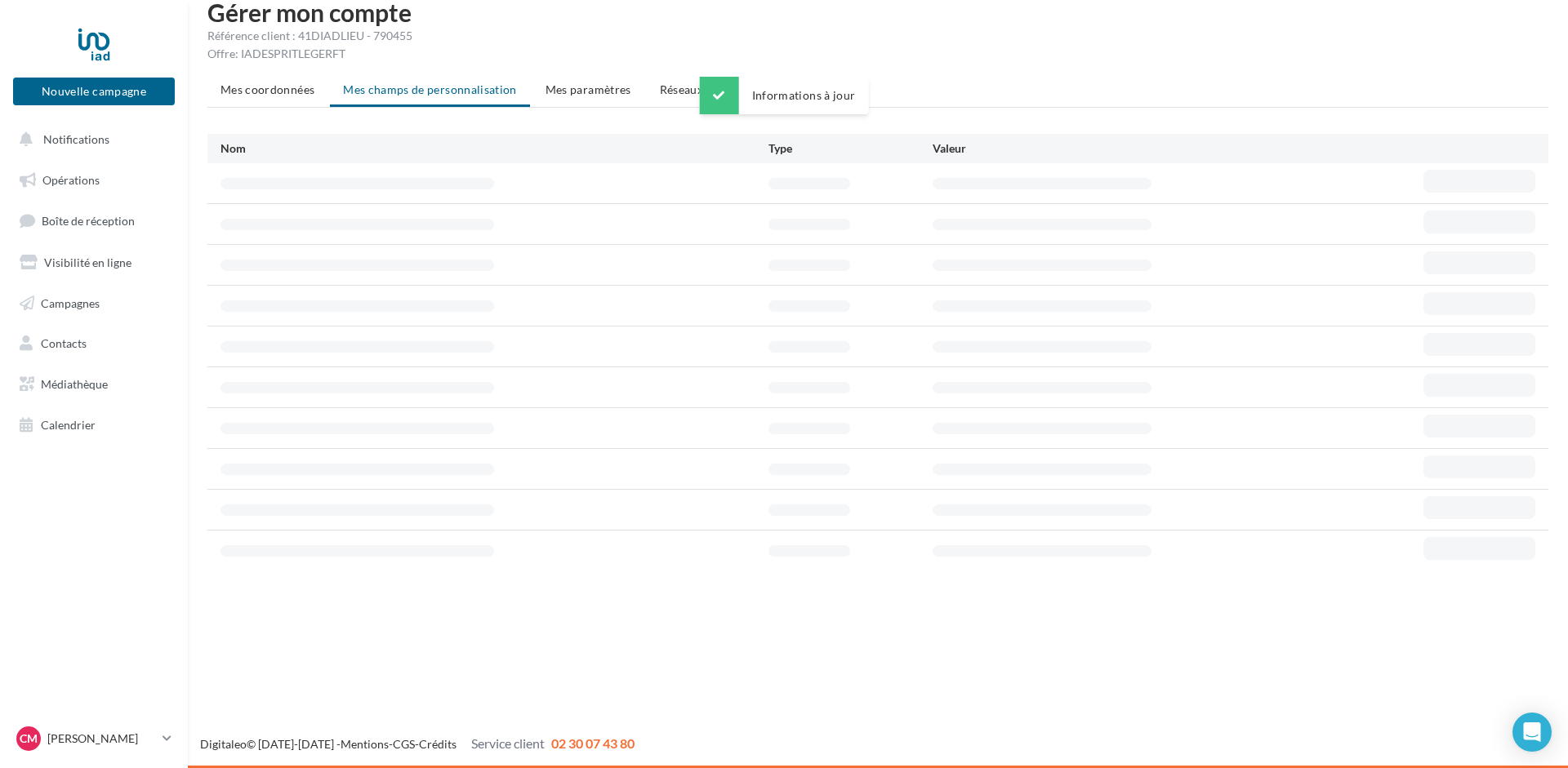
scroll to position [26, 0]
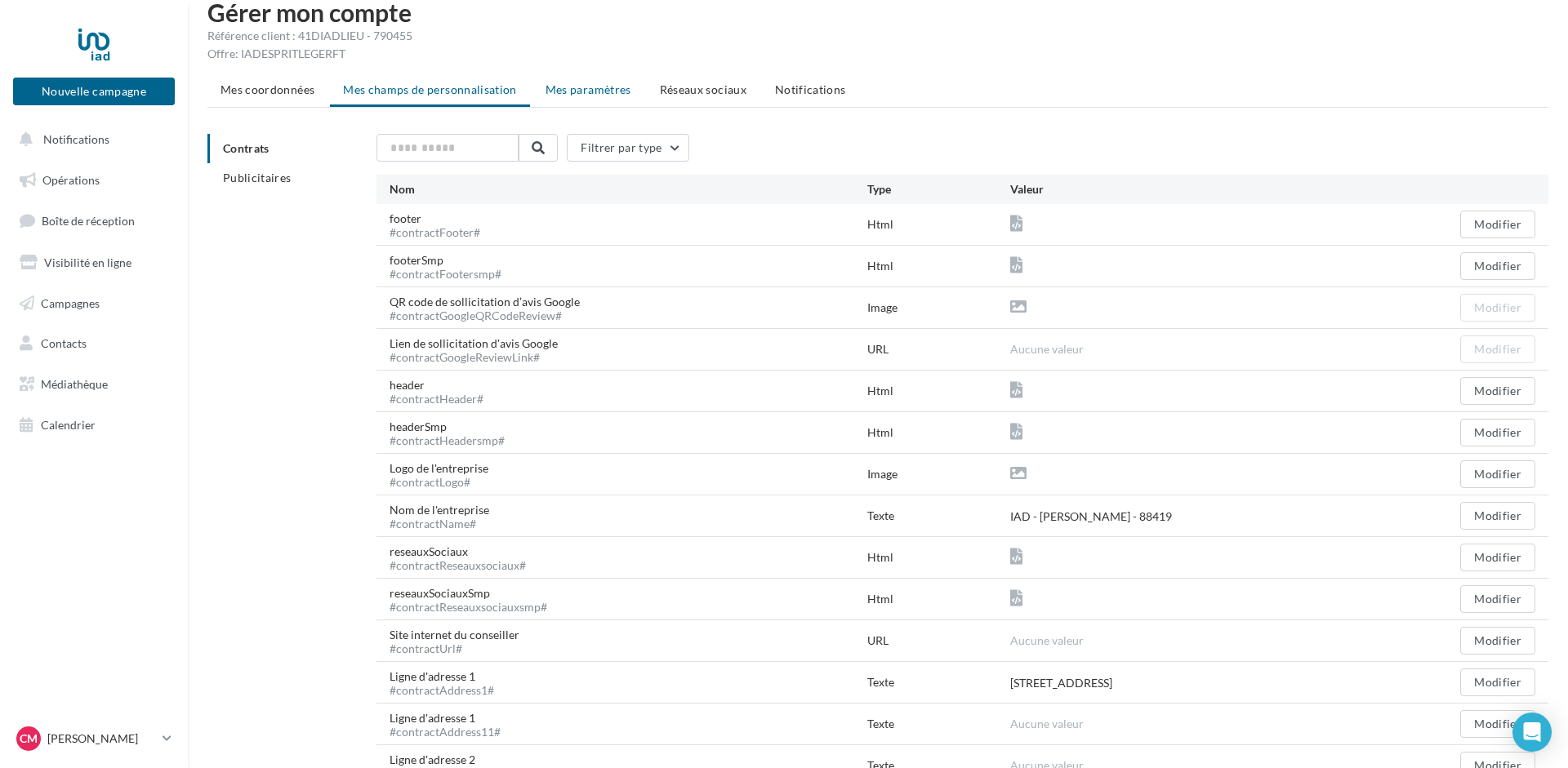
click at [606, 93] on span "Mes paramètres" at bounding box center [588, 89] width 85 height 14
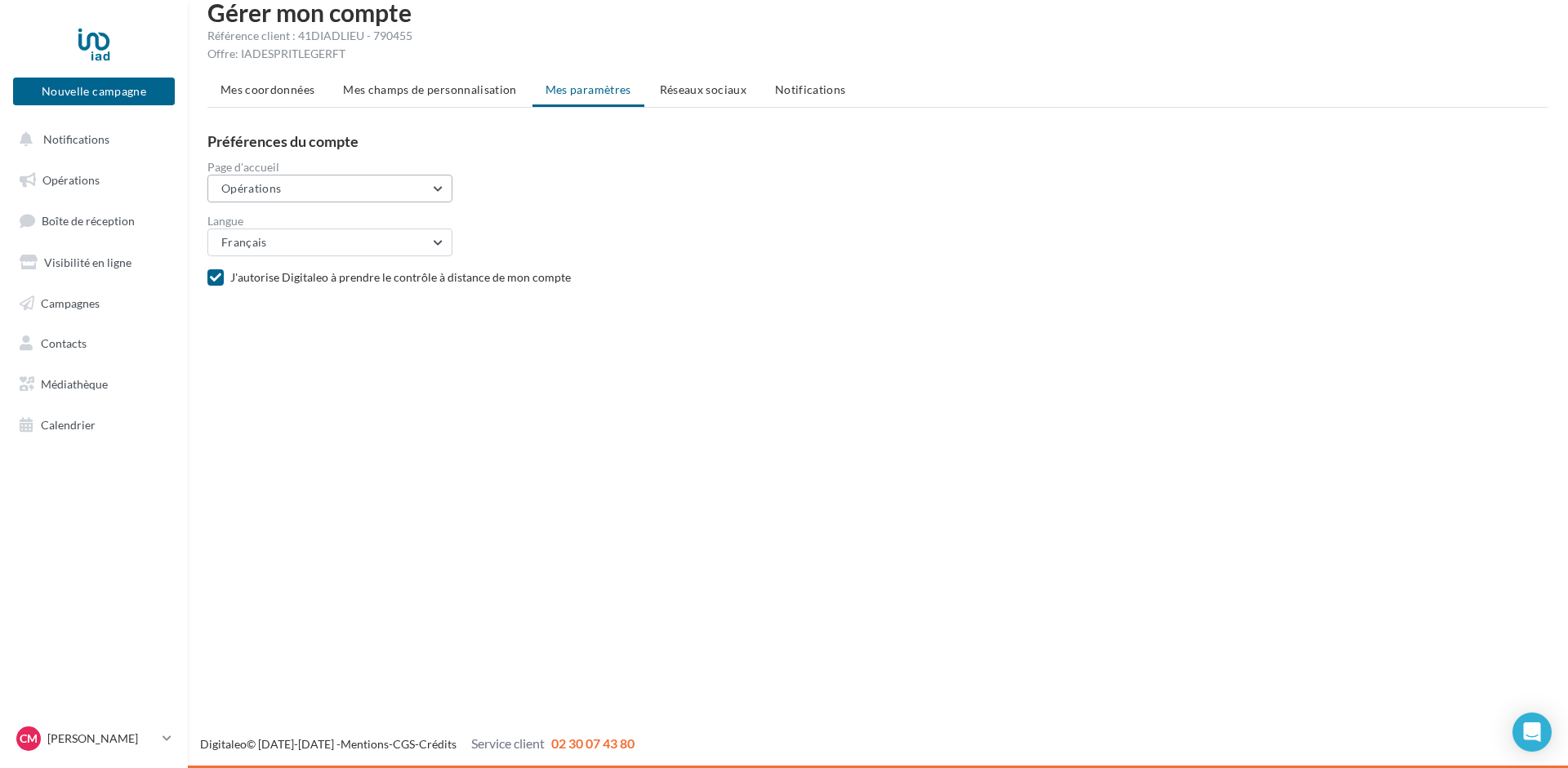
click at [437, 187] on button "Opérations" at bounding box center [330, 188] width 245 height 28
click at [614, 134] on h3 "Préférences du compte" at bounding box center [884, 141] width 1354 height 15
click at [821, 158] on div "Préférences du compte Page d'accueil Opérations Opérations Boîte de réception V…" at bounding box center [884, 212] width 1354 height 156
click at [660, 89] on span "Réseaux sociaux" at bounding box center [703, 89] width 86 height 14
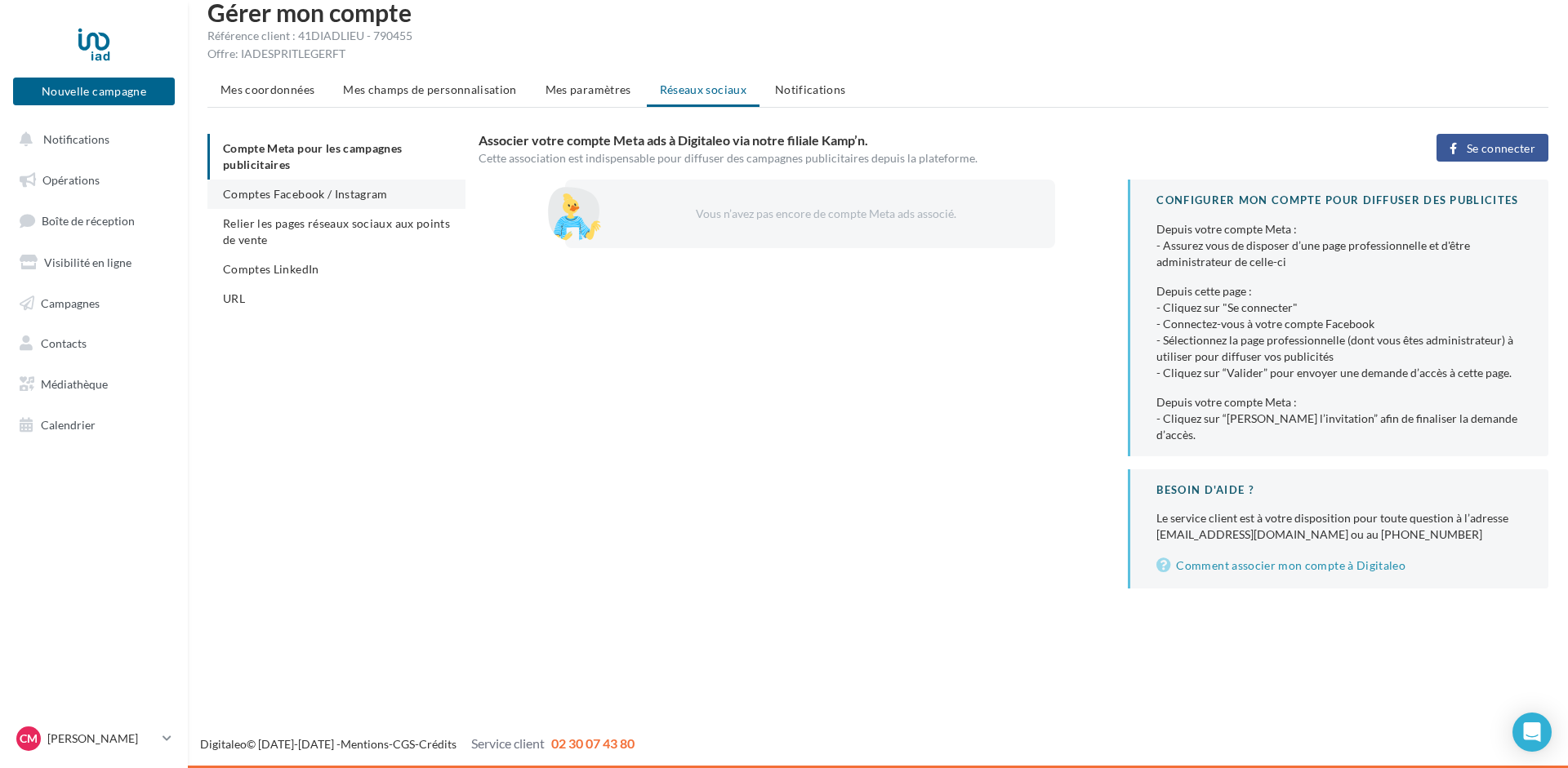
click at [266, 194] on span "Comptes Facebook / Instagram" at bounding box center [305, 194] width 165 height 14
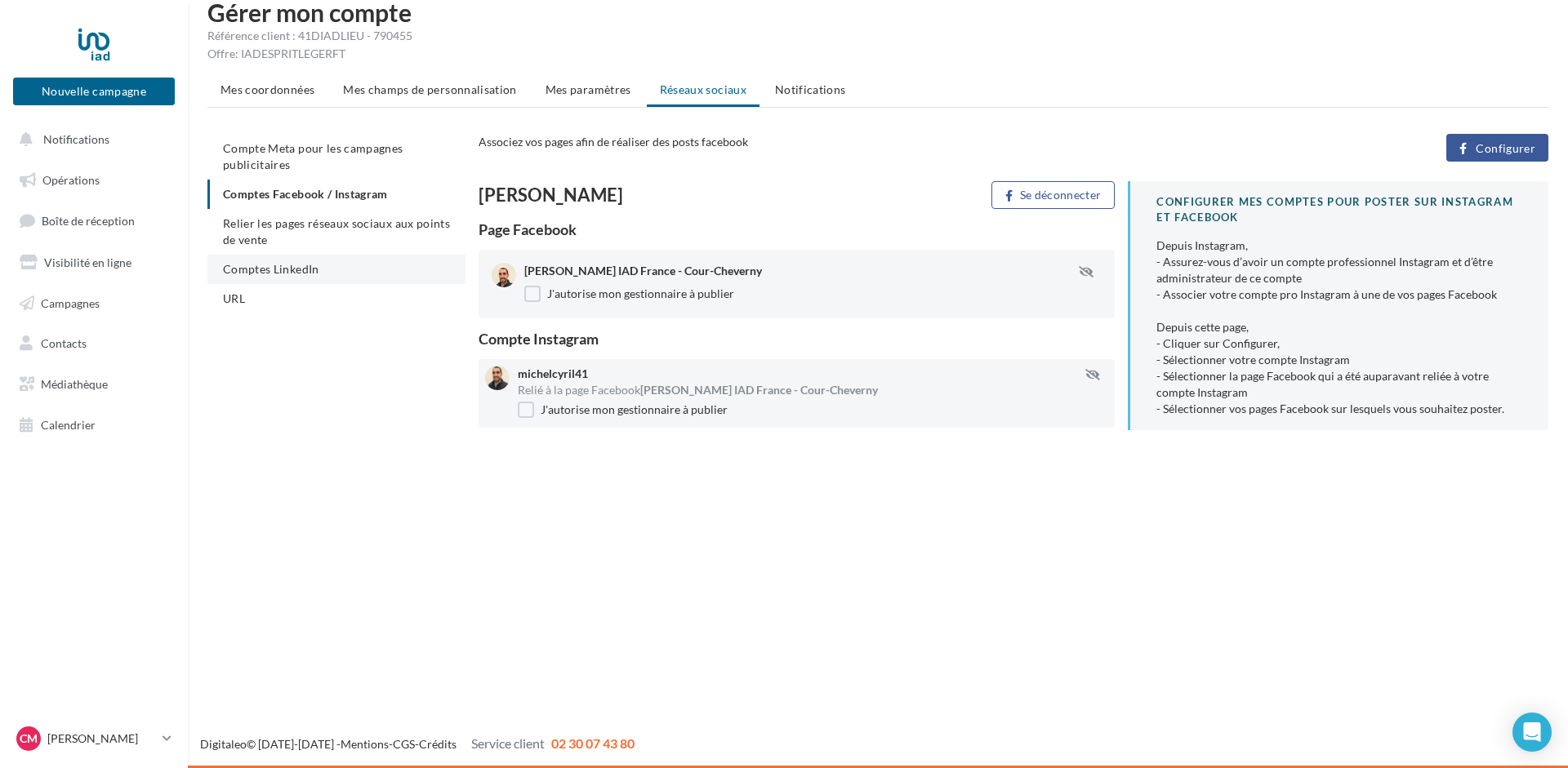
click at [261, 269] on span "Comptes LinkedIn" at bounding box center [271, 268] width 96 height 14
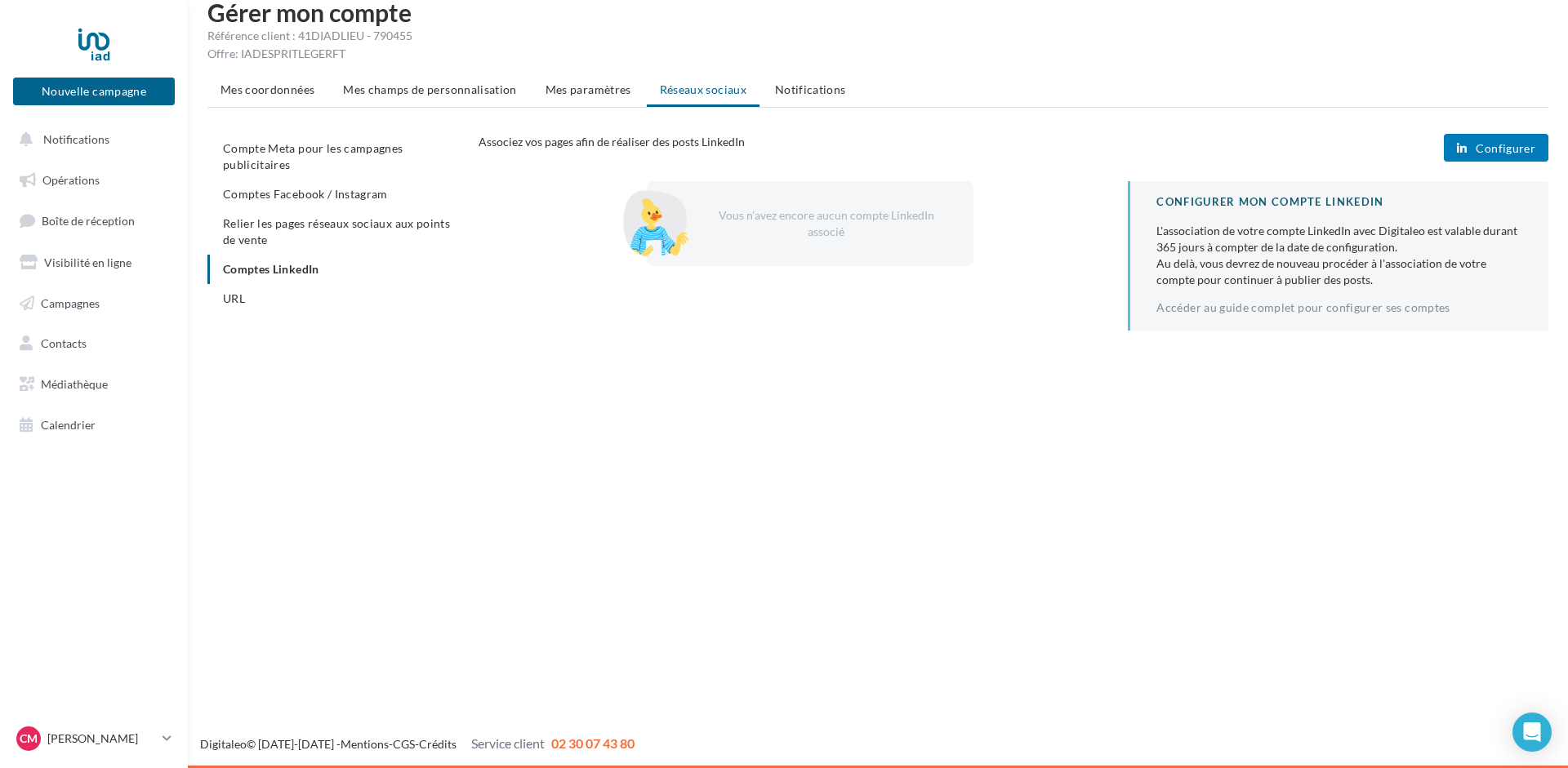
click at [1499, 142] on span "Configurer" at bounding box center [1506, 148] width 60 height 13
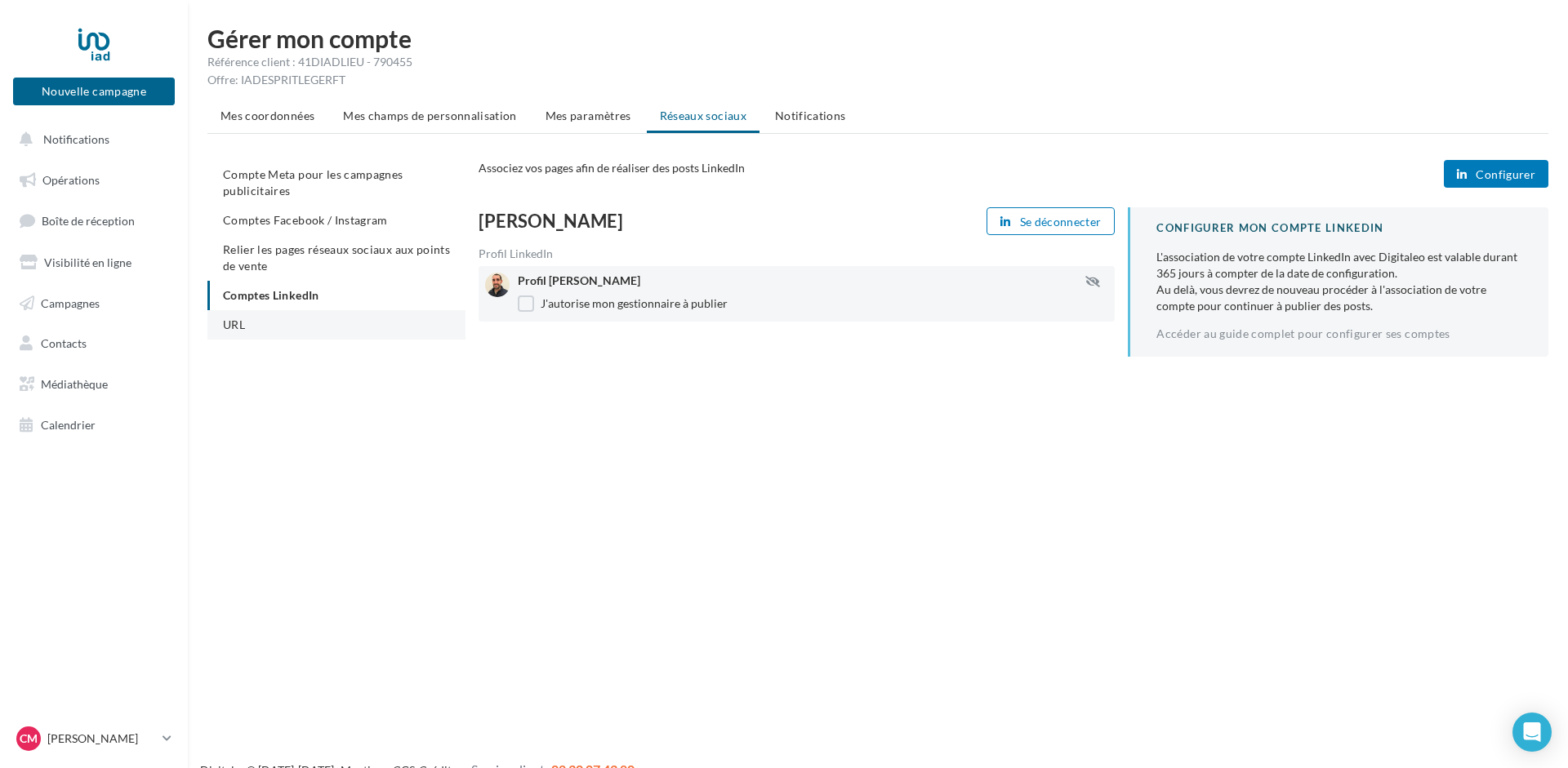
click at [241, 325] on span "URL" at bounding box center [234, 324] width 22 height 14
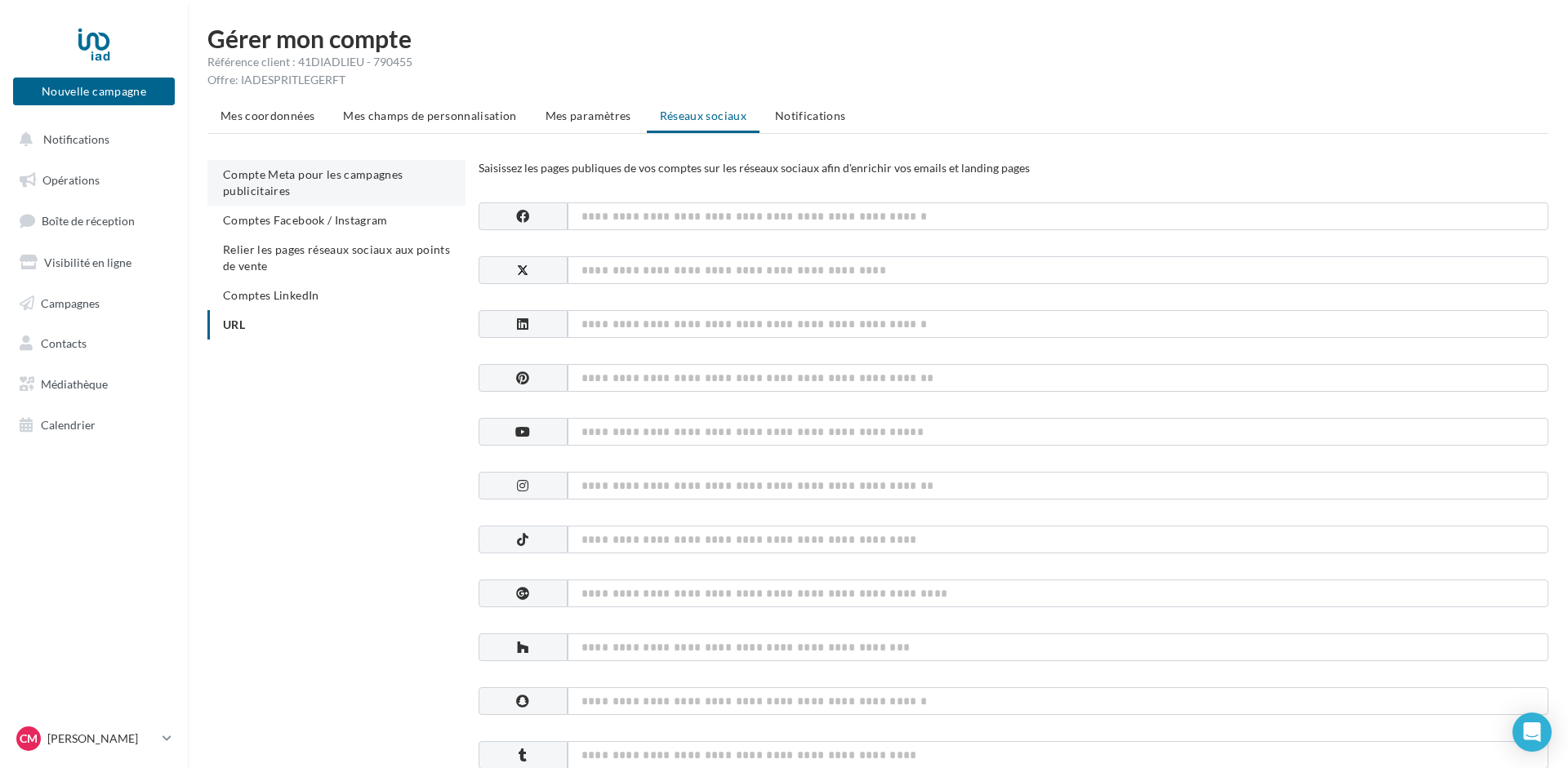
click at [287, 175] on span "Compte Meta pour les campagnes publicitaires" at bounding box center [313, 182] width 181 height 30
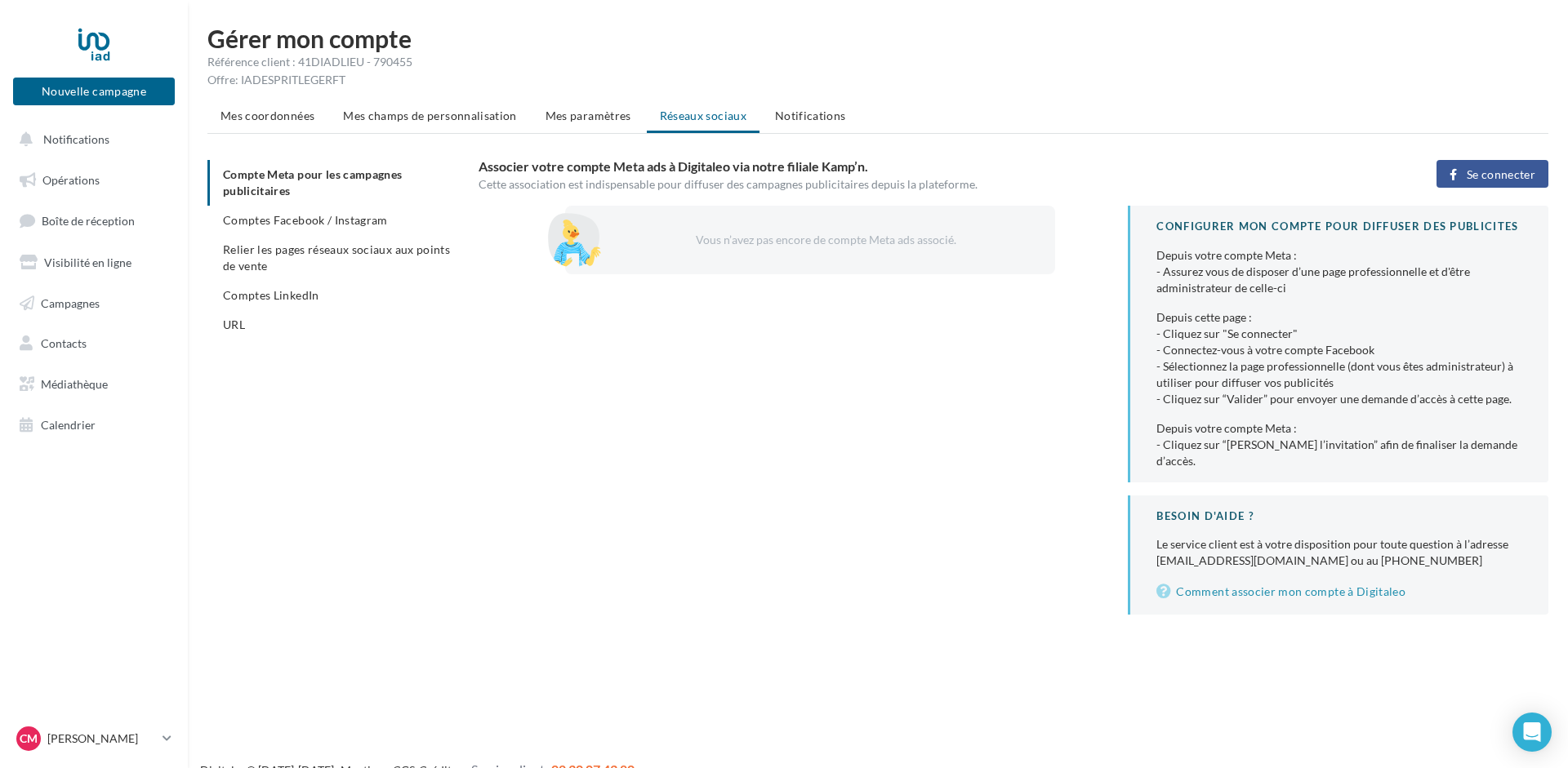
click at [1500, 170] on span "Se connecter" at bounding box center [1501, 175] width 68 height 13
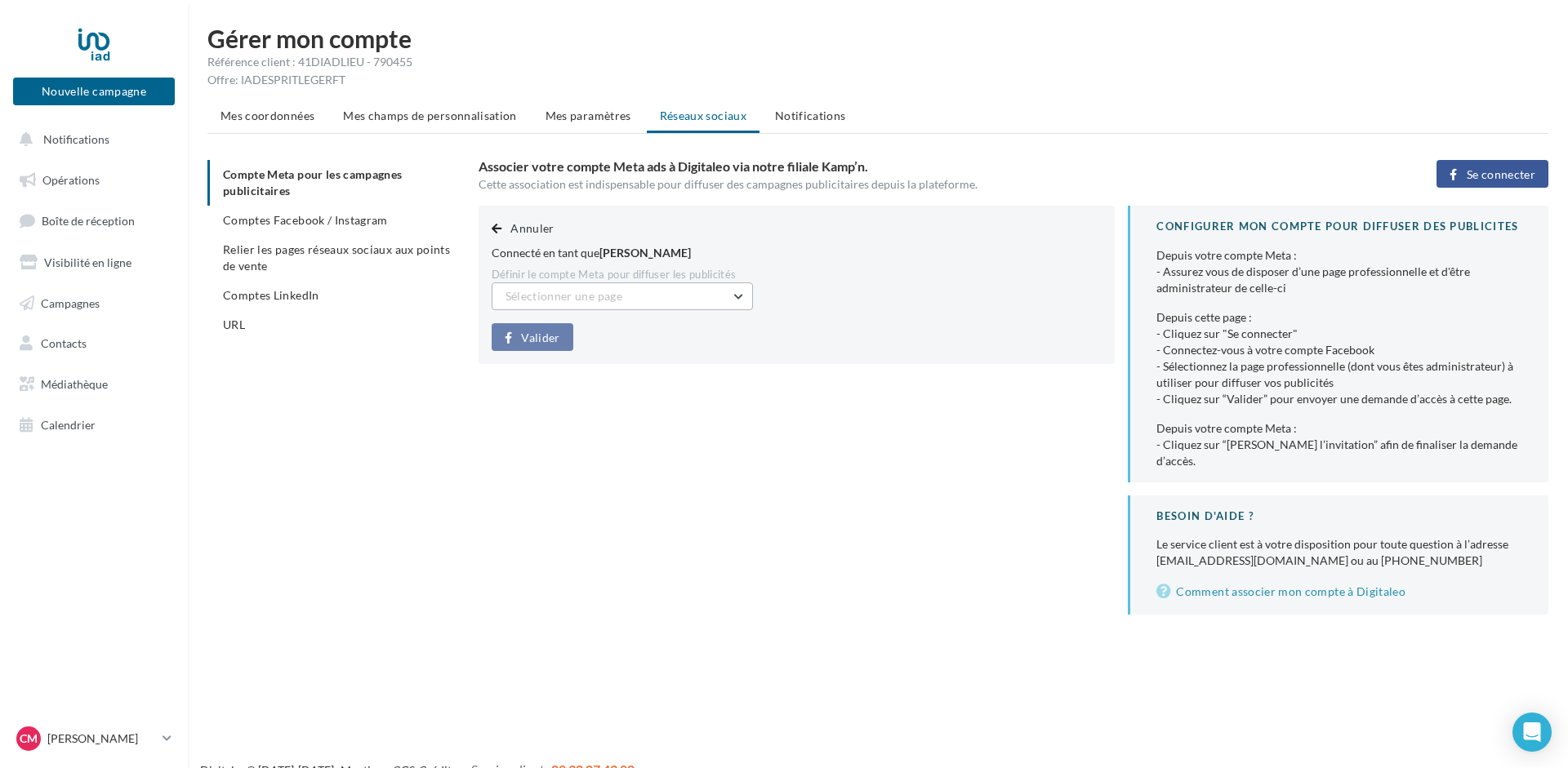
click at [742, 297] on button "Sélectionner une page" at bounding box center [623, 296] width 262 height 28
click at [663, 344] on span "Cyril Michel IAD France - Cour-Cheverny (Admin)" at bounding box center [613, 345] width 190 height 30
click at [537, 334] on span "Valider" at bounding box center [540, 338] width 38 height 13
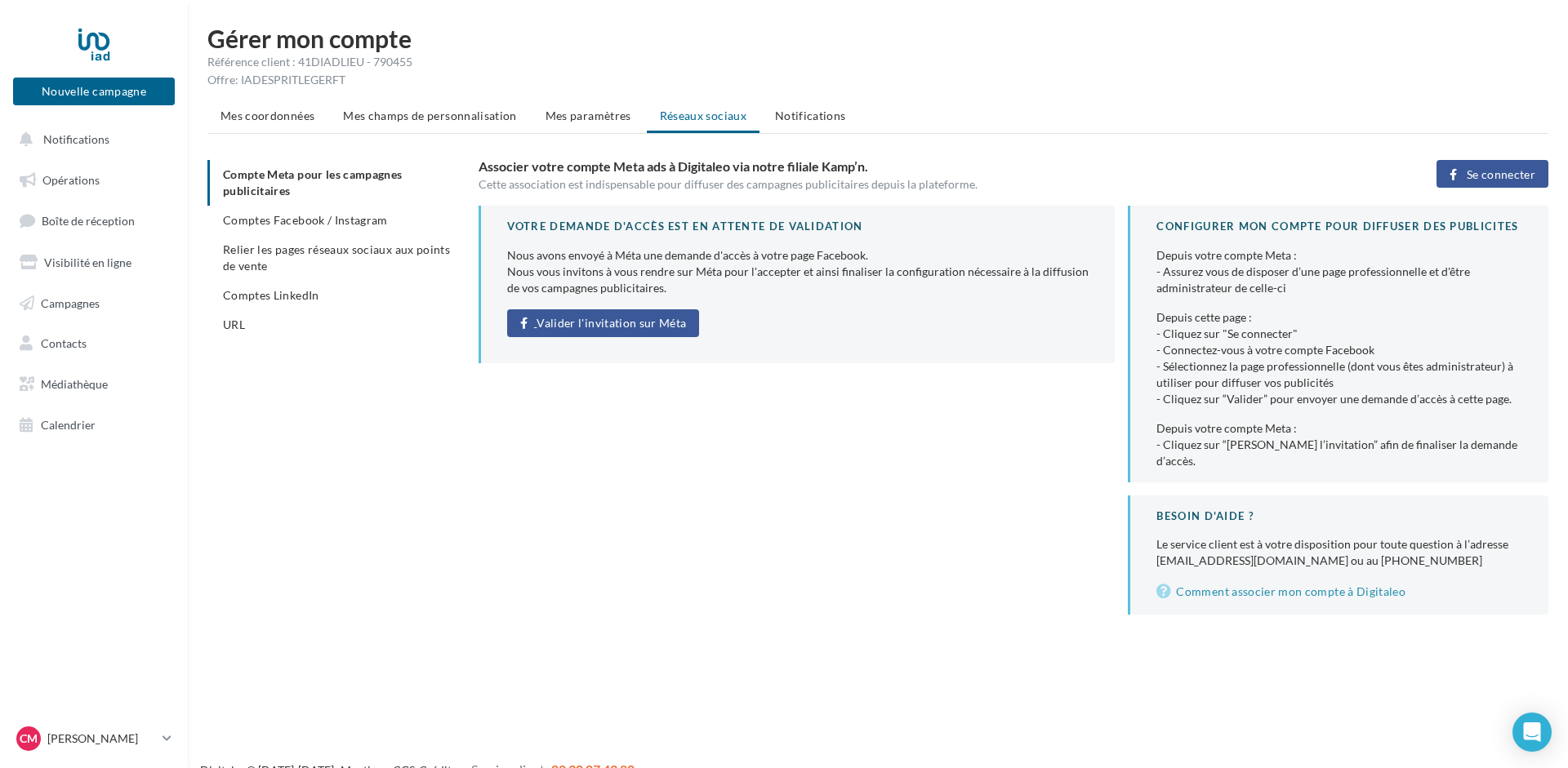
click at [601, 319] on span "Valider l'invitation sur Méta" at bounding box center [611, 324] width 149 height 13
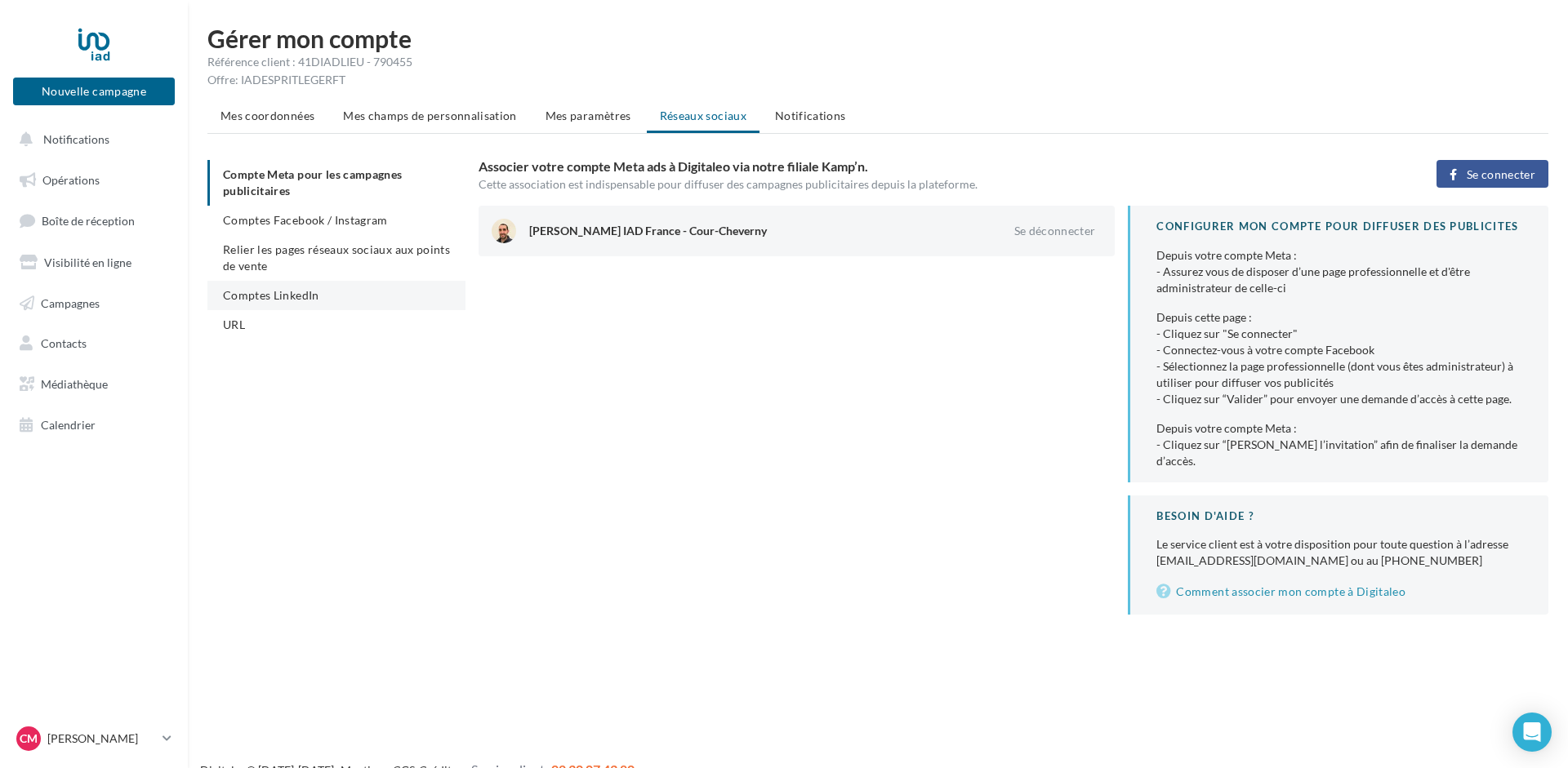
click at [250, 294] on span "Comptes LinkedIn" at bounding box center [271, 294] width 96 height 14
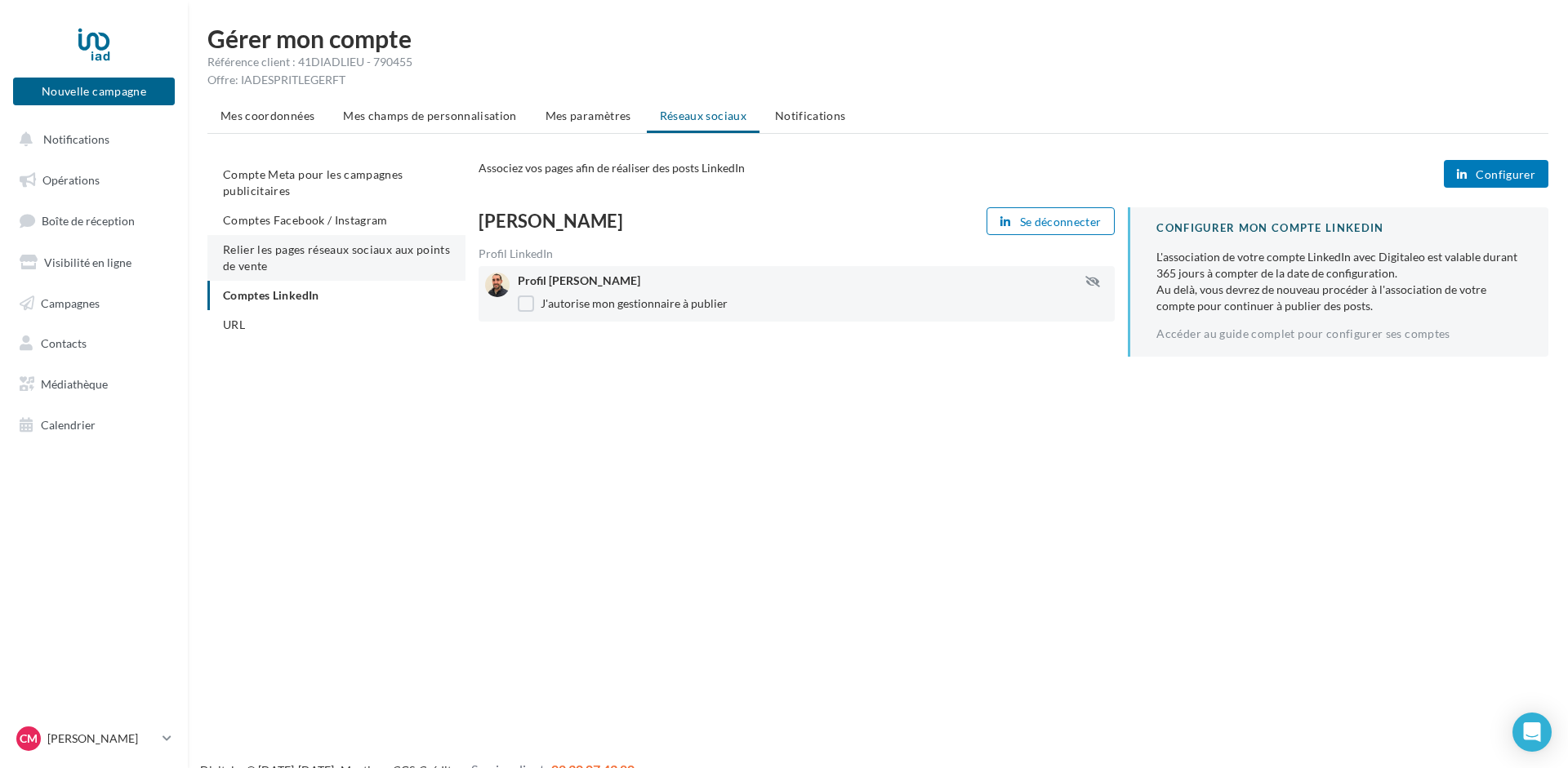
click at [267, 250] on span "Relier les pages réseaux sociaux aux points de vente" at bounding box center [336, 257] width 227 height 30
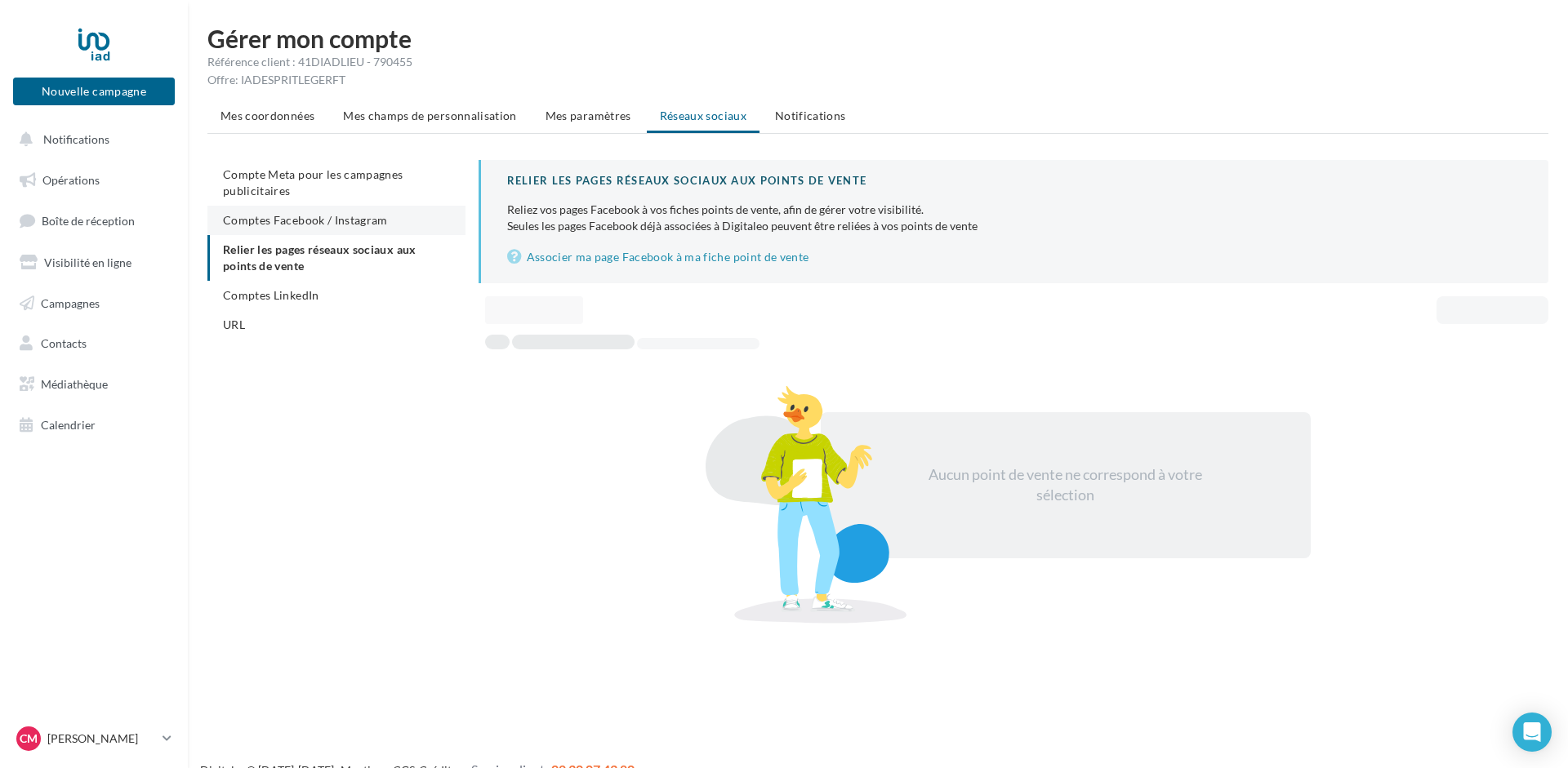
click at [285, 211] on li "Comptes Facebook / Instagram" at bounding box center [336, 220] width 258 height 29
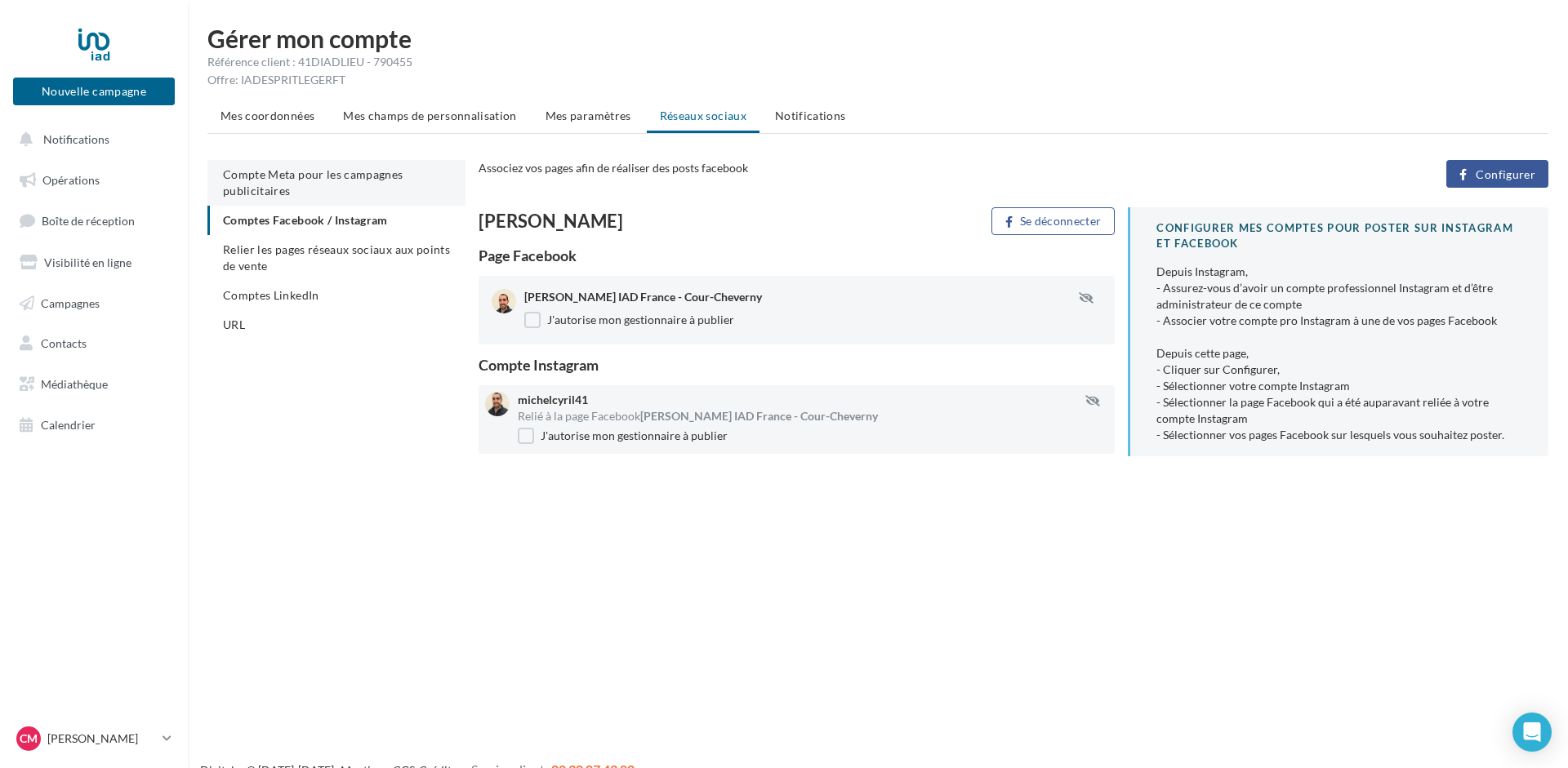
click at [304, 178] on span "Compte Meta pour les campagnes publicitaires" at bounding box center [313, 182] width 181 height 30
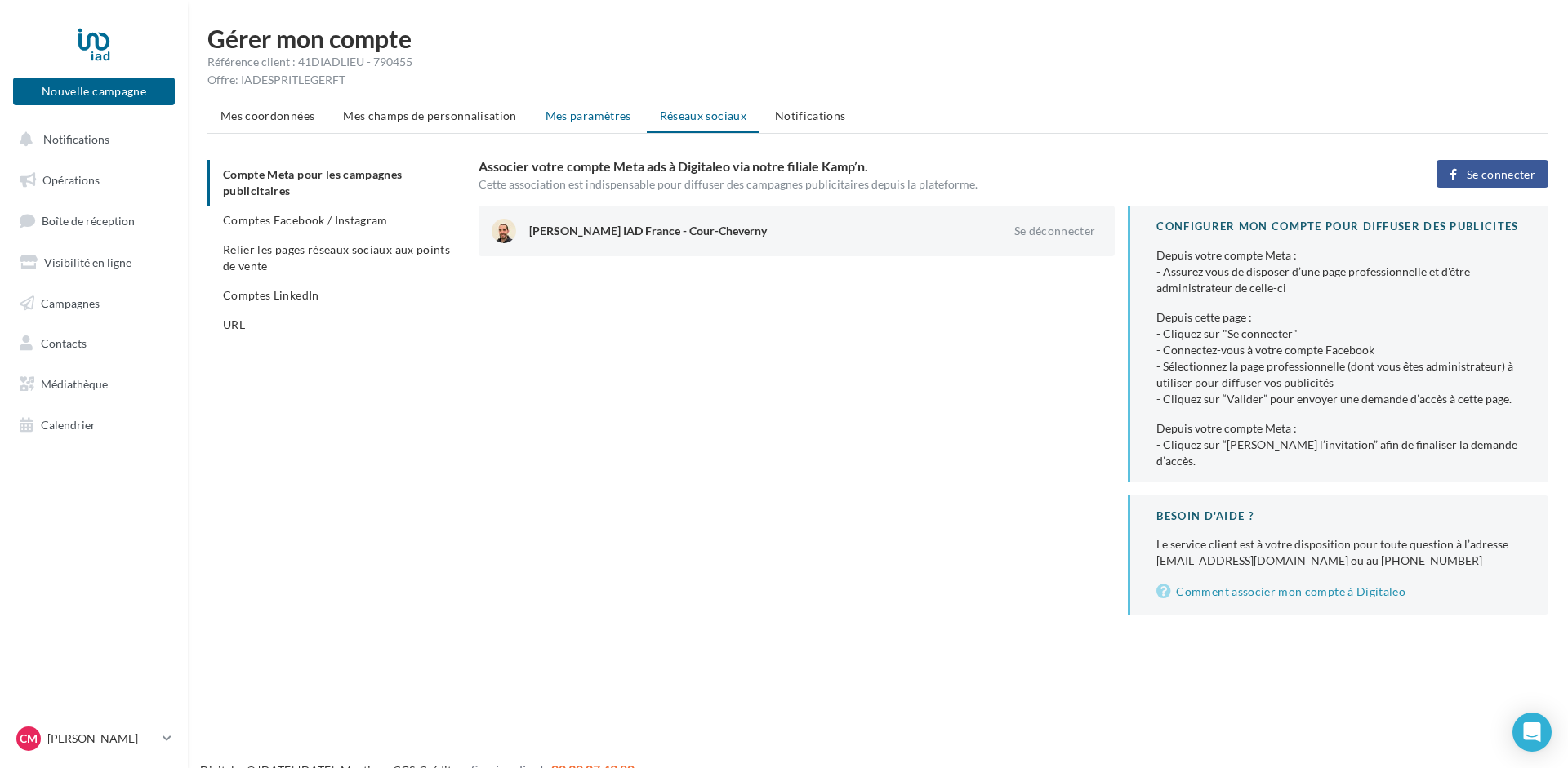
click at [579, 116] on span "Mes paramètres" at bounding box center [588, 115] width 85 height 14
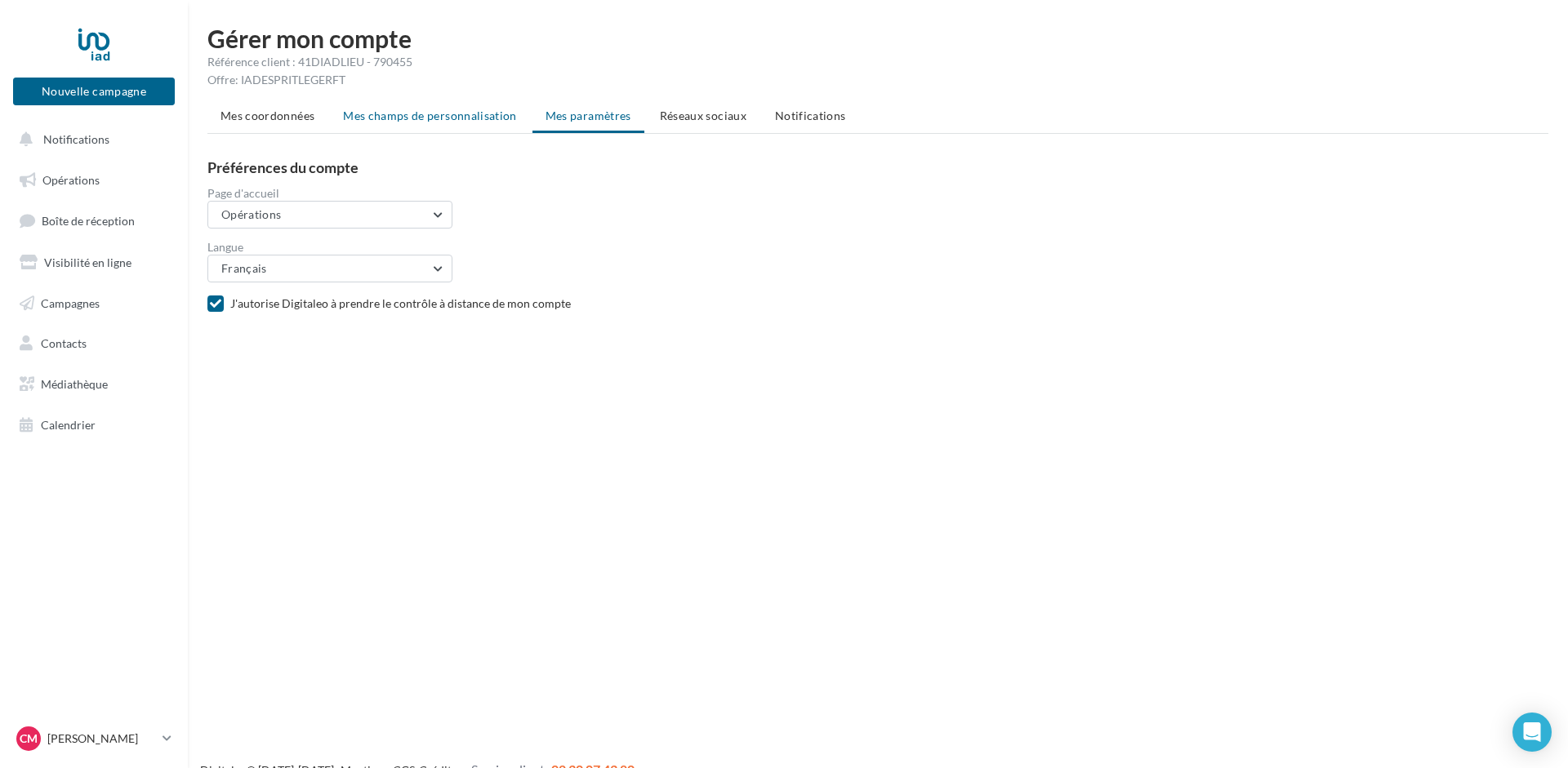
click at [434, 114] on span "Mes champs de personnalisation" at bounding box center [429, 115] width 174 height 14
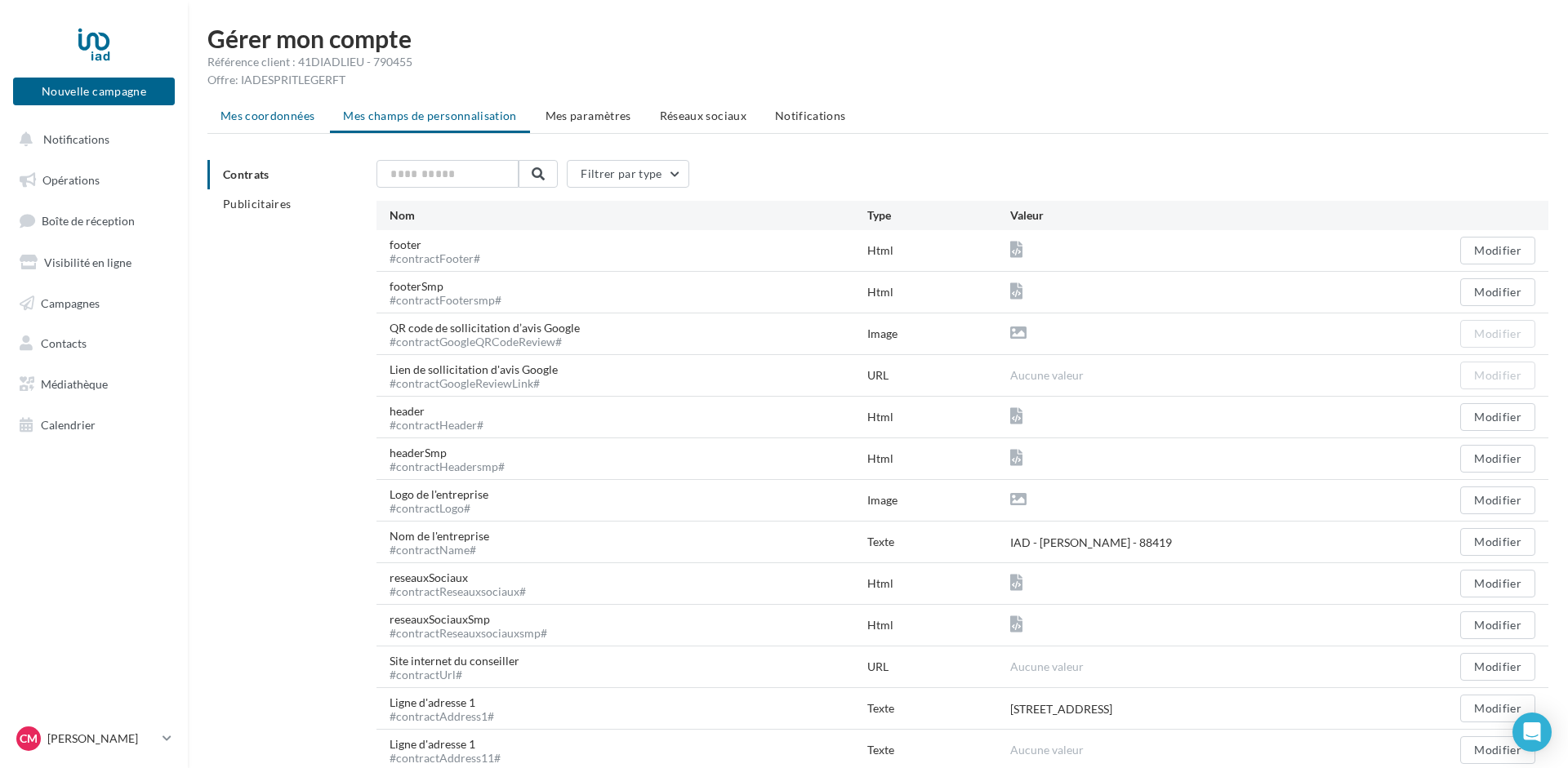
click at [263, 114] on span "Mes coordonnées" at bounding box center [267, 115] width 94 height 14
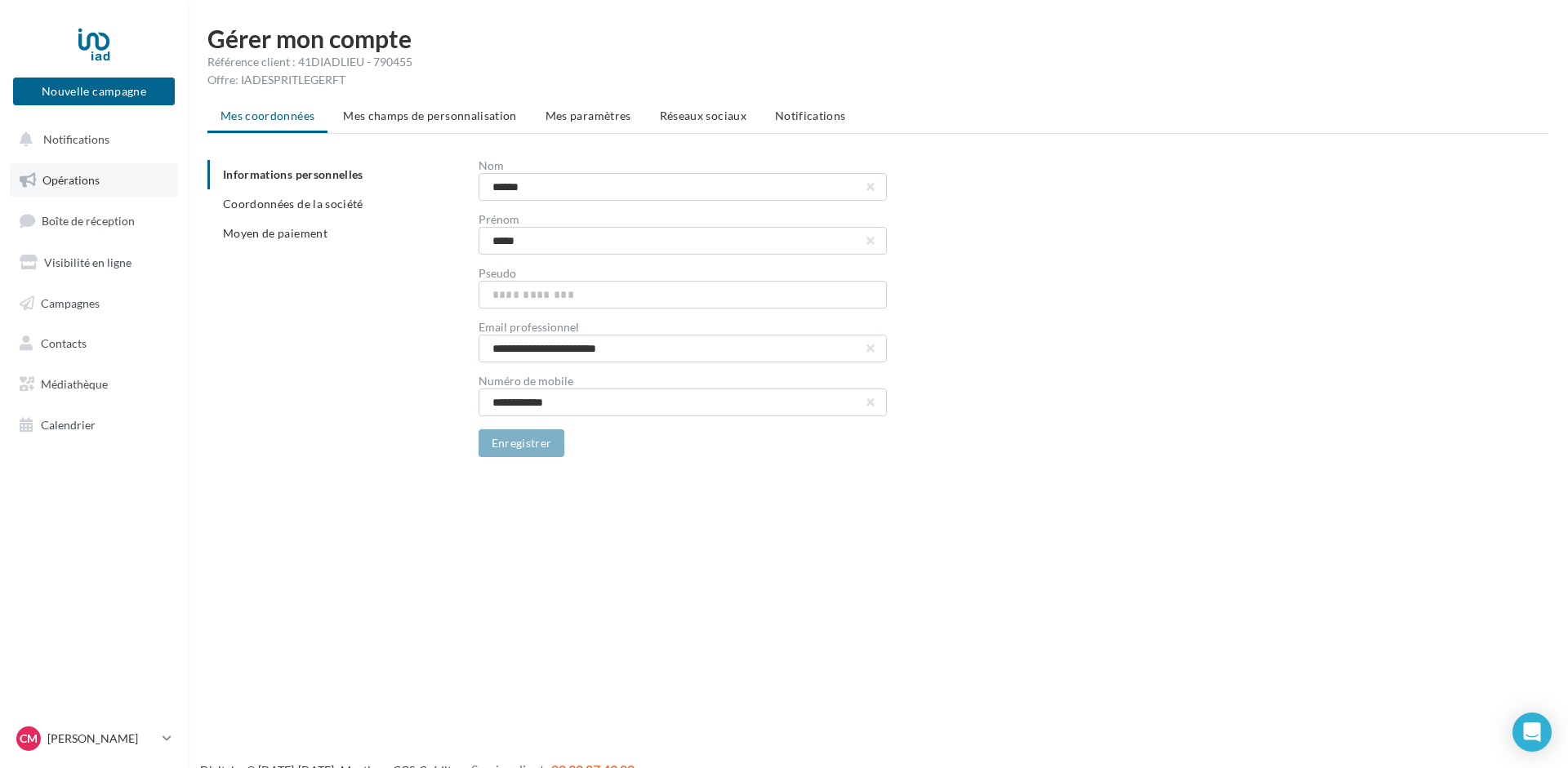
click at [78, 173] on link "Opérations" at bounding box center [94, 181] width 168 height 35
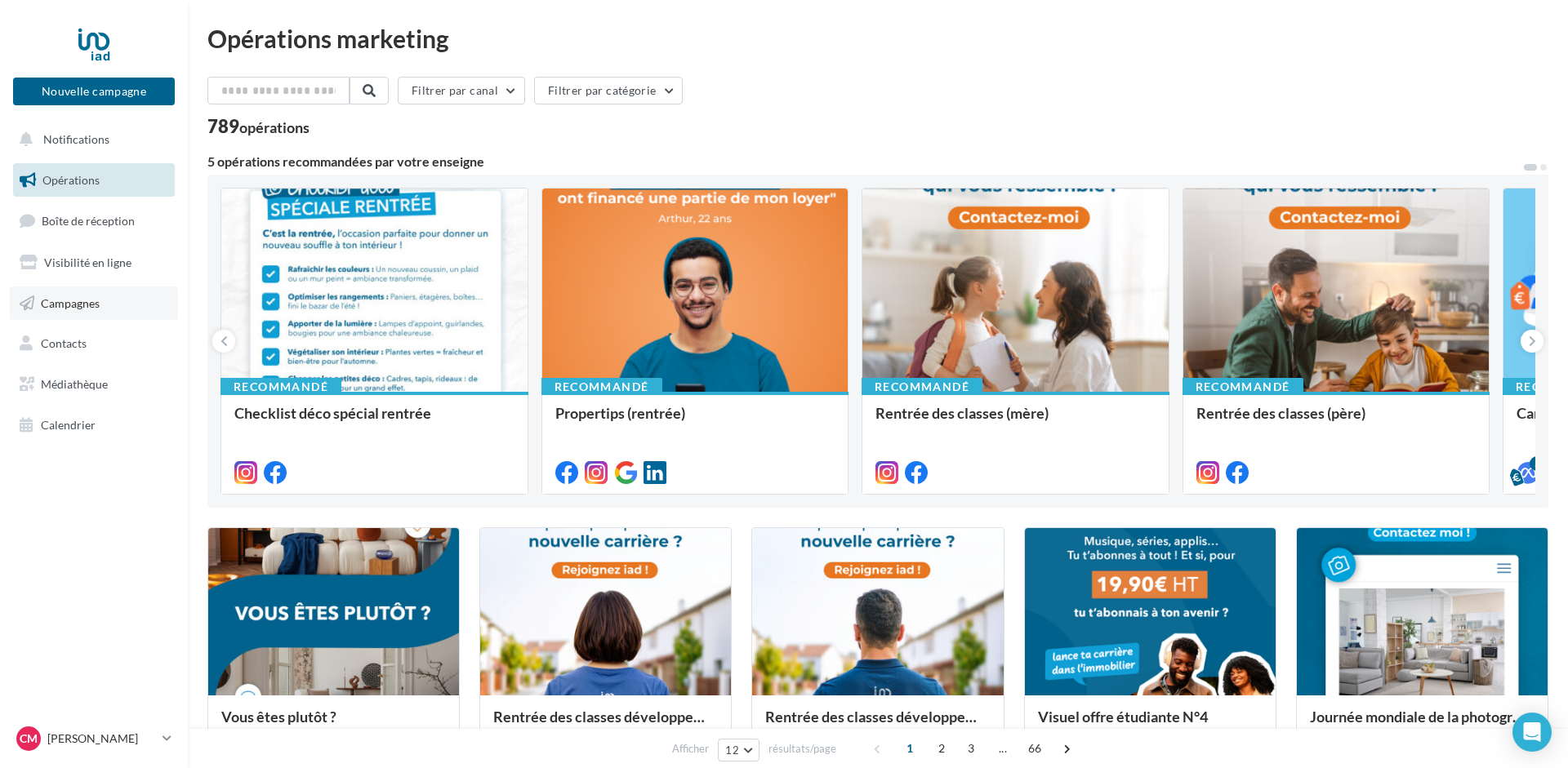
click at [68, 301] on span "Campagnes" at bounding box center [70, 302] width 59 height 14
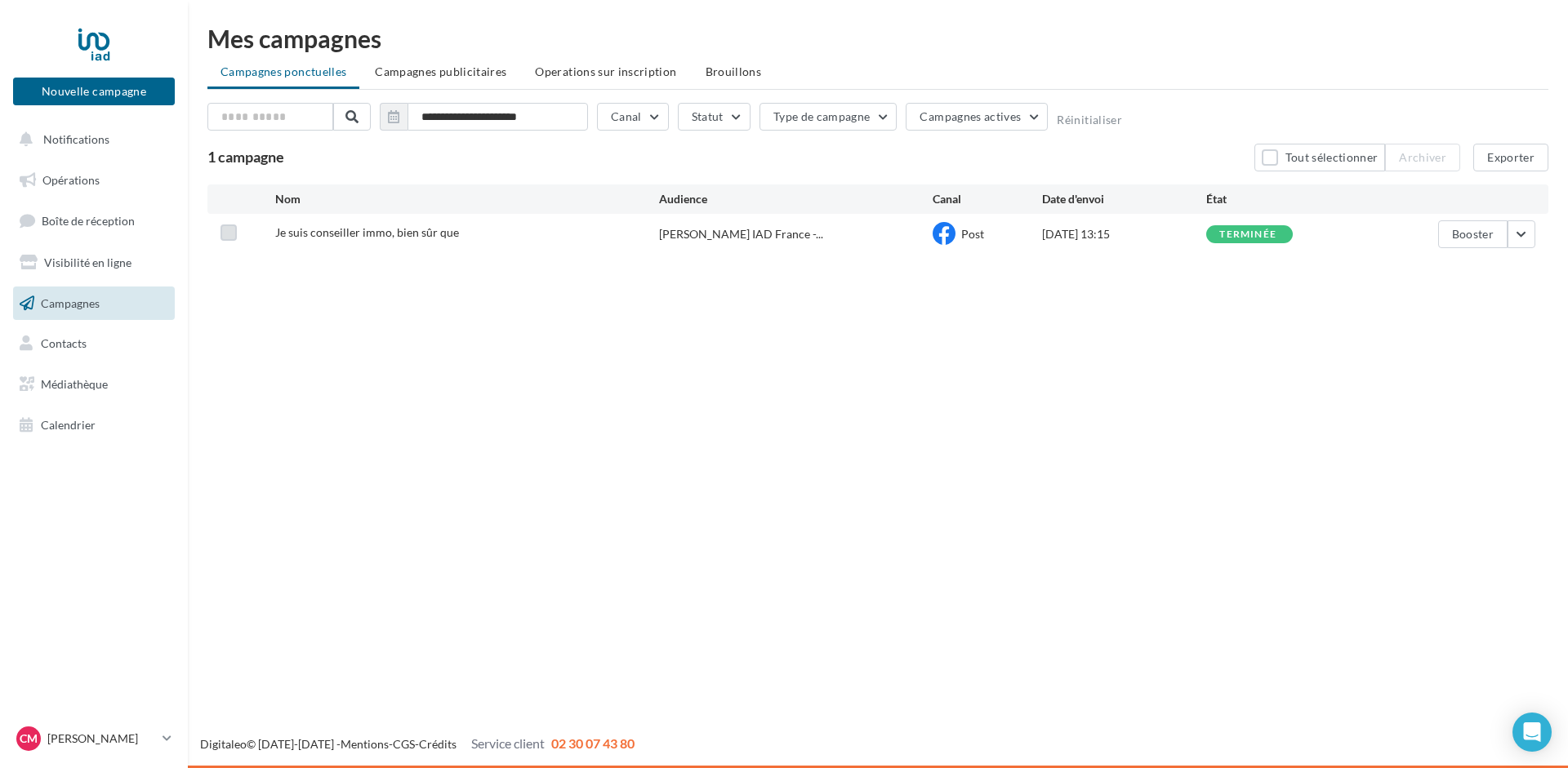
click at [229, 232] on label at bounding box center [229, 233] width 16 height 16
click at [235, 233] on label at bounding box center [229, 233] width 16 height 16
click at [425, 69] on span "Campagnes publicitaires" at bounding box center [440, 71] width 132 height 14
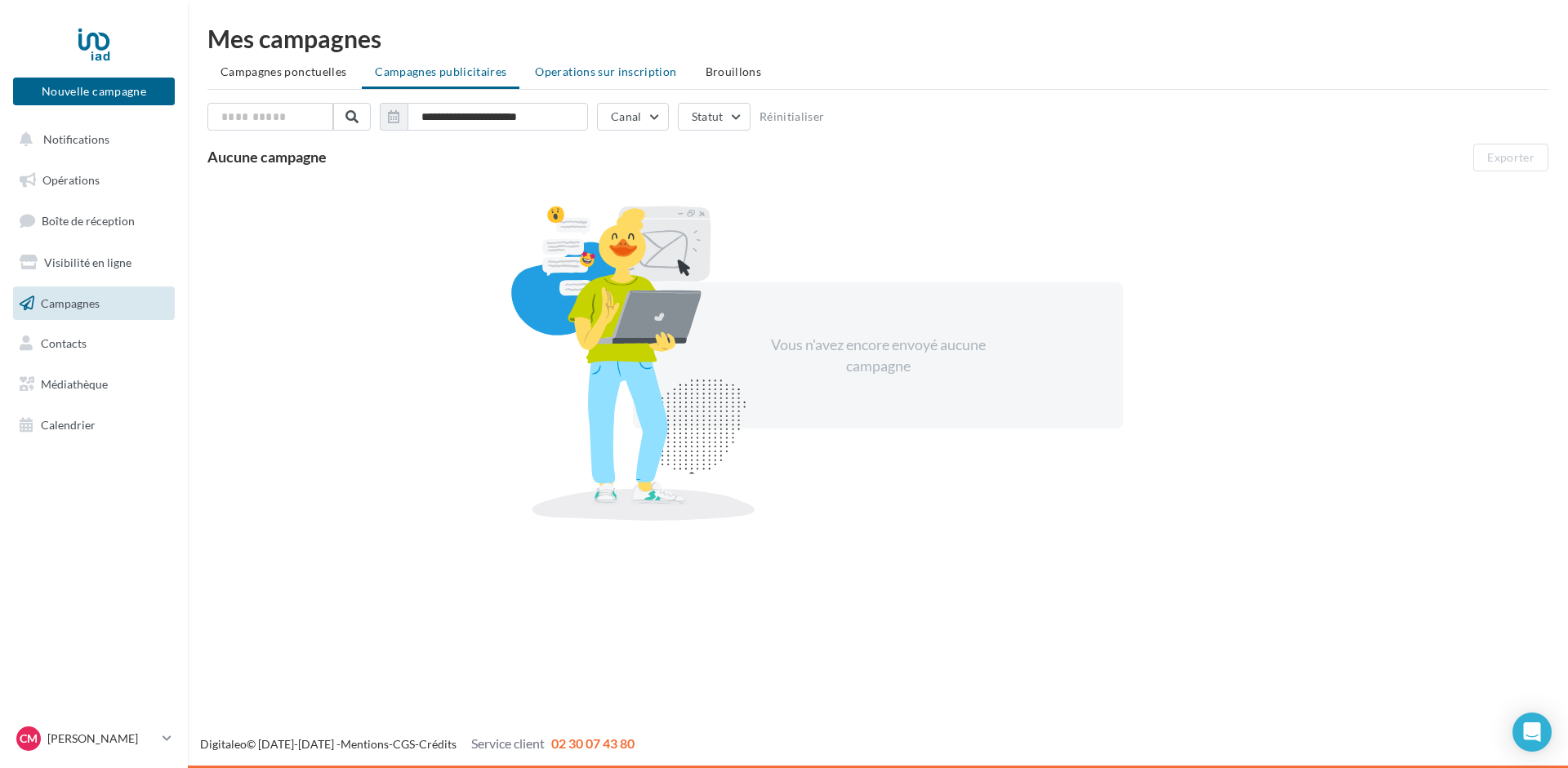
click at [593, 69] on span "Operations sur inscription" at bounding box center [604, 71] width 141 height 14
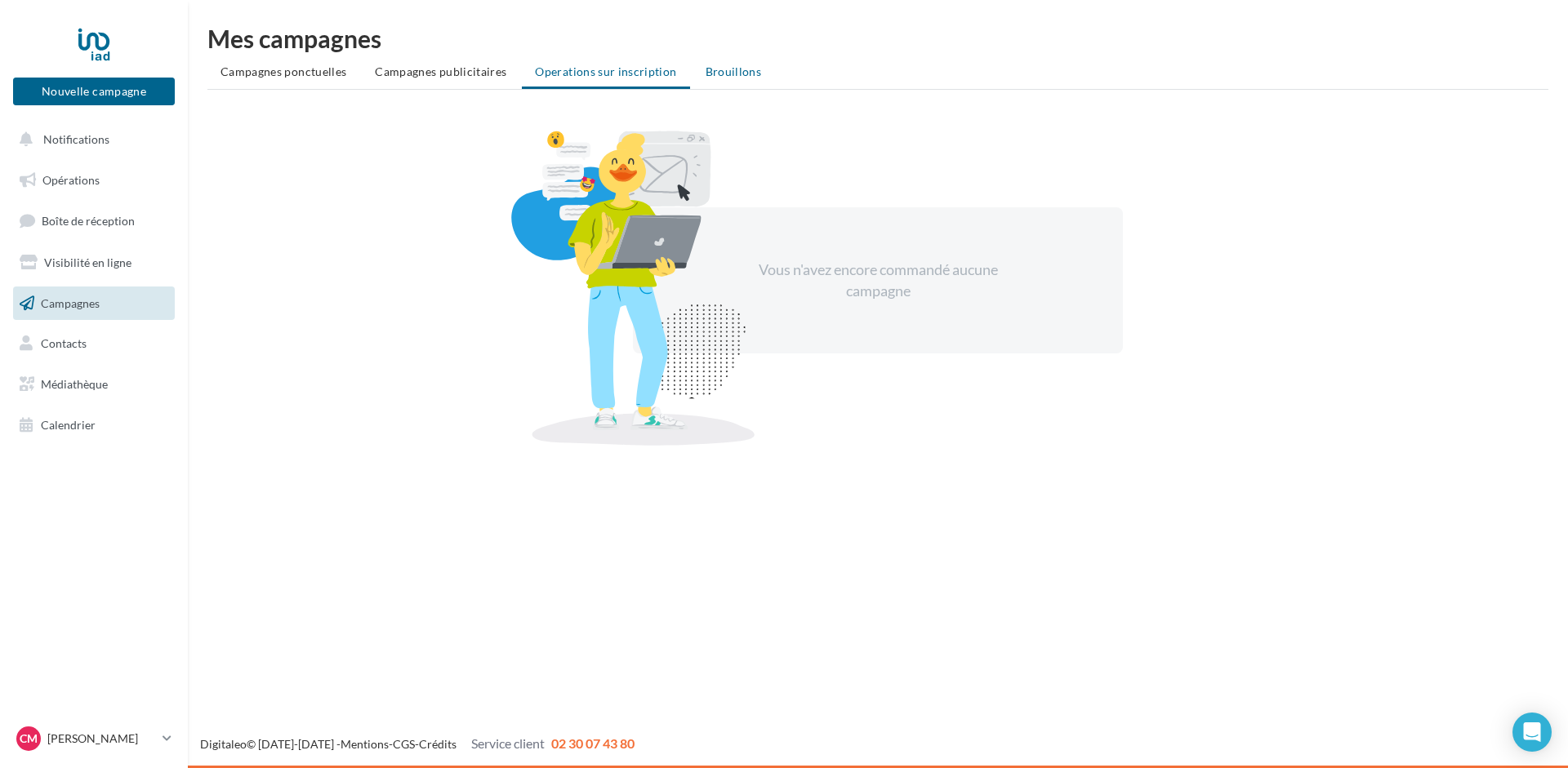
click at [712, 70] on span "Brouillons" at bounding box center [734, 71] width 56 height 14
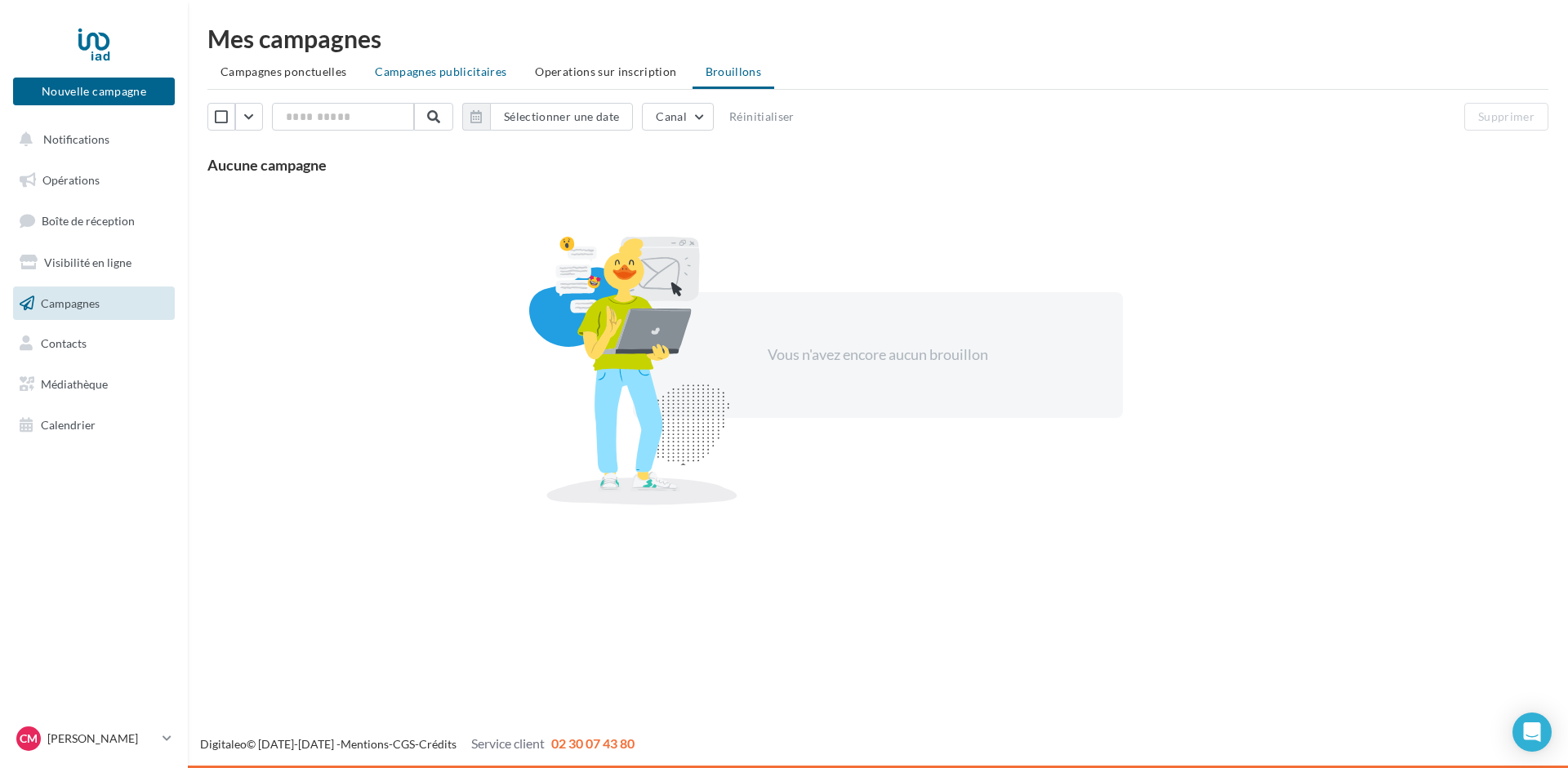
click at [457, 64] on li "Campagnes publicitaires" at bounding box center [440, 72] width 157 height 29
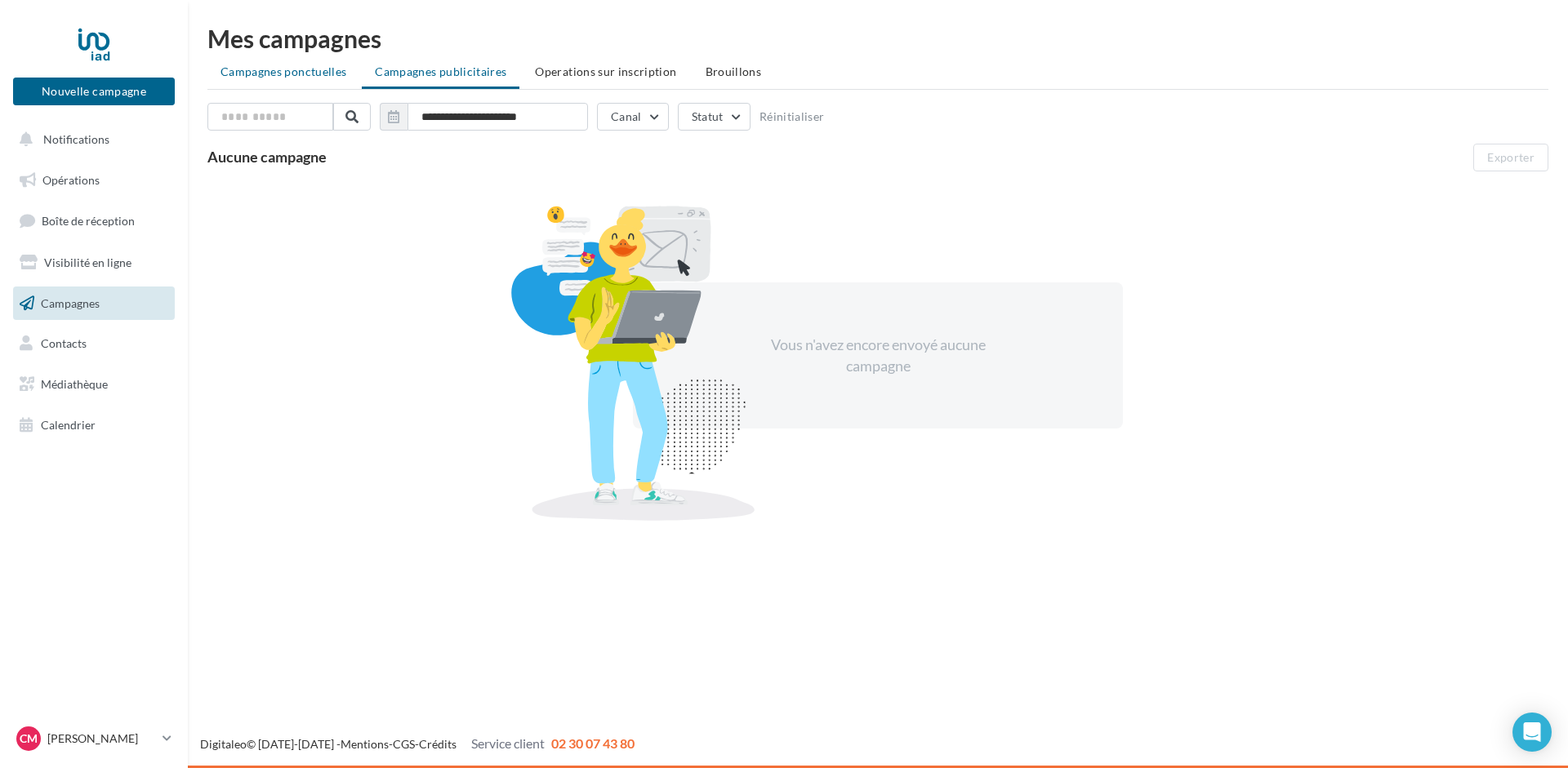
click at [284, 68] on span "Campagnes ponctuelles" at bounding box center [284, 71] width 125 height 14
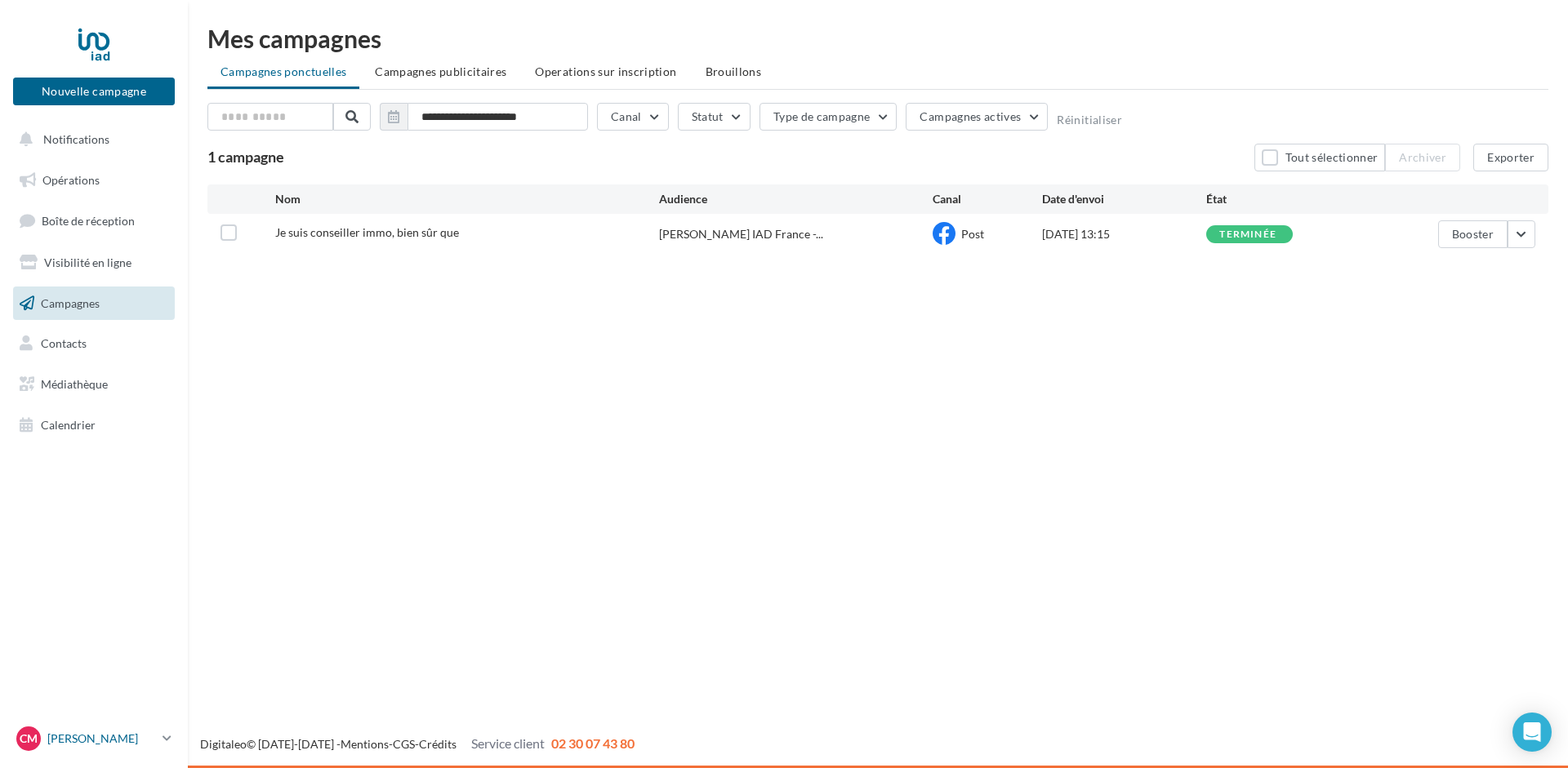
click at [102, 733] on p "[PERSON_NAME]" at bounding box center [101, 739] width 108 height 16
click at [676, 454] on div "Nouvelle campagne Nouvelle campagne Notifications Opérations Boîte de réception…" at bounding box center [784, 384] width 1568 height 768
click at [1520, 236] on button "button" at bounding box center [1522, 234] width 28 height 28
click at [993, 398] on div "Nouvelle campagne Nouvelle campagne Notifications Opérations Boîte de réception…" at bounding box center [784, 384] width 1568 height 768
